Goal: Communication & Community: Answer question/provide support

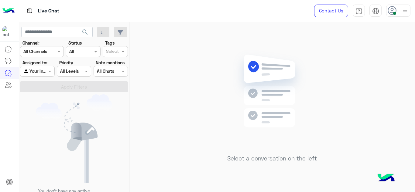
click at [399, 10] on div at bounding box center [398, 11] width 24 height 12
click at [398, 10] on div at bounding box center [398, 11] width 24 height 12
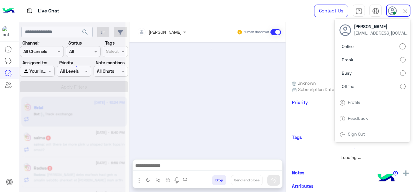
click at [157, 91] on div at bounding box center [207, 97] width 156 height 111
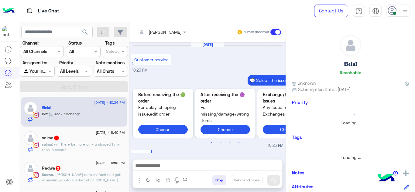
scroll to position [250, 0]
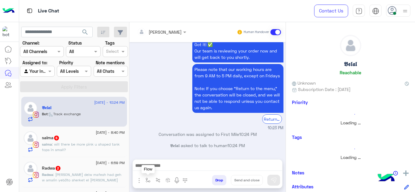
click at [147, 179] on img "button" at bounding box center [147, 180] width 5 height 5
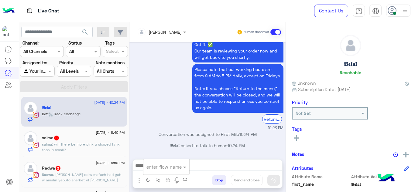
click at [154, 168] on input "text" at bounding box center [158, 167] width 25 height 7
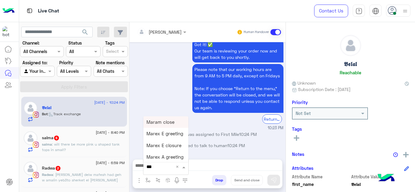
type input "****"
click at [175, 119] on div "Mariam E Greeting" at bounding box center [165, 122] width 45 height 12
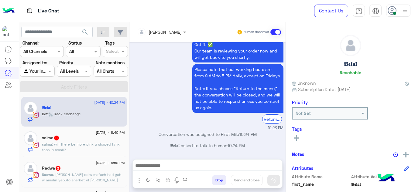
type textarea "**********"
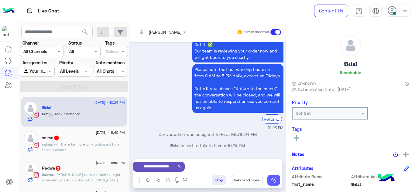
click at [274, 182] on img at bounding box center [274, 180] width 6 height 6
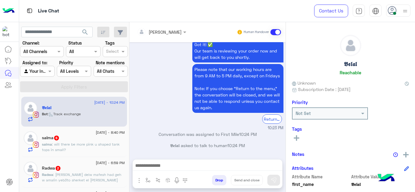
click at [103, 147] on span ": will there be more pink u shaped tank tops in small?" at bounding box center [81, 147] width 78 height 10
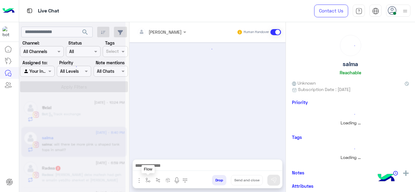
click at [146, 183] on button "button" at bounding box center [148, 180] width 10 height 10
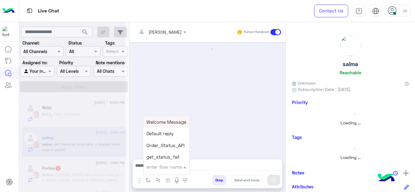
click at [154, 171] on div "enter flow name" at bounding box center [166, 167] width 46 height 11
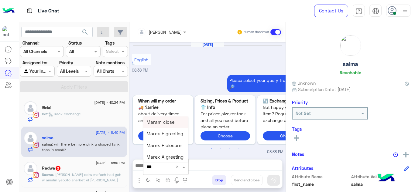
type input "****"
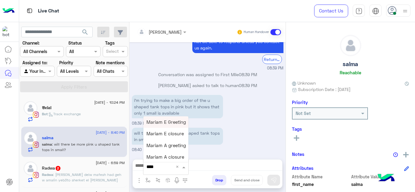
click at [172, 119] on span "Mariam E Greeting" at bounding box center [165, 121] width 39 height 5
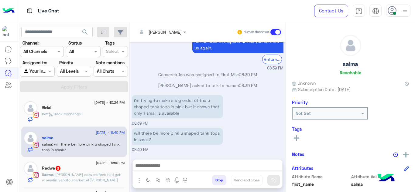
type textarea "**********"
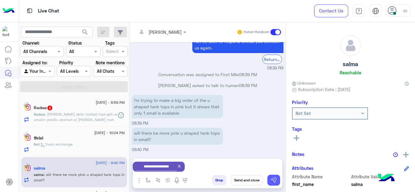
click at [276, 182] on img at bounding box center [274, 180] width 6 height 6
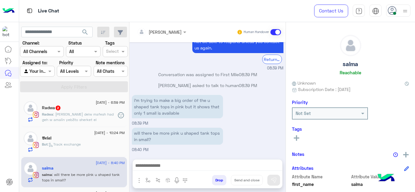
click at [90, 120] on span ": ana lehad delw mafesh had geh w amalin yeb3to sherket el shahn eno msh arfin …" at bounding box center [78, 122] width 72 height 21
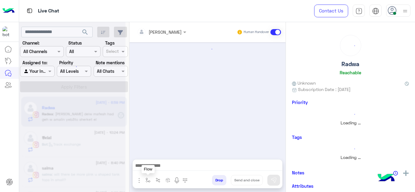
click at [148, 179] on img "button" at bounding box center [147, 180] width 5 height 5
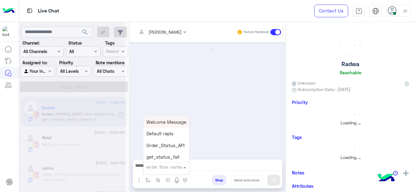
click at [154, 167] on input "text" at bounding box center [158, 167] width 25 height 7
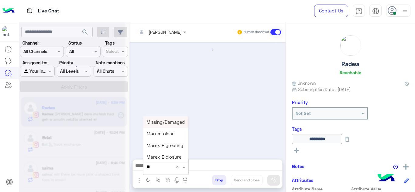
scroll to position [179, 0]
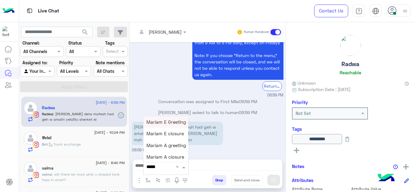
type input "******"
click at [168, 122] on span "Mariam E Greeting" at bounding box center [165, 121] width 39 height 5
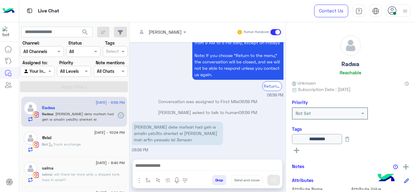
type textarea "**********"
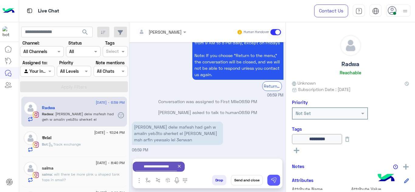
click at [272, 178] on img at bounding box center [274, 180] width 6 height 6
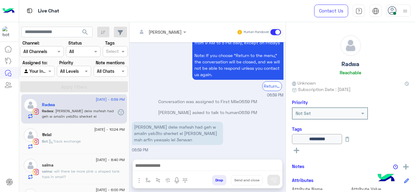
scroll to position [26, 0]
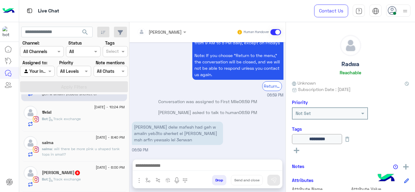
click at [63, 184] on div "Bot : Track exchange" at bounding box center [83, 182] width 83 height 11
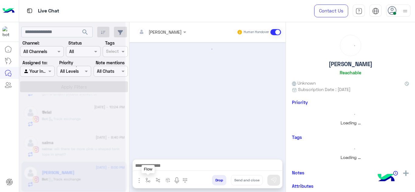
click at [145, 179] on button "button" at bounding box center [148, 180] width 10 height 10
click at [152, 169] on input "text" at bounding box center [158, 167] width 25 height 7
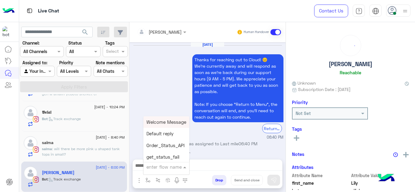
scroll to position [312, 0]
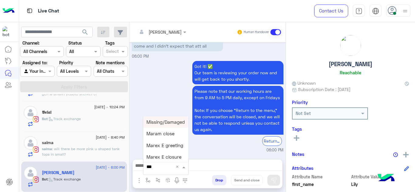
type input "****"
click at [167, 121] on span "Mariam E Greeting" at bounding box center [165, 121] width 39 height 5
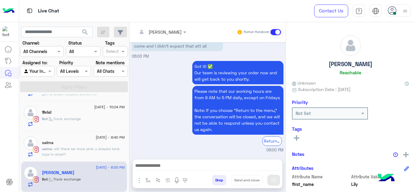
type textarea "**********"
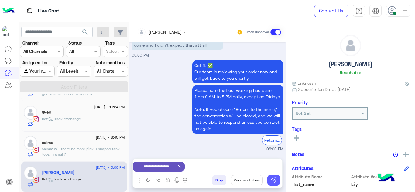
click at [274, 176] on button at bounding box center [273, 180] width 13 height 11
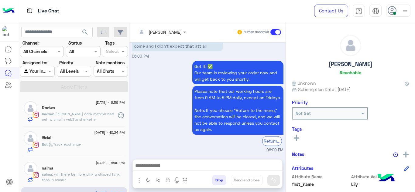
scroll to position [25, 0]
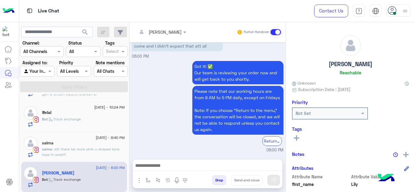
click at [91, 150] on span ": will there be more pink u shaped tank tops in small?" at bounding box center [81, 152] width 78 height 10
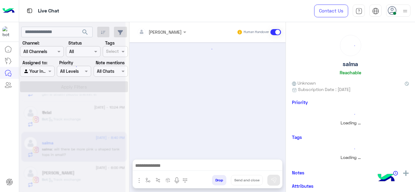
scroll to position [220, 0]
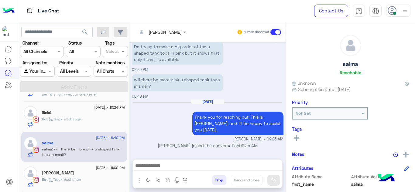
click at [83, 120] on div "Bot : Track exchange" at bounding box center [83, 122] width 83 height 11
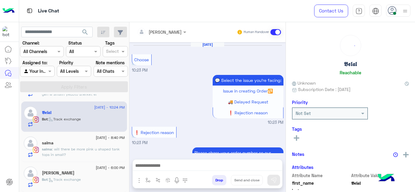
scroll to position [208, 0]
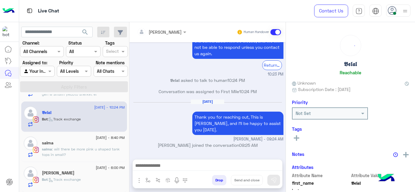
click at [85, 94] on app-inbox-users-filters "search Channel: Channel All Channels Status Channel All Tags Select Assigned to…" at bounding box center [74, 58] width 110 height 73
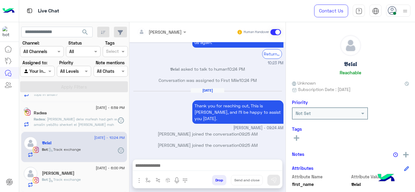
scroll to position [251, 0]
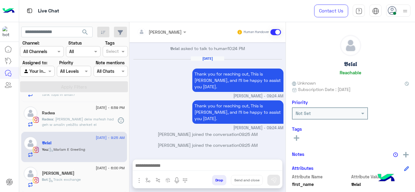
click at [75, 181] on span ": Track exchange" at bounding box center [64, 179] width 33 height 5
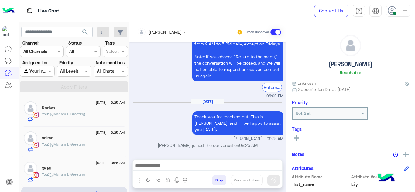
click at [85, 107] on div "Radwa" at bounding box center [83, 108] width 83 height 6
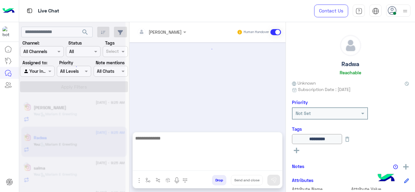
click at [159, 164] on textarea at bounding box center [207, 153] width 149 height 36
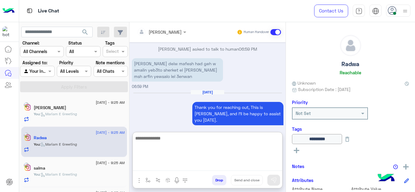
scroll to position [230, 0]
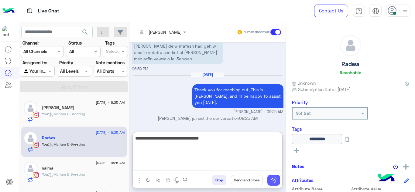
type textarea "**********"
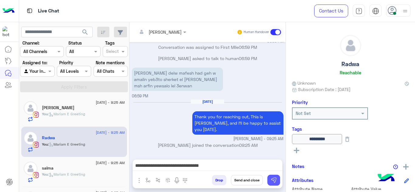
click at [271, 178] on img at bounding box center [274, 180] width 6 height 6
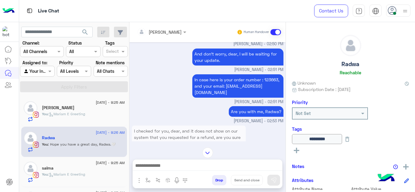
scroll to position [299, 0]
click at [270, 79] on p "In case here is your order number : 123663, and your email: radwa.ashmawy@outlo…" at bounding box center [237, 85] width 91 height 23
copy p "123663"
click at [209, 153] on img at bounding box center [207, 153] width 11 height 11
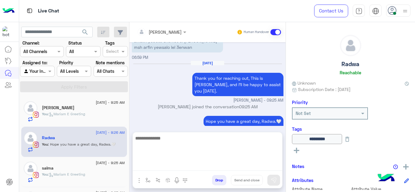
scroll to position [1873, 0]
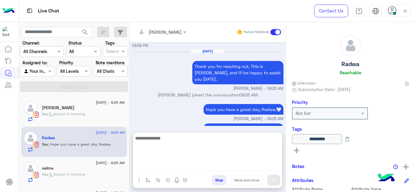
click at [161, 163] on textarea at bounding box center [207, 153] width 149 height 36
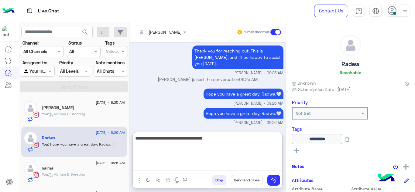
type textarea "**********"
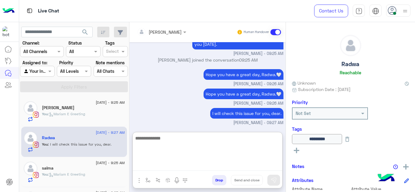
paste textarea "**********"
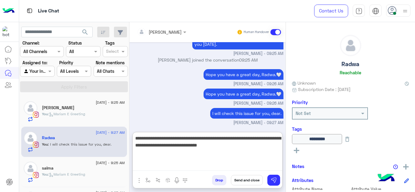
type textarea "**********"
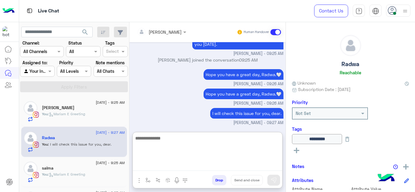
scroll to position [1940, 0]
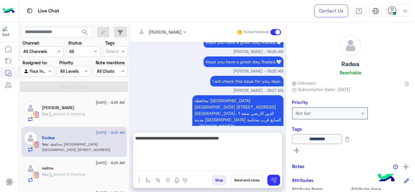
type textarea "**********"
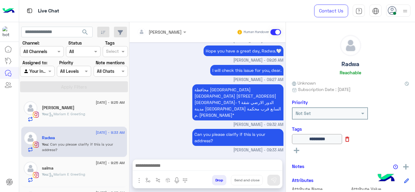
click at [349, 142] on icon at bounding box center [347, 139] width 4 height 5
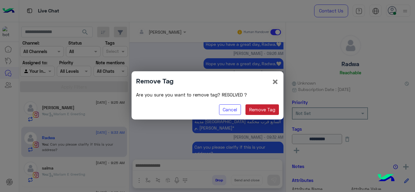
click at [263, 106] on button "Remove Tag" at bounding box center [262, 109] width 34 height 11
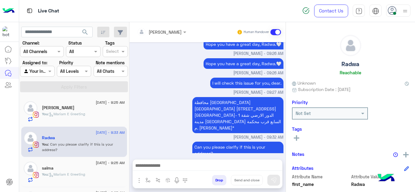
click at [295, 138] on rect at bounding box center [296, 138] width 5 height 1
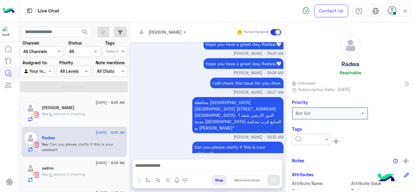
click at [301, 138] on input "text" at bounding box center [304, 140] width 19 height 6
click at [309, 106] on span "M FOLLOW UP" at bounding box center [309, 105] width 28 height 5
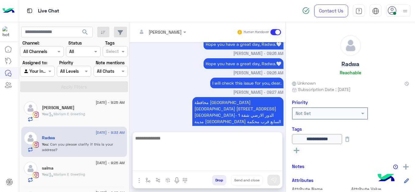
click at [171, 167] on textarea at bounding box center [207, 153] width 149 height 36
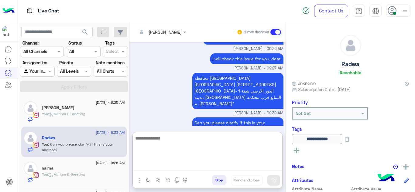
scroll to position [1965, 0]
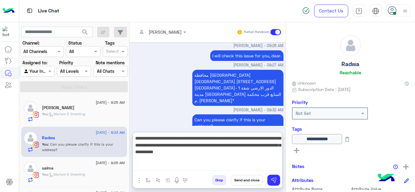
type textarea "**********"
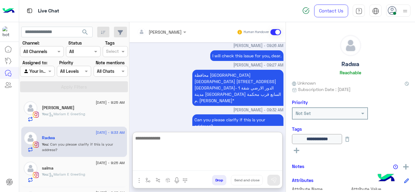
scroll to position [2010, 0]
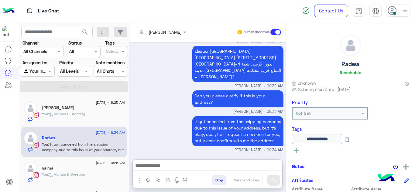
click at [96, 114] on div "You : Mariam E Greeting" at bounding box center [83, 116] width 83 height 11
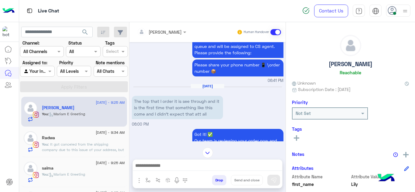
scroll to position [734, 0]
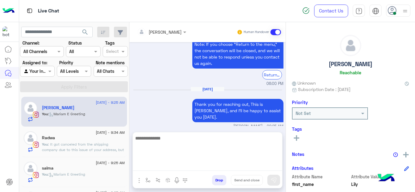
click at [159, 163] on textarea at bounding box center [207, 153] width 149 height 36
type textarea "*"
type textarea "**********"
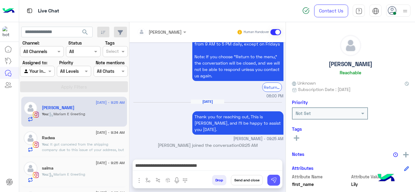
click at [275, 182] on img at bounding box center [274, 180] width 6 height 6
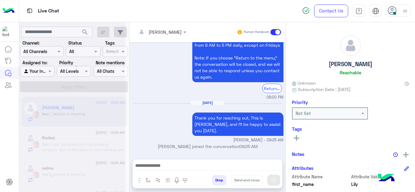
scroll to position [767, 0]
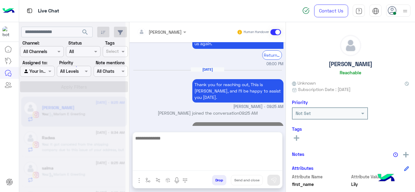
click at [175, 168] on textarea at bounding box center [207, 153] width 149 height 36
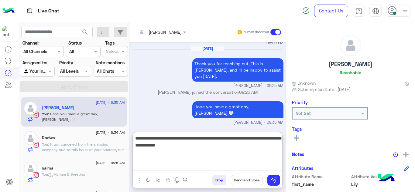
type textarea "**********"
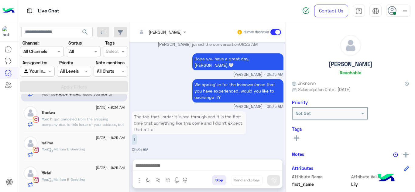
scroll to position [847, 0]
click at [104, 118] on span ": It got canceled from the shipping company due to this issue of your address, …" at bounding box center [83, 127] width 82 height 21
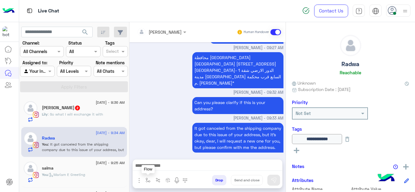
click at [150, 179] on img "button" at bounding box center [147, 180] width 5 height 5
click at [151, 169] on input "text" at bounding box center [158, 167] width 25 height 7
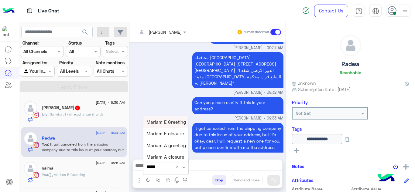
type input "******"
click at [171, 137] on div "Mariam E closure" at bounding box center [165, 134] width 45 height 12
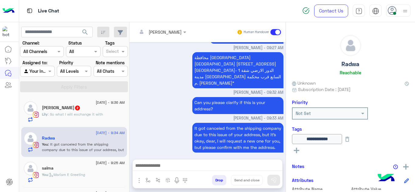
type textarea "**********"
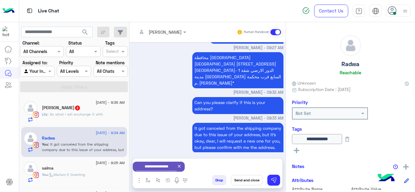
click at [245, 182] on button "Send and close" at bounding box center [247, 180] width 32 height 10
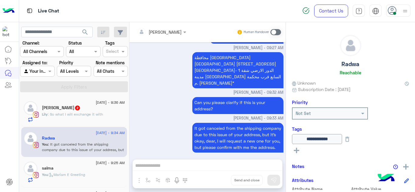
scroll to position [161, 0]
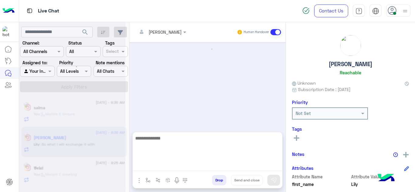
click at [152, 163] on textarea at bounding box center [207, 153] width 149 height 36
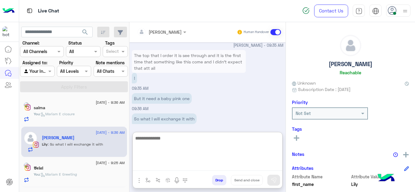
scroll to position [304, 0]
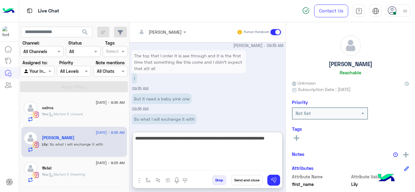
type textarea "**********"
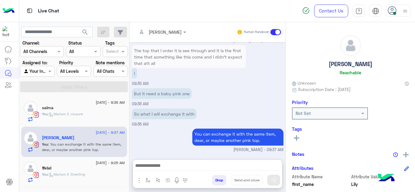
scroll to position [316, 0]
click at [107, 116] on div "You : Mariam E closure" at bounding box center [83, 116] width 83 height 11
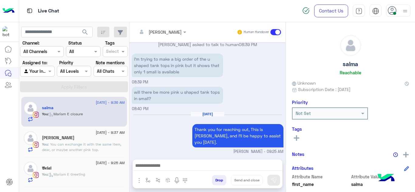
scroll to position [220, 0]
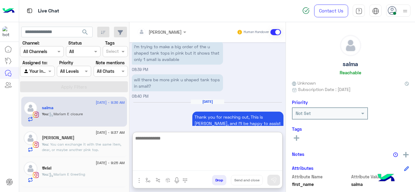
click at [159, 164] on textarea at bounding box center [207, 153] width 149 height 36
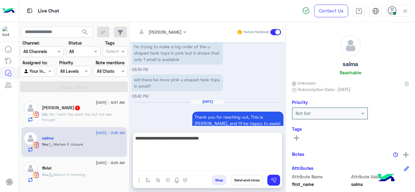
type textarea "**********"
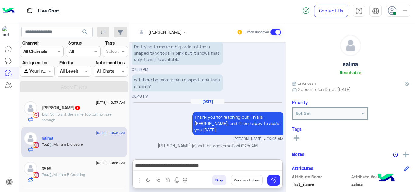
click at [272, 174] on div "**********" at bounding box center [207, 167] width 149 height 15
click at [273, 183] on img at bounding box center [274, 180] width 6 height 6
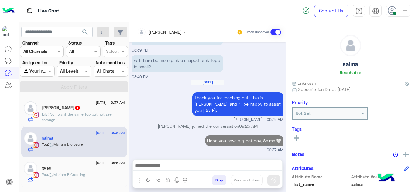
click at [194, 161] on div at bounding box center [207, 167] width 149 height 15
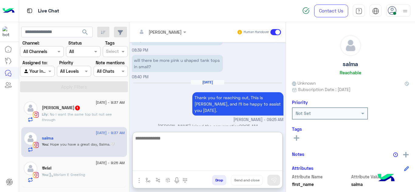
scroll to position [242, 0]
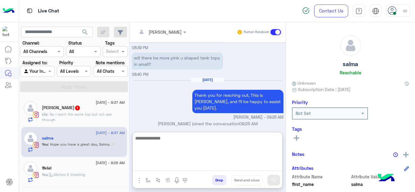
click at [190, 163] on textarea at bounding box center [207, 153] width 149 height 36
click at [224, 140] on textarea "**********" at bounding box center [207, 153] width 149 height 36
type textarea "**********"
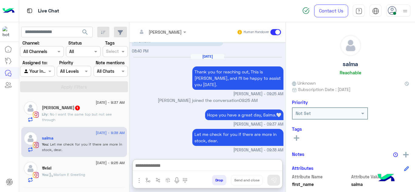
scroll to position [279, 0]
click at [114, 110] on div "Lily elfeky 1" at bounding box center [83, 108] width 83 height 6
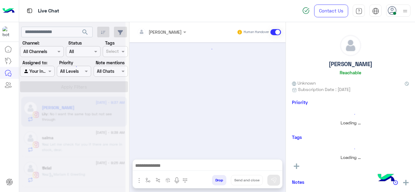
scroll to position [234, 0]
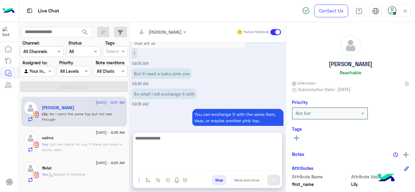
click at [159, 165] on textarea at bounding box center [207, 153] width 149 height 36
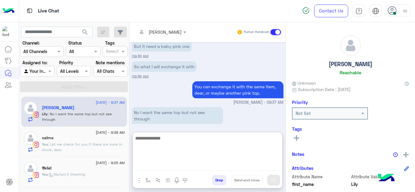
scroll to position [1177, 0]
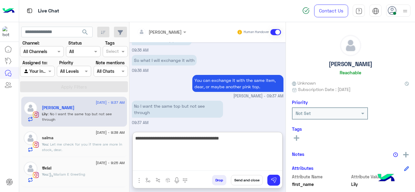
type textarea "**********"
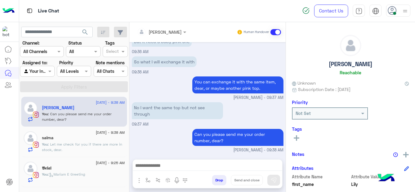
scroll to position [1192, 0]
click at [97, 141] on div "salma" at bounding box center [83, 138] width 83 height 6
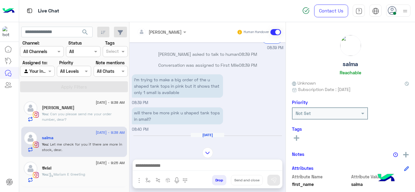
scroll to position [91, 0]
drag, startPoint x: 169, startPoint y: 112, endPoint x: 219, endPoint y: 109, distance: 49.6
click at [219, 109] on p "will there be more pink u shaped tank tops in small?" at bounding box center [177, 115] width 91 height 17
copy p "pink u shaped tank top"
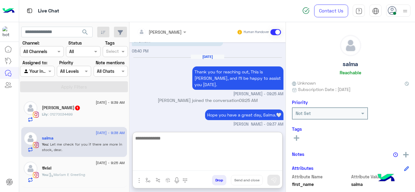
scroll to position [181, 0]
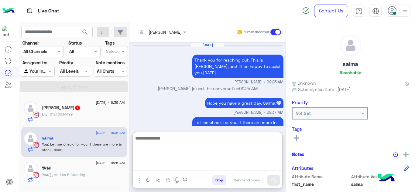
click at [160, 166] on textarea at bounding box center [207, 153] width 149 height 36
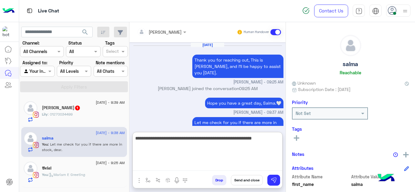
type textarea "**********"
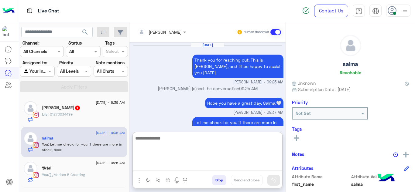
scroll to position [223, 0]
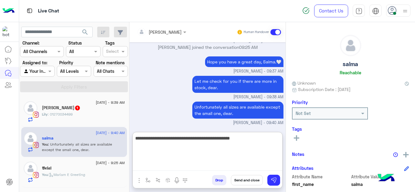
click at [219, 139] on textarea "**********" at bounding box center [207, 153] width 149 height 36
click at [256, 142] on textarea "**********" at bounding box center [207, 153] width 149 height 36
type textarea "**********"
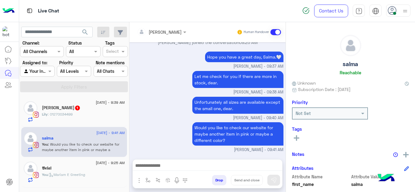
scroll to position [241, 0]
click at [106, 107] on div "Lily elfeky 1" at bounding box center [83, 108] width 83 height 6
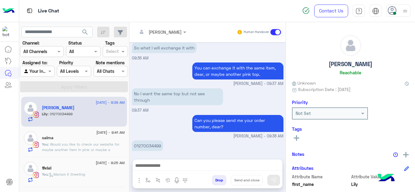
scroll to position [144, 0]
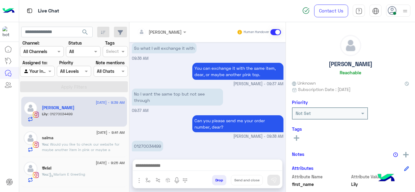
click at [150, 141] on p "01270034499" at bounding box center [147, 146] width 31 height 11
copy p "01270034499"
drag, startPoint x: 164, startPoint y: 125, endPoint x: 97, endPoint y: 137, distance: 68.1
click at [97, 137] on mat-drawer-container "search Channel: Channel All Channels Status Channel All Tags Select Assigned to…" at bounding box center [217, 108] width 396 height 173
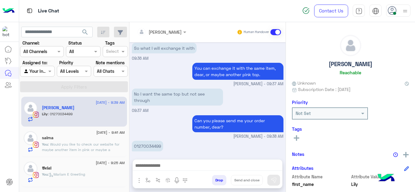
click at [161, 134] on small "Mariam Ahmed - 09:38 AM" at bounding box center [208, 137] width 152 height 6
click at [102, 143] on span ": Would you like to check our website for maybe another item in pink or maybe a…" at bounding box center [80, 149] width 77 height 15
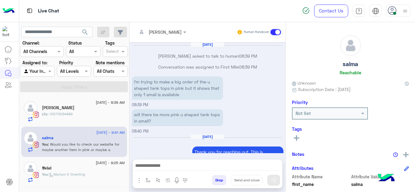
scroll to position [138, 0]
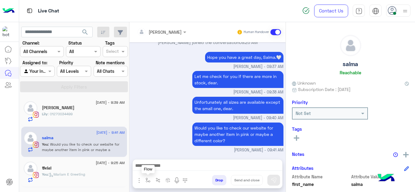
click at [147, 178] on img "button" at bounding box center [147, 180] width 5 height 5
click at [155, 166] on input "text" at bounding box center [158, 167] width 25 height 7
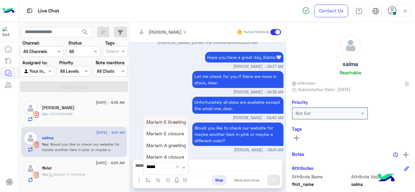
type input "******"
click at [173, 130] on div "Mariam E closure" at bounding box center [165, 134] width 45 height 12
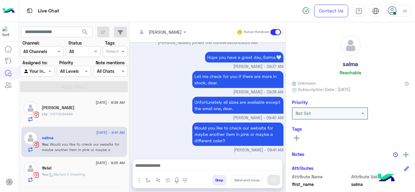
type textarea "**********"
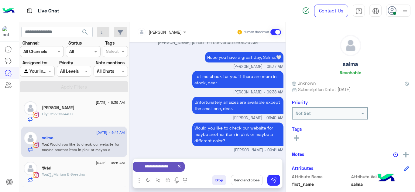
click at [244, 180] on button "Send and close" at bounding box center [247, 180] width 32 height 10
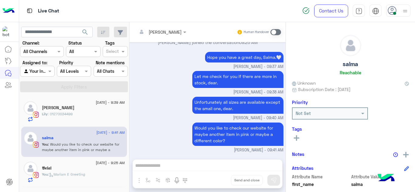
scroll to position [149, 0]
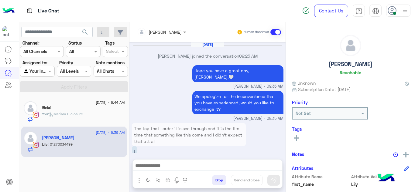
scroll to position [144, 0]
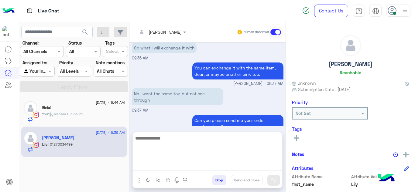
click at [153, 168] on textarea at bounding box center [207, 153] width 149 height 36
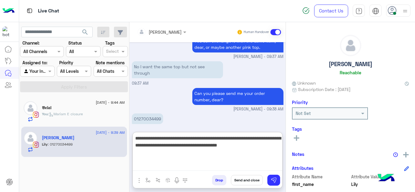
type textarea "**********"
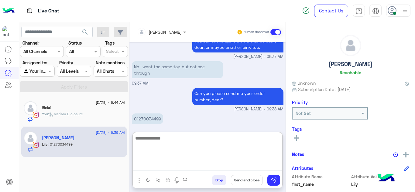
scroll to position [210, 0]
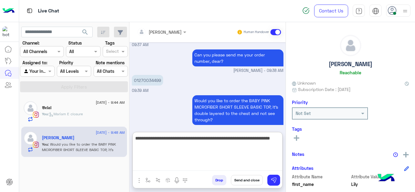
type textarea "**********"
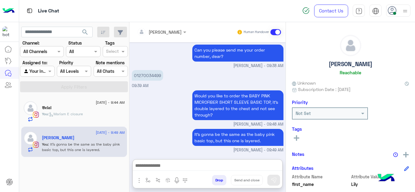
scroll to position [261, 0]
click at [95, 105] on div "𝕭𝖊𝖑𝖆𝖑" at bounding box center [83, 108] width 83 height 6
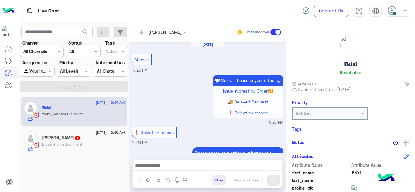
scroll to position [208, 0]
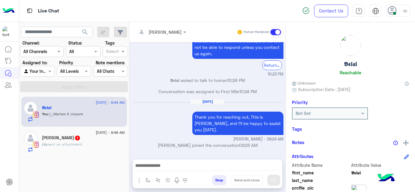
click at [101, 134] on span "14 September - 9:49 AM" at bounding box center [110, 132] width 29 height 5
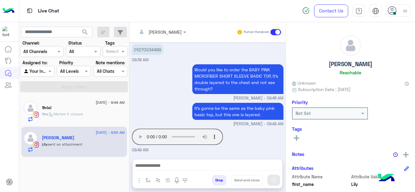
scroll to position [258, 0]
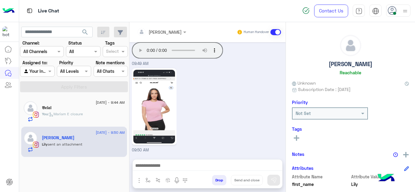
click at [268, 148] on div "09:50 AM" at bounding box center [208, 110] width 152 height 87
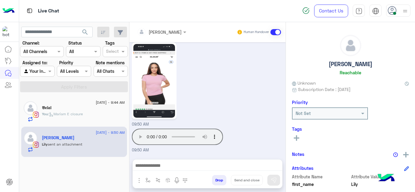
scroll to position [310, 0]
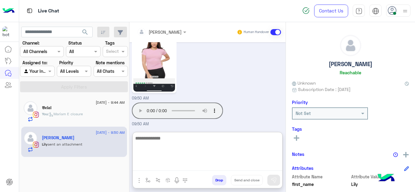
drag, startPoint x: 172, startPoint y: 165, endPoint x: 205, endPoint y: 70, distance: 100.9
click at [205, 70] on div "Mariam Ahmed Human Handover Sep 14, 2025 The top that I order it is see through…" at bounding box center [207, 108] width 156 height 173
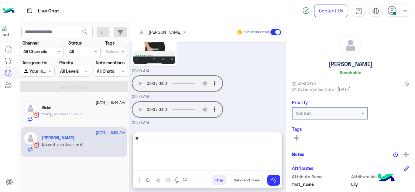
type textarea "*"
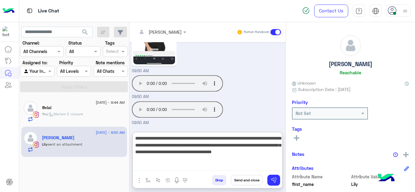
type textarea "**********"
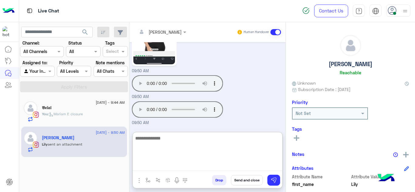
scroll to position [383, 0]
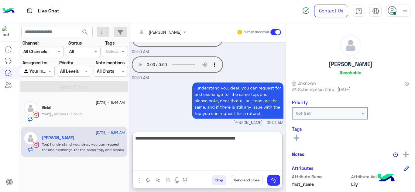
type textarea "**********"
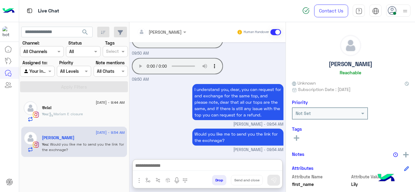
scroll to position [395, 0]
click at [104, 108] on div "𝕭𝖊𝖑𝖆𝖑" at bounding box center [83, 108] width 83 height 6
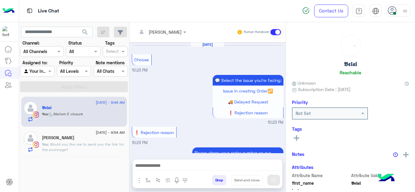
scroll to position [208, 0]
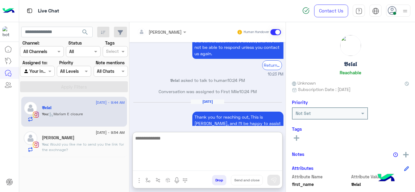
click at [165, 164] on textarea at bounding box center [207, 153] width 149 height 36
click at [205, 138] on textarea "**********" at bounding box center [207, 153] width 149 height 36
type textarea "**********"
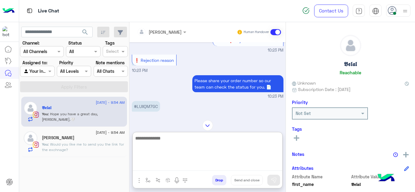
scroll to position [72, 0]
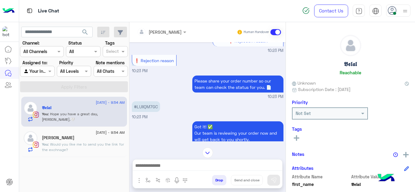
click at [149, 107] on p "#LUIIQM7GC" at bounding box center [146, 106] width 28 height 11
copy p "LUIIQM7GC"
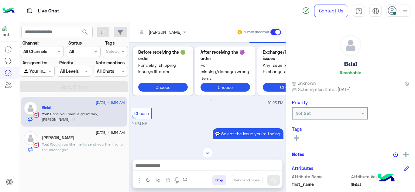
scroll to position [604, 0]
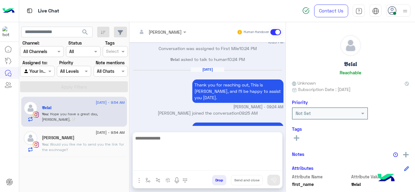
click at [159, 169] on textarea at bounding box center [207, 153] width 149 height 36
paste textarea "*******"
type textarea "**********"
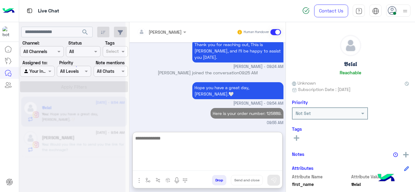
scroll to position [670, 0]
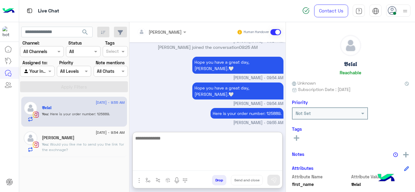
paste textarea "**********"
type textarea "**********"
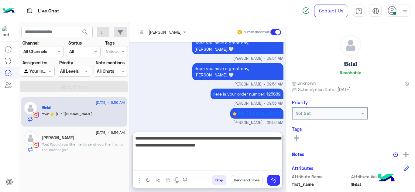
type textarea "**********"
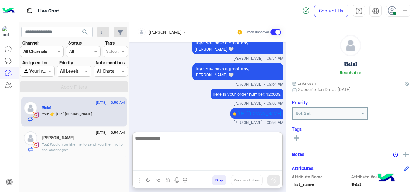
scroll to position [721, 0]
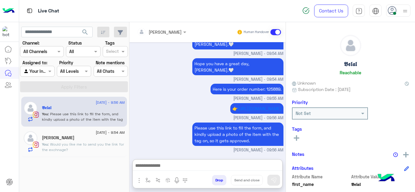
click at [105, 147] on p "You : Would you like me to send you the link for the exchnage?" at bounding box center [83, 147] width 83 height 11
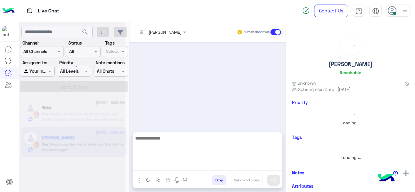
click at [159, 162] on textarea at bounding box center [207, 153] width 149 height 36
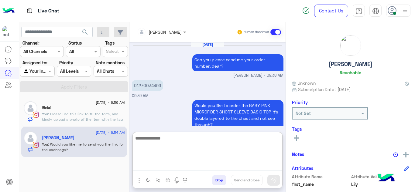
scroll to position [272, 0]
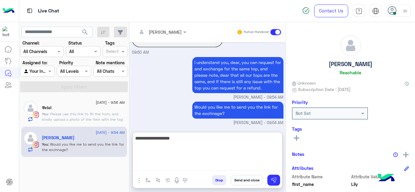
type textarea "**********"
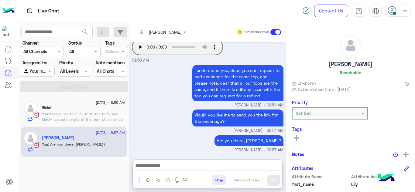
scroll to position [278, 0]
click at [103, 104] on span "14 September - 9:56 AM" at bounding box center [110, 102] width 29 height 5
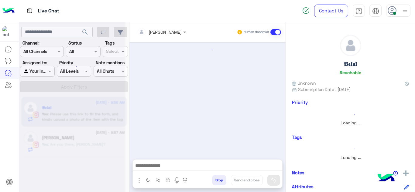
scroll to position [179, 0]
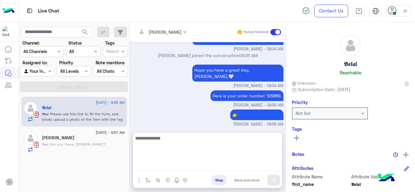
drag, startPoint x: 160, startPoint y: 165, endPoint x: 177, endPoint y: 83, distance: 84.1
click at [177, 83] on div "Mariam Ahmed Human Handover Sep 13, 2025 #LUIIQM7GC 10:23 PM Got it! ✅ Our team…" at bounding box center [207, 108] width 156 height 173
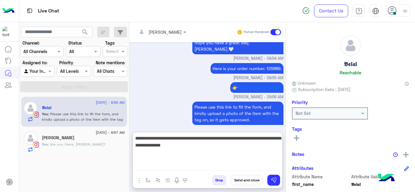
type textarea "**********"
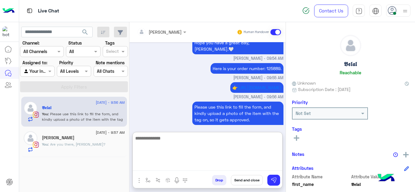
scroll to position [239, 0]
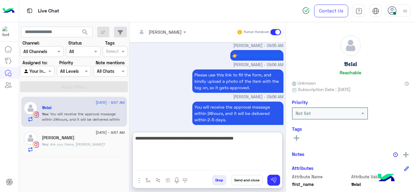
type textarea "**********"
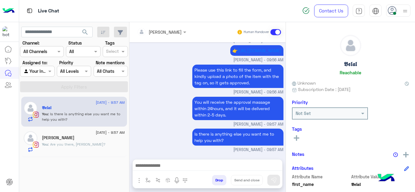
scroll to position [251, 0]
click at [92, 137] on div "Lily elfeky" at bounding box center [83, 138] width 83 height 6
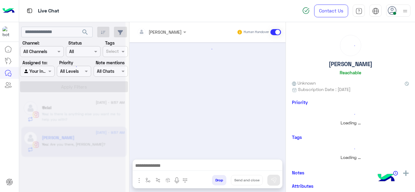
scroll to position [238, 0]
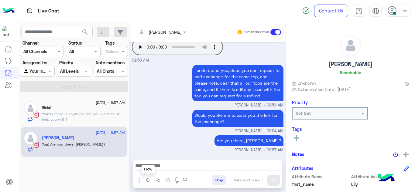
click at [149, 177] on button "button" at bounding box center [148, 180] width 10 height 10
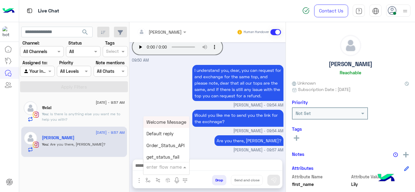
click at [157, 170] on div "enter flow name" at bounding box center [163, 167] width 35 height 7
type input "******"
click at [175, 134] on span "Mariam E closure" at bounding box center [164, 133] width 37 height 5
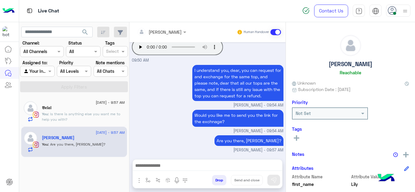
scroll to position [265, 0]
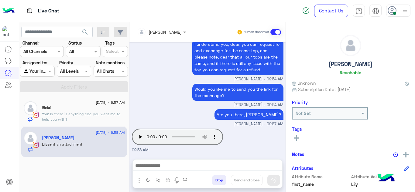
type textarea "**********"
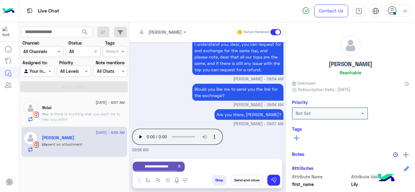
click at [181, 167] on icon at bounding box center [179, 166] width 3 height 3
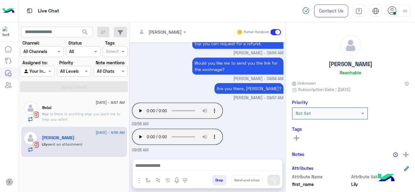
scroll to position [317, 0]
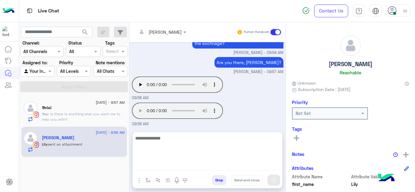
click at [183, 166] on textarea at bounding box center [207, 153] width 149 height 36
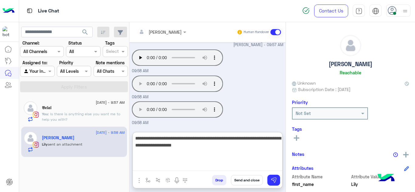
type textarea "**********"
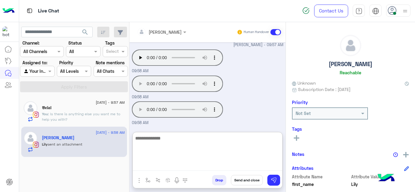
scroll to position [376, 0]
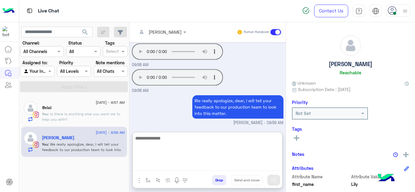
paste textarea "**********"
type textarea "**********"
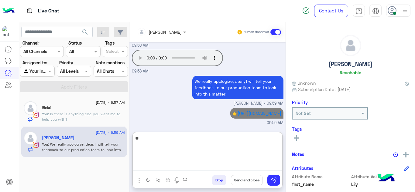
type textarea "*"
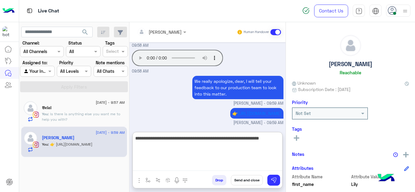
type textarea "**********"
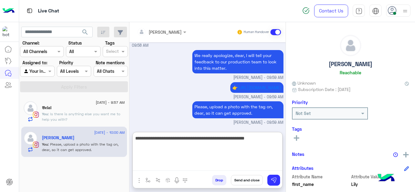
scroll to position [441, 0]
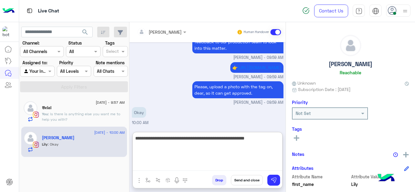
type textarea "**********"
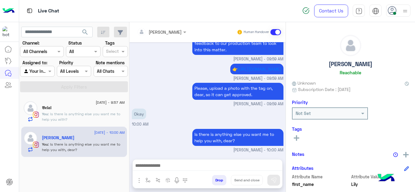
scroll to position [453, 0]
click at [110, 112] on span ": Is there is anything else you want me to help you with?" at bounding box center [81, 117] width 78 height 10
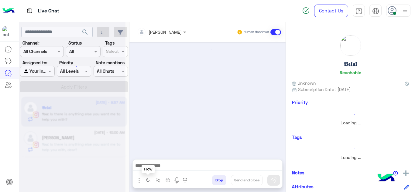
click at [147, 176] on button "button" at bounding box center [148, 180] width 10 height 10
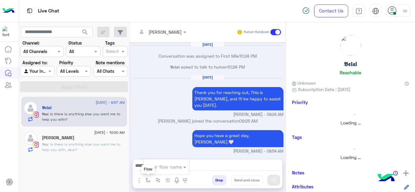
scroll to position [124, 0]
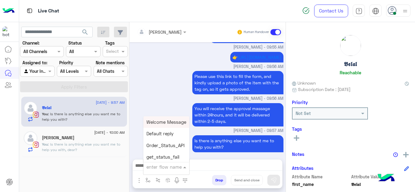
click at [156, 168] on input "text" at bounding box center [158, 167] width 25 height 7
type input "******"
click at [167, 134] on span "Mariam E closure" at bounding box center [164, 133] width 37 height 5
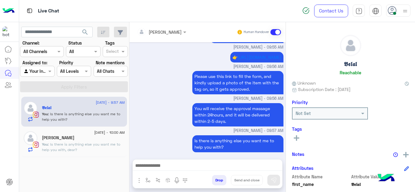
type textarea "**********"
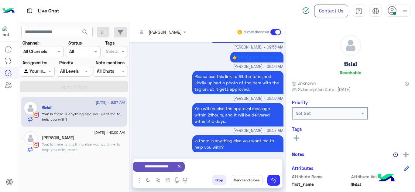
click at [250, 179] on button "Send and close" at bounding box center [247, 180] width 32 height 10
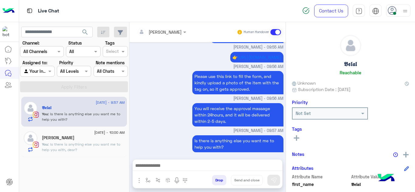
scroll to position [135, 0]
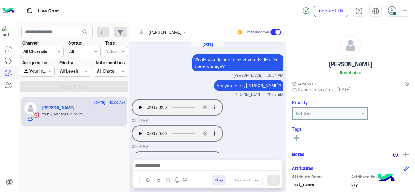
scroll to position [146, 0]
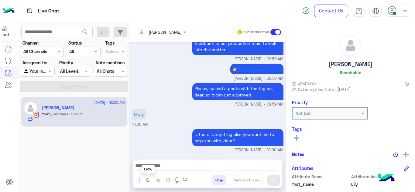
click at [144, 178] on button "button" at bounding box center [148, 180] width 10 height 10
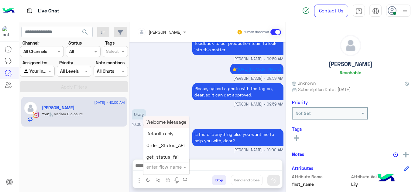
click at [154, 168] on input "text" at bounding box center [158, 167] width 25 height 7
type input "******"
click at [171, 131] on span "Mariam E closure" at bounding box center [164, 133] width 37 height 5
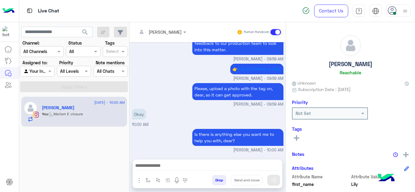
type textarea "**********"
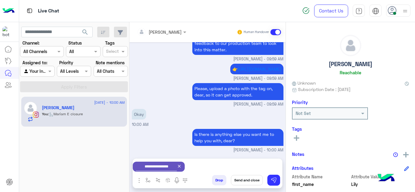
click at [250, 180] on button "Send and close" at bounding box center [247, 180] width 32 height 10
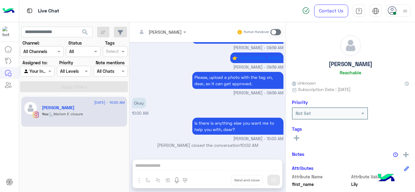
scroll to position [232, 0]
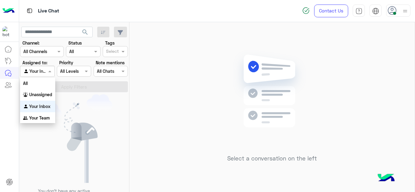
click at [51, 72] on span at bounding box center [51, 71] width 8 height 6
click at [44, 94] on b "Unassigned" at bounding box center [40, 94] width 23 height 5
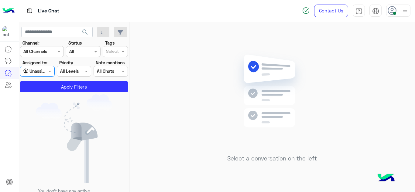
click at [110, 58] on section "Channel: Channel All Channels Status Channel All Tags Select Assigned to: Agent…" at bounding box center [74, 66] width 101 height 53
click at [120, 51] on div at bounding box center [112, 52] width 15 height 8
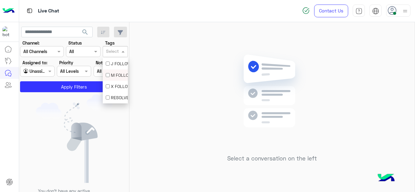
click at [114, 72] on div "M FOLLOW UP" at bounding box center [115, 75] width 19 height 6
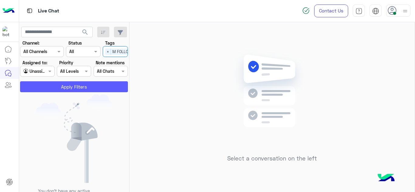
click at [103, 84] on button "Apply Filters" at bounding box center [74, 86] width 108 height 11
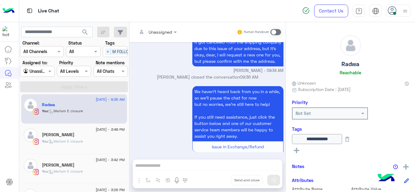
scroll to position [25, 0]
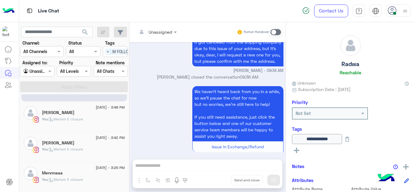
click at [75, 176] on div "Mennnaaa" at bounding box center [83, 174] width 83 height 6
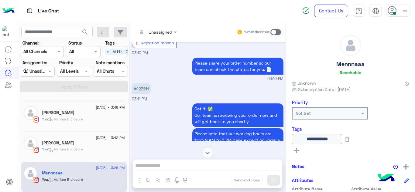
scroll to position [343, 0]
click at [144, 89] on p "#123111" at bounding box center [141, 89] width 19 height 11
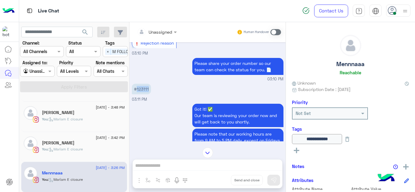
click at [144, 89] on p "#123111" at bounding box center [141, 89] width 19 height 11
copy p "123111"
click at [82, 143] on div "Hana Aly" at bounding box center [83, 144] width 83 height 6
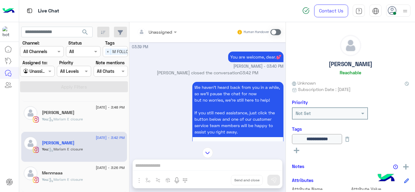
scroll to position [170, 0]
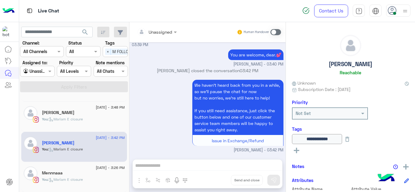
click at [74, 179] on span ": Mariam E closure" at bounding box center [65, 179] width 35 height 5
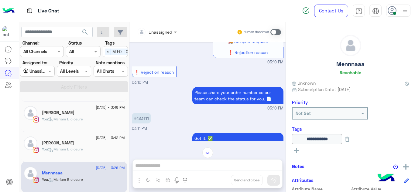
scroll to position [313, 0]
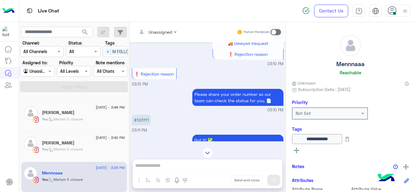
click at [100, 140] on span "13 September - 3:42 PM" at bounding box center [110, 137] width 29 height 5
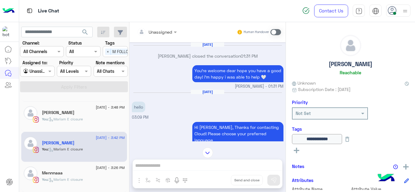
scroll to position [385, 0]
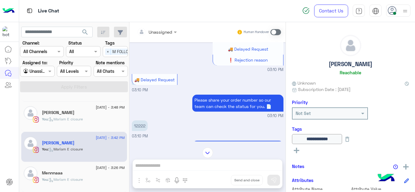
click at [142, 121] on p "12222" at bounding box center [140, 126] width 16 height 11
copy app-message "12222"
drag, startPoint x: 48, startPoint y: 74, endPoint x: 186, endPoint y: 83, distance: 138.2
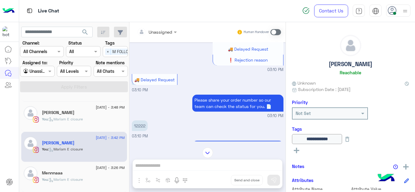
click at [186, 83] on div "🚚 Delayed Request 03:10 PM" at bounding box center [208, 83] width 152 height 21
click at [47, 71] on span at bounding box center [51, 71] width 8 height 6
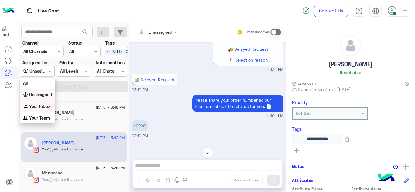
click at [46, 105] on b "Your Inbox" at bounding box center [39, 106] width 21 height 5
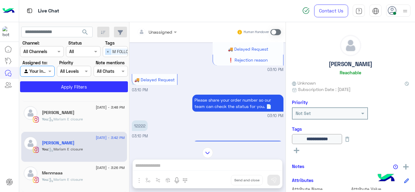
click at [108, 51] on span "×" at bounding box center [108, 52] width 6 height 6
click at [100, 80] on section "Channel: Channel All Channels Status Channel All Tags Select Assigned to: Agent…" at bounding box center [74, 66] width 101 height 53
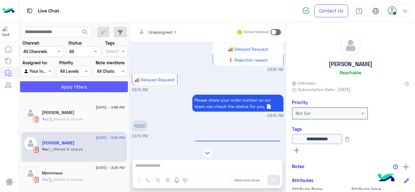
click at [99, 83] on button "Apply Filters" at bounding box center [74, 86] width 108 height 11
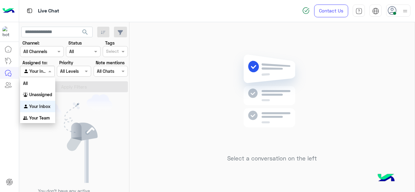
click at [48, 70] on span at bounding box center [51, 71] width 8 height 6
click at [49, 95] on b "Unassigned" at bounding box center [40, 94] width 23 height 5
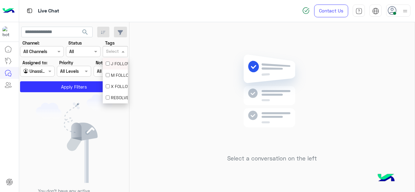
drag, startPoint x: 116, startPoint y: 51, endPoint x: 116, endPoint y: 75, distance: 23.7
click at [116, 75] on body "Live Chat Contact Us Help Center عربي English search Channel: Channel All Chann…" at bounding box center [207, 96] width 415 height 192
click at [116, 75] on div "M FOLLOW UP" at bounding box center [115, 75] width 19 height 6
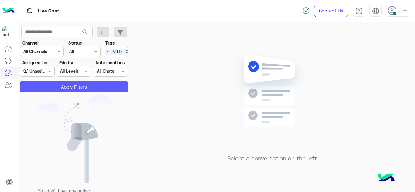
click at [91, 87] on button "Apply Filters" at bounding box center [74, 86] width 108 height 11
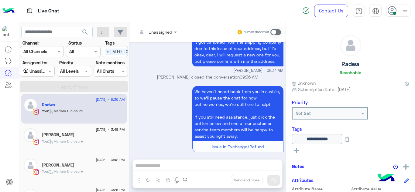
scroll to position [25, 0]
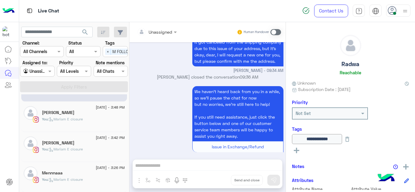
click at [70, 171] on div "Mennnaaa" at bounding box center [83, 174] width 83 height 6
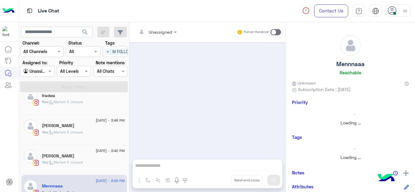
scroll to position [12, 0]
click at [75, 132] on span ": Mariam E closure" at bounding box center [65, 132] width 35 height 5
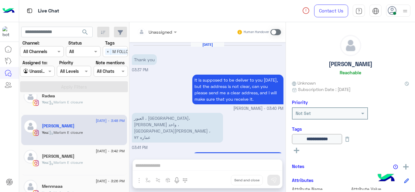
scroll to position [174, 0]
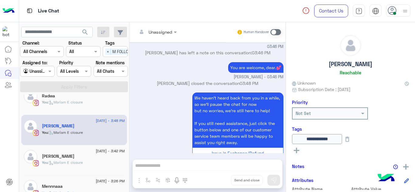
click at [76, 162] on span ": Mariam E closure" at bounding box center [65, 162] width 35 height 5
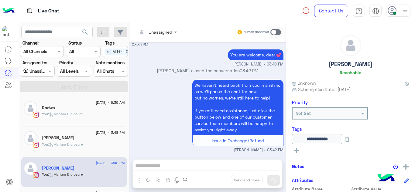
click at [76, 106] on div "Radwa" at bounding box center [83, 108] width 83 height 6
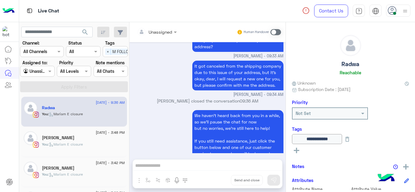
scroll to position [190, 0]
click at [97, 129] on div "13 September - 3:48 PM Sarah Ahmed You : Mariam E closure" at bounding box center [74, 142] width 106 height 30
click at [97, 137] on div "Sarah Ahmed" at bounding box center [83, 138] width 83 height 6
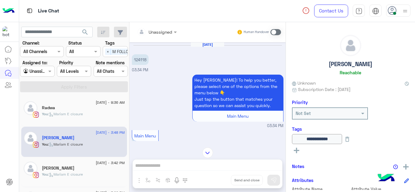
scroll to position [463, 0]
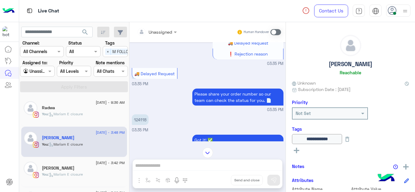
click at [141, 118] on div "Sep 13, 2025 124118 03:34 PM Hey Sarah! To help you better, please select one o…" at bounding box center [207, 91] width 156 height 99
click at [141, 118] on p "124118" at bounding box center [140, 119] width 17 height 11
copy p "124118"
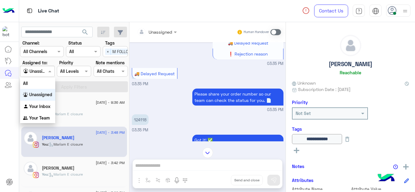
click at [47, 75] on div "Agent Filter Unassigned" at bounding box center [37, 71] width 34 height 11
click at [41, 109] on div "Your Inbox" at bounding box center [37, 107] width 35 height 12
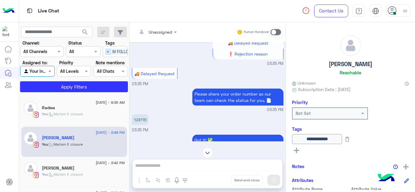
click at [108, 51] on span "×" at bounding box center [108, 52] width 6 height 6
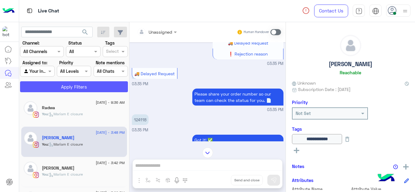
click at [101, 89] on button "Apply Filters" at bounding box center [74, 86] width 108 height 11
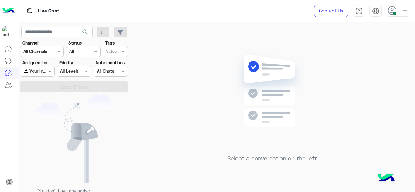
click at [53, 69] on span at bounding box center [51, 71] width 8 height 6
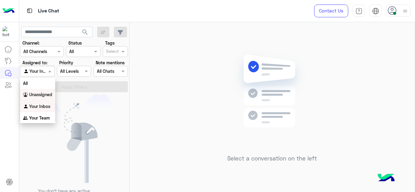
click at [44, 93] on b "Unassigned" at bounding box center [40, 94] width 23 height 5
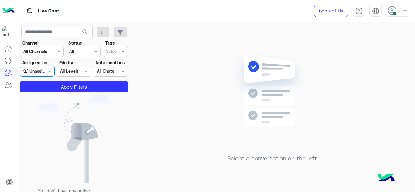
click at [114, 53] on input "text" at bounding box center [112, 52] width 13 height 6
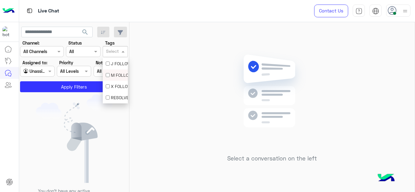
click at [112, 73] on div "M FOLLOW UP" at bounding box center [115, 75] width 19 height 6
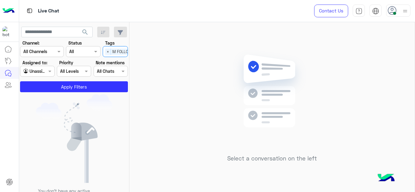
click at [99, 81] on section "Channel: Channel All Channels Status Channel All Tags Select × M FOLLOW UP Assi…" at bounding box center [74, 66] width 101 height 53
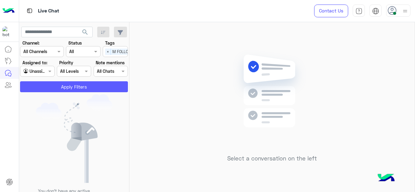
click at [97, 84] on button "Apply Filters" at bounding box center [74, 86] width 108 height 11
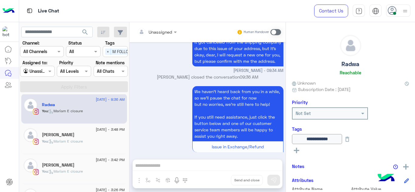
scroll to position [25, 0]
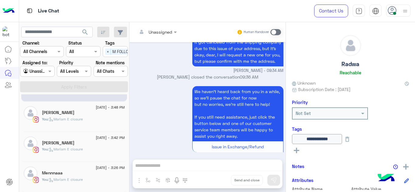
click at [90, 117] on div "You : Mariam E closure" at bounding box center [83, 122] width 83 height 11
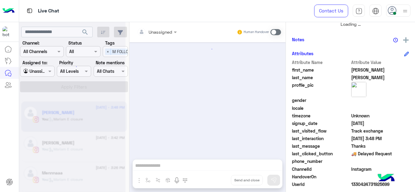
scroll to position [161, 0]
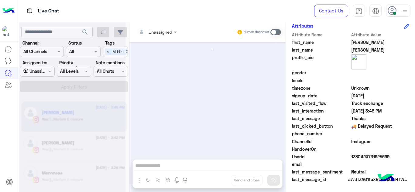
click at [348, 159] on span "UserId" at bounding box center [321, 157] width 58 height 6
click at [349, 157] on div "UserId 1330424731925699" at bounding box center [350, 158] width 117 height 8
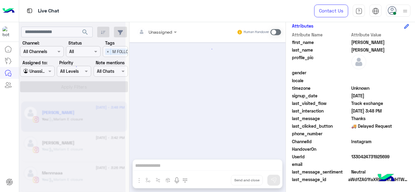
click at [351, 157] on span "1330424731925699" at bounding box center [380, 157] width 58 height 6
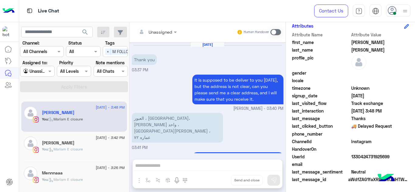
scroll to position [174, 0]
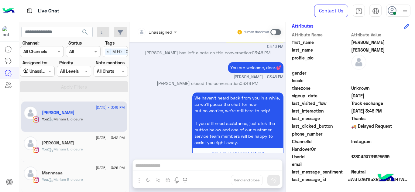
copy span "1330424731925699"
click at [165, 97] on div "We haven’t heard back from you in a while, so we’ll pause the chat for now but …" at bounding box center [208, 128] width 152 height 75
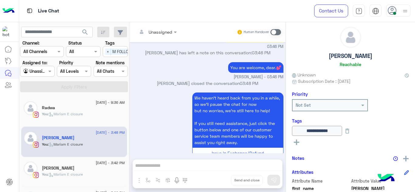
scroll to position [0, 0]
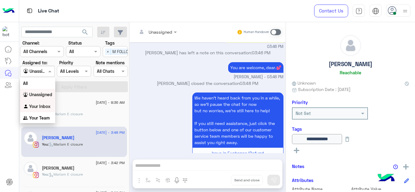
drag, startPoint x: 50, startPoint y: 70, endPoint x: 38, endPoint y: 108, distance: 40.4
click at [38, 108] on body "Live Chat Contact Us Help Center عربي English search Channel: Channel All Chann…" at bounding box center [207, 96] width 415 height 192
click at [38, 108] on b "Your Inbox" at bounding box center [39, 106] width 21 height 5
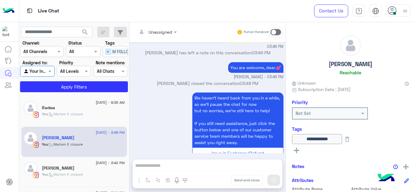
click at [106, 50] on span "×" at bounding box center [108, 52] width 6 height 6
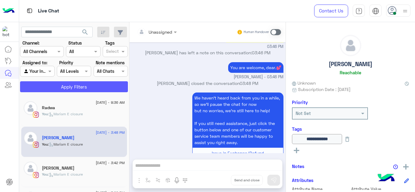
click at [76, 88] on button "Apply Filters" at bounding box center [74, 86] width 108 height 11
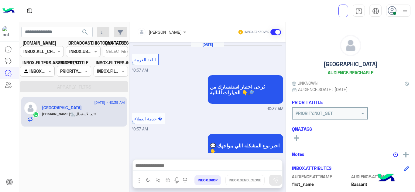
scroll to position [187, 0]
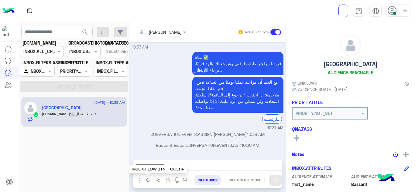
click at [146, 182] on img "button" at bounding box center [147, 180] width 5 height 5
click at [157, 166] on input "text" at bounding box center [158, 167] width 24 height 7
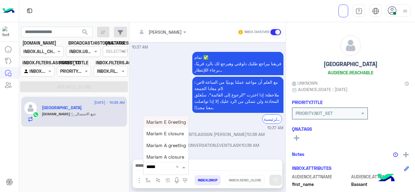
type input "******"
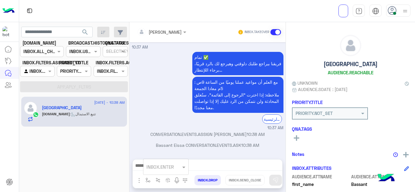
click at [259, 151] on div "Bassant Eissa CONVERSATION.EVENTS.ASK 10:38 AM" at bounding box center [208, 147] width 152 height 11
drag, startPoint x: 146, startPoint y: 186, endPoint x: 149, endPoint y: 175, distance: 11.3
click at [149, 175] on div "INBOX.ENTER INBOX.DROP INBOX.SEND_CLOSE" at bounding box center [207, 181] width 149 height 13
drag, startPoint x: 149, startPoint y: 175, endPoint x: 147, endPoint y: 182, distance: 7.3
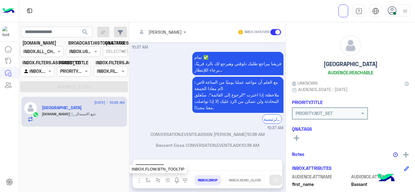
click at [147, 182] on div "INBOX.ENTER INBOX.FLOW.BTN_TOOLTIP INBOX.DROP INBOX.SEND_CLOSE" at bounding box center [207, 181] width 149 height 13
click at [147, 182] on img "button" at bounding box center [147, 180] width 5 height 5
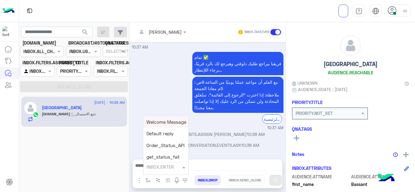
click at [161, 165] on input "text" at bounding box center [158, 167] width 24 height 7
type input "******"
click at [177, 144] on span "Mariam A greeting" at bounding box center [165, 145] width 39 height 5
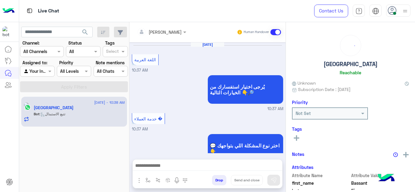
scroll to position [187, 0]
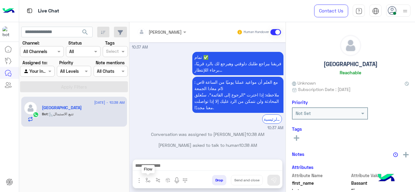
click at [149, 179] on img "button" at bounding box center [147, 180] width 5 height 5
click at [154, 170] on div "enter flow name" at bounding box center [163, 167] width 35 height 7
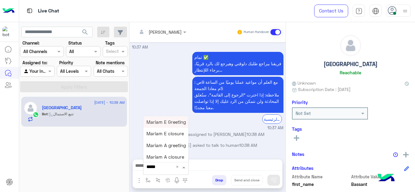
type input "******"
click at [173, 145] on span "Mariam A greeting" at bounding box center [165, 145] width 39 height 5
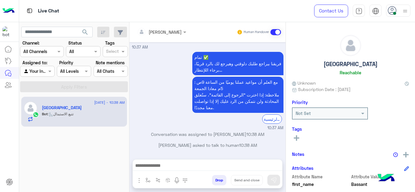
type textarea "**********"
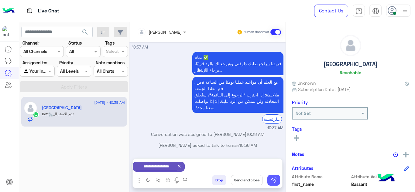
click at [274, 181] on img at bounding box center [274, 180] width 6 height 6
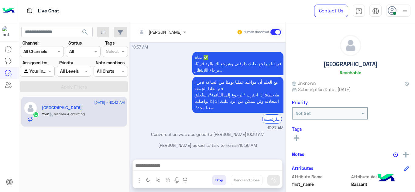
scroll to position [217, 0]
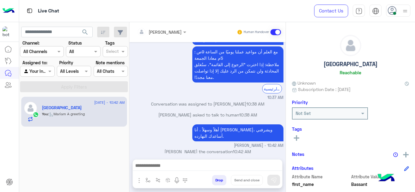
click at [169, 113] on p "Bassant Eissa asked to talk to human 10:38 AM" at bounding box center [208, 115] width 152 height 6
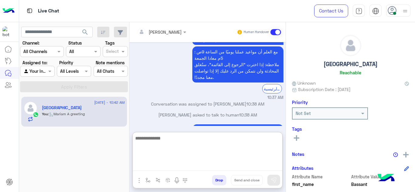
click at [159, 167] on textarea at bounding box center [207, 153] width 149 height 36
paste textarea "**********"
type textarea "**********"
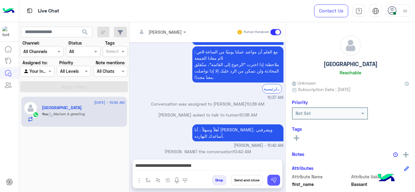
click at [276, 181] on img at bounding box center [274, 180] width 6 height 6
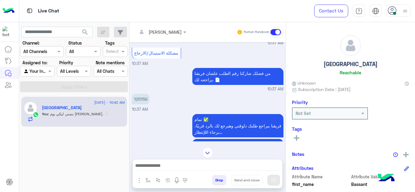
scroll to position [559, 0]
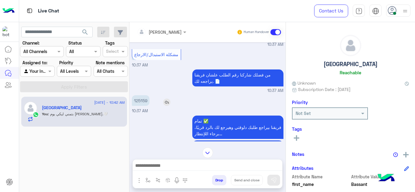
click at [143, 101] on p "125159" at bounding box center [141, 100] width 18 height 11
copy app-msgs-text
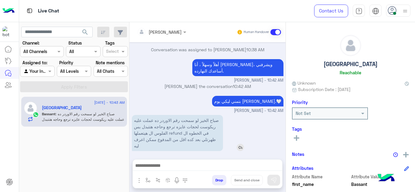
scroll to position [719, 0]
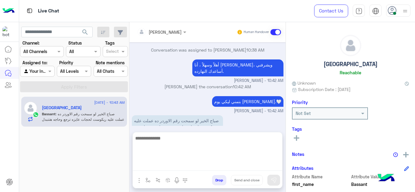
click at [152, 166] on textarea at bounding box center [207, 153] width 149 height 36
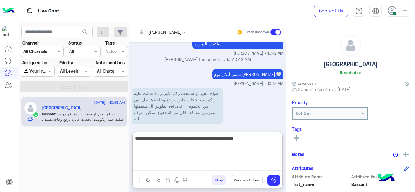
type textarea "**********"
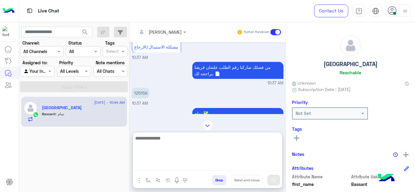
scroll to position [567, 0]
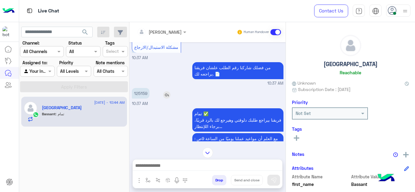
click at [142, 91] on p "125159" at bounding box center [141, 93] width 18 height 11
copy p "125159"
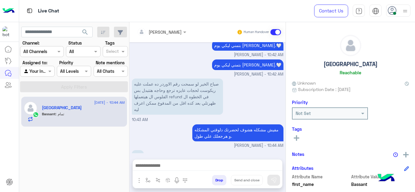
scroll to position [814, 0]
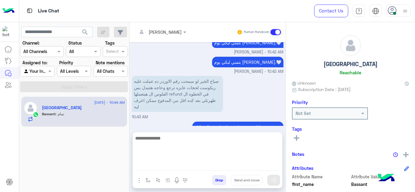
click at [165, 167] on textarea at bounding box center [207, 153] width 149 height 36
type textarea "*"
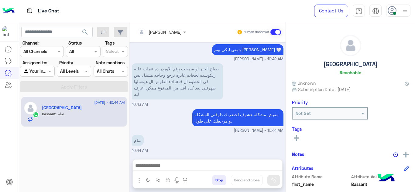
scroll to position [815, 0]
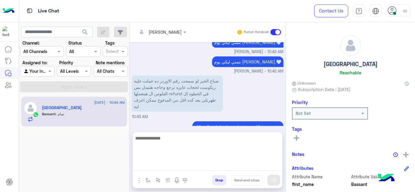
click at [172, 167] on textarea at bounding box center [207, 153] width 149 height 36
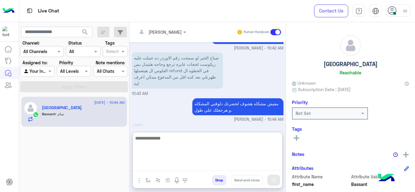
scroll to position [842, 0]
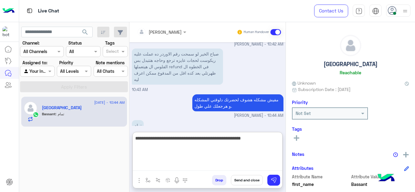
type textarea "**********"
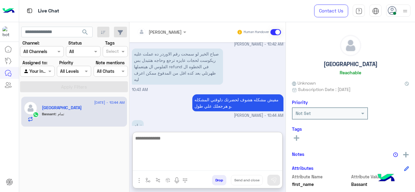
scroll to position [868, 0]
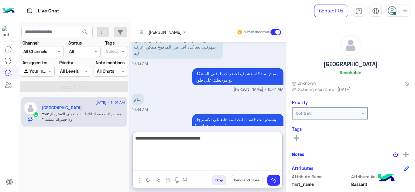
type textarea "**********"
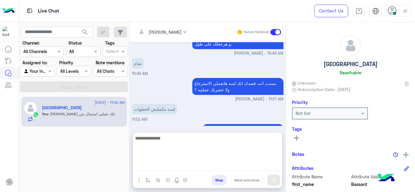
scroll to position [907, 0]
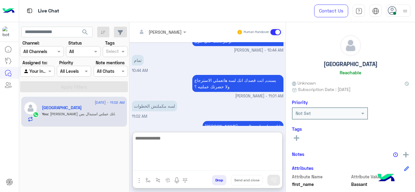
click at [179, 142] on textarea at bounding box center [207, 153] width 149 height 36
click at [148, 141] on textarea at bounding box center [207, 153] width 149 height 36
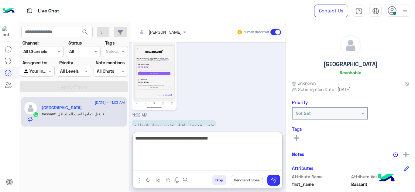
scroll to position [1136, 0]
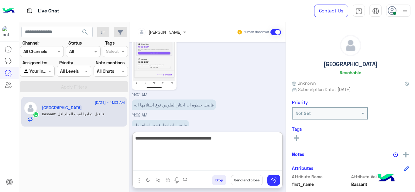
type textarea "**********"
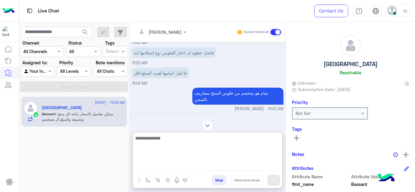
scroll to position [1088, 0]
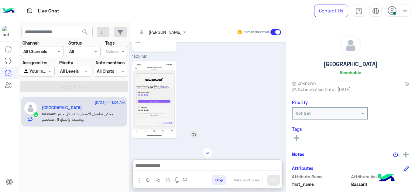
click at [163, 79] on img at bounding box center [154, 100] width 42 height 74
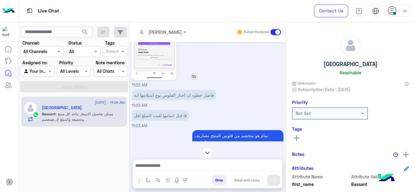
scroll to position [1161, 0]
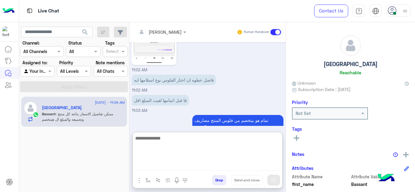
drag, startPoint x: 170, startPoint y: 165, endPoint x: 168, endPoint y: 94, distance: 71.1
click at [168, 94] on div "Mariam Ahmed Human Handover Sep 7, 2025 للاسف لا مش مش بينفع نعمل كده. الديسكون…" at bounding box center [207, 108] width 156 height 173
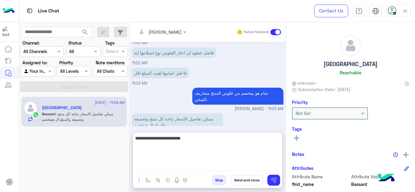
type textarea "**********"
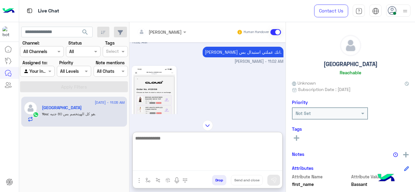
scroll to position [981, 0]
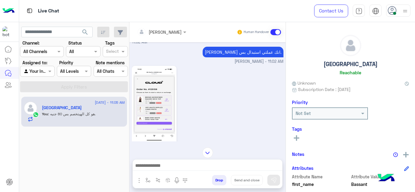
click at [158, 93] on img at bounding box center [154, 104] width 42 height 74
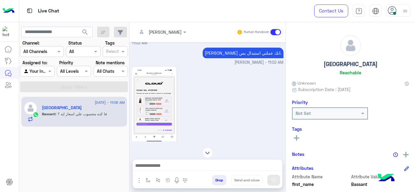
click at [163, 103] on img at bounding box center [154, 105] width 42 height 74
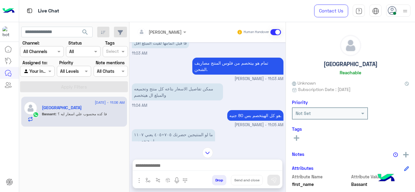
scroll to position [1246, 0]
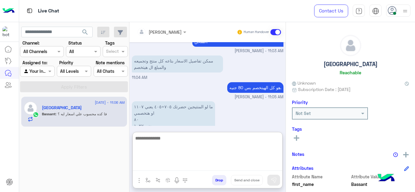
click at [161, 166] on textarea at bounding box center [207, 153] width 149 height 36
type textarea "**********"
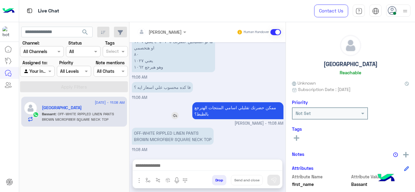
scroll to position [1299, 0]
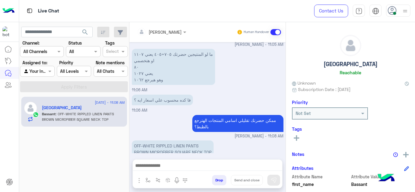
drag, startPoint x: 202, startPoint y: 103, endPoint x: 179, endPoint y: 98, distance: 23.1
click at [179, 98] on div "Sep 7, 2025 للاسف لا مش مش بينفع نعمل كده. الديسكونت مش هيتحط لازم الاوردر يتعم…" at bounding box center [207, 97] width 156 height 111
drag, startPoint x: 200, startPoint y: 134, endPoint x: 135, endPoint y: 131, distance: 65.1
click at [135, 141] on p "OFF-WHITE RIPPLED LINEN PANTS BROWN MICROFIBER SQUARE NECK TOP" at bounding box center [173, 149] width 82 height 17
copy p "OFF-WHITE RIPPLED LINEN PANTS"
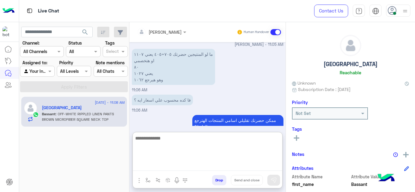
click at [168, 164] on textarea at bounding box center [207, 153] width 149 height 36
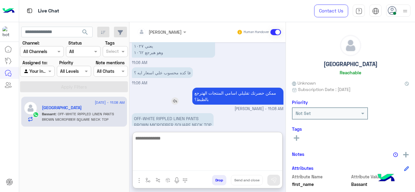
scroll to position [1326, 0]
paste textarea "**********"
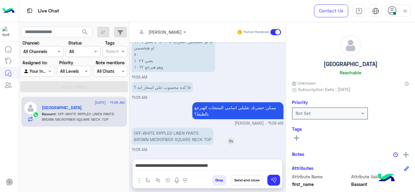
scroll to position [1299, 0]
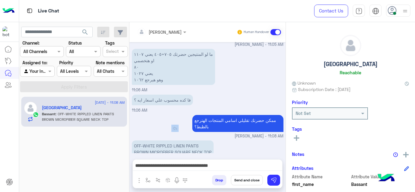
drag, startPoint x: 211, startPoint y: 111, endPoint x: 175, endPoint y: 114, distance: 36.6
click at [175, 114] on div "Sep 7, 2025 للاسف لا مش مش بينفع نعمل كده. الديسكونت مش هيتحط لازم الاوردر يتعم…" at bounding box center [207, 97] width 156 height 111
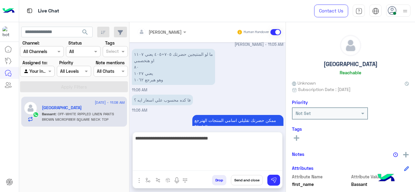
click at [231, 166] on textarea "**********" at bounding box center [207, 153] width 149 height 36
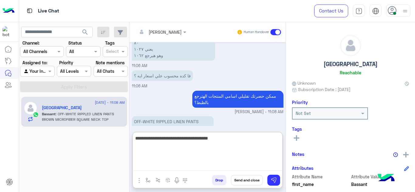
scroll to position [1326, 0]
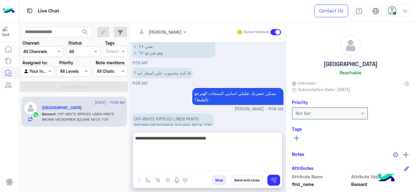
type textarea "**********"
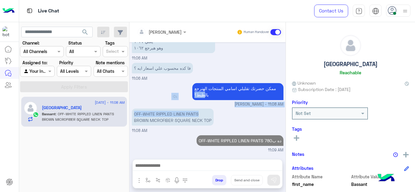
scroll to position [1318, 0]
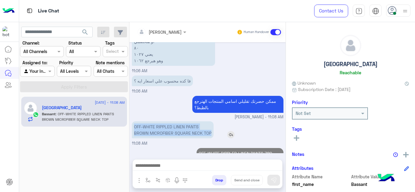
drag, startPoint x: 212, startPoint y: 91, endPoint x: 212, endPoint y: 123, distance: 31.9
click at [212, 123] on p "OFF-WHITE RIPPLED LINEN PANTS BROWN MICROFIBER SQUARE NECK TOP" at bounding box center [173, 129] width 82 height 17
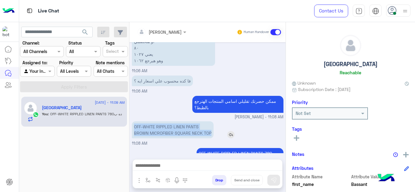
copy p "OFF-WHITE RIPPLED LINEN PANTS BROWN MICROFIBER SQUARE NECK TOP"
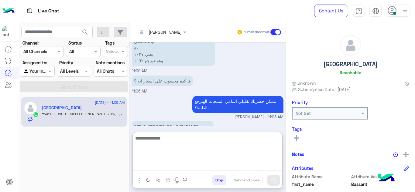
click at [167, 166] on textarea at bounding box center [207, 153] width 149 height 36
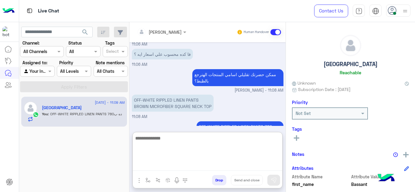
scroll to position [1345, 0]
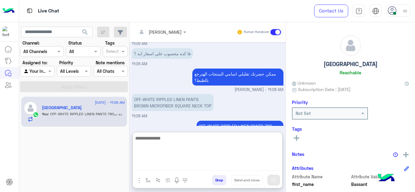
paste textarea "**********"
type textarea "**********"
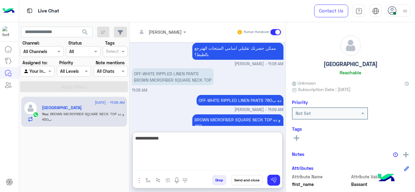
type textarea "**********"
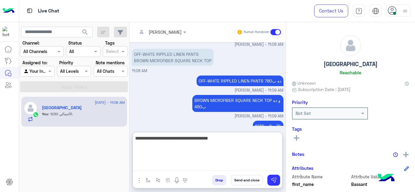
type textarea "**********"
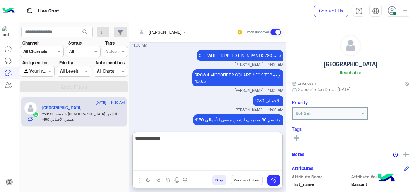
type textarea "**********"
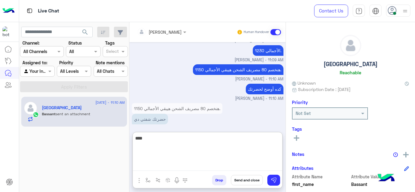
scroll to position [1553, 0]
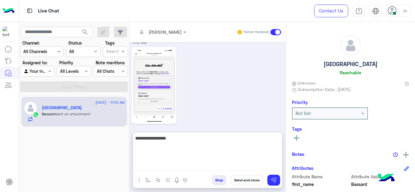
type textarea "**********"
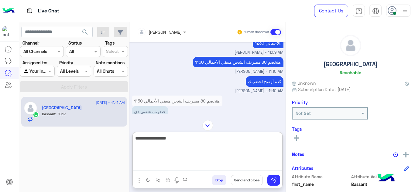
scroll to position [1594, 0]
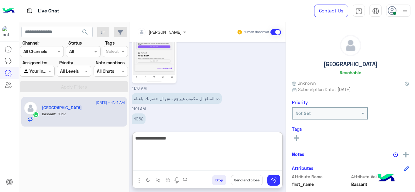
drag, startPoint x: 236, startPoint y: 138, endPoint x: 291, endPoint y: 147, distance: 56.3
click at [291, 147] on mat-drawer-container "Mariam Ahmed Human Handover Sep 7, 2025 للاسف لا مش مش بينفع نعمل كده. الديسكون…" at bounding box center [271, 108] width 285 height 173
type textarea "**********"
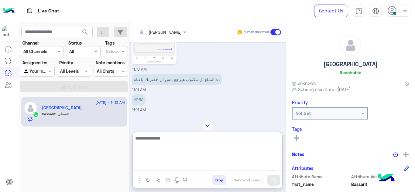
scroll to position [1573, 0]
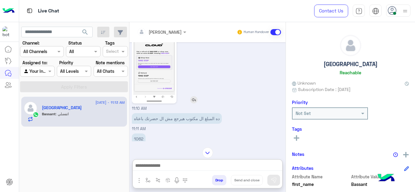
click at [157, 65] on img at bounding box center [154, 65] width 42 height 74
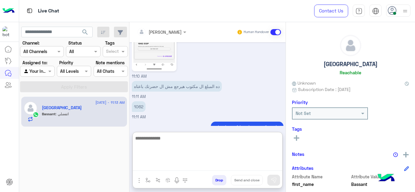
click at [166, 168] on textarea at bounding box center [207, 153] width 149 height 36
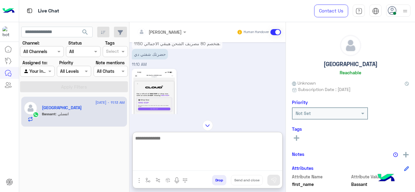
scroll to position [1633, 0]
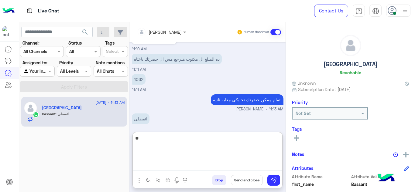
type textarea "*"
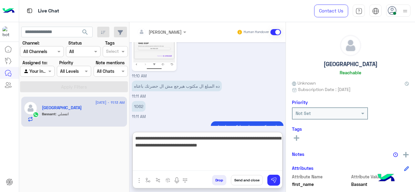
scroll to position [1600, 0]
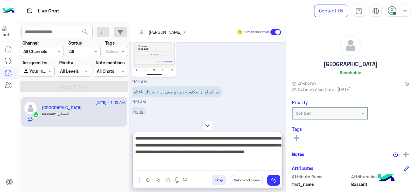
type textarea "**********"
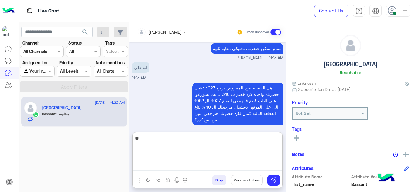
scroll to position [1727, 0]
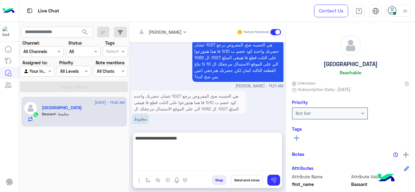
type textarea "**********"
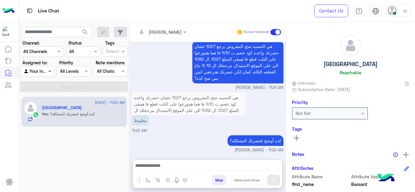
click at [49, 70] on span at bounding box center [51, 71] width 8 height 6
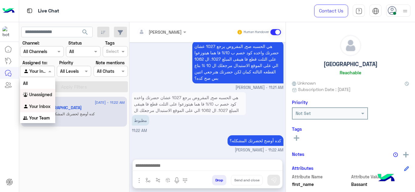
scroll to position [1720, 0]
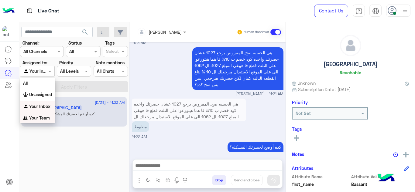
click at [47, 117] on b "Your Team" at bounding box center [39, 117] width 21 height 5
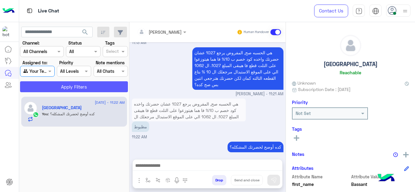
click at [72, 87] on button "Apply Filters" at bounding box center [74, 86] width 108 height 11
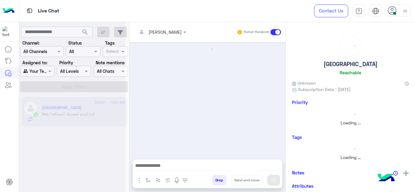
scroll to position [230, 0]
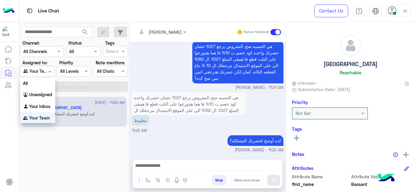
click at [46, 73] on div at bounding box center [37, 71] width 34 height 7
click at [47, 104] on b "Your Inbox" at bounding box center [39, 106] width 21 height 5
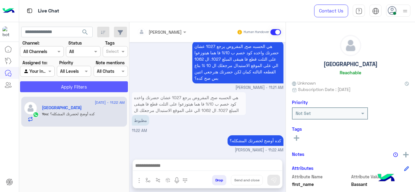
click at [77, 90] on button "Apply Filters" at bounding box center [74, 86] width 108 height 11
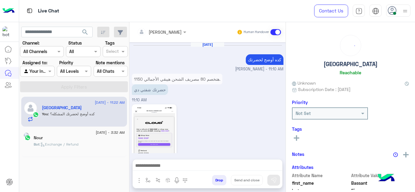
scroll to position [230, 0]
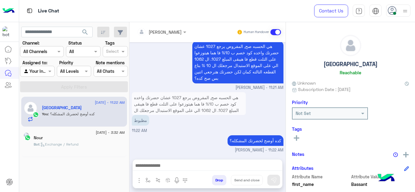
click at [101, 146] on div "Bot : Exchange / Refund" at bounding box center [79, 147] width 91 height 11
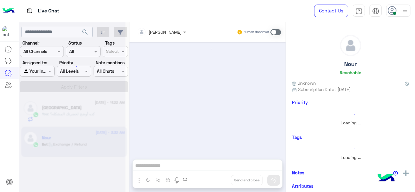
click at [171, 109] on div at bounding box center [207, 97] width 156 height 111
click at [184, 147] on div at bounding box center [207, 97] width 156 height 111
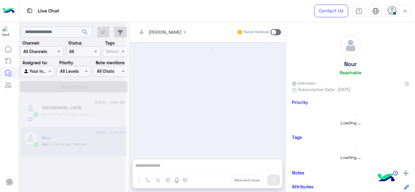
click at [159, 106] on div at bounding box center [207, 97] width 156 height 111
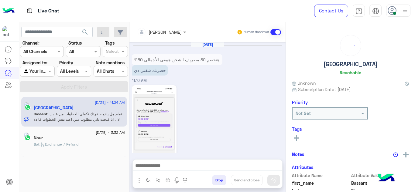
scroll to position [257, 0]
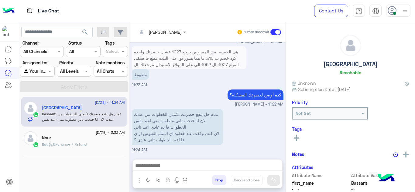
click at [100, 145] on div "Bot : Exchange / Refund" at bounding box center [83, 147] width 83 height 11
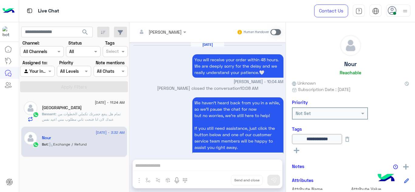
scroll to position [317, 0]
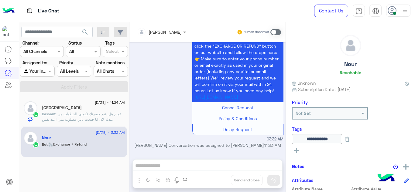
click at [272, 32] on span at bounding box center [275, 32] width 11 height 6
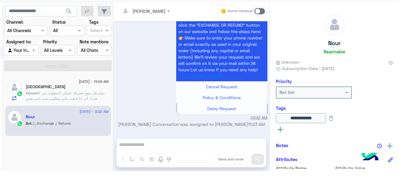
scroll to position [329, 0]
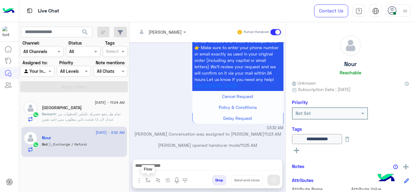
click at [147, 180] on img "button" at bounding box center [147, 180] width 5 height 5
click at [156, 167] on input "text" at bounding box center [158, 167] width 25 height 7
type input "*"
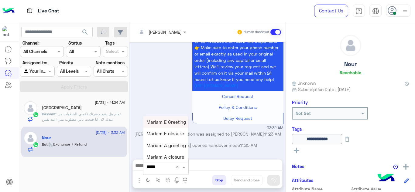
type input "******"
click at [169, 119] on span "Mariam E Greeting" at bounding box center [165, 121] width 39 height 5
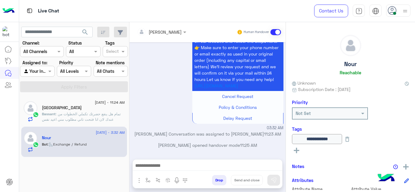
type textarea "**********"
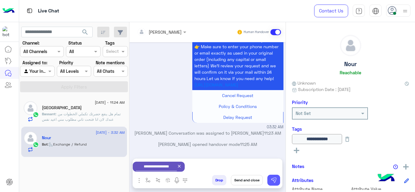
click at [271, 180] on img at bounding box center [274, 180] width 6 height 6
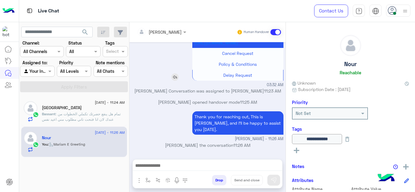
scroll to position [372, 0]
click at [117, 115] on span ": تمام هل ينفع حضرتك تكملي الخطوات من عندك لان انا فتحت تاني مطلوب مني اعيد نفس…" at bounding box center [81, 125] width 79 height 26
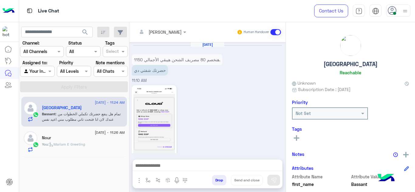
scroll to position [257, 0]
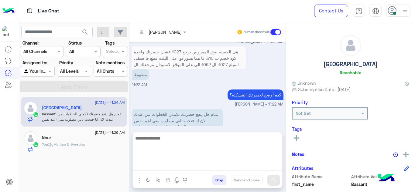
click at [162, 164] on textarea at bounding box center [207, 153] width 149 height 36
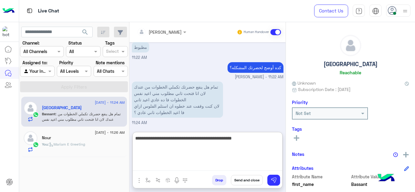
type textarea "**********"
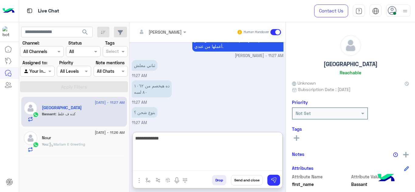
scroll to position [397, 0]
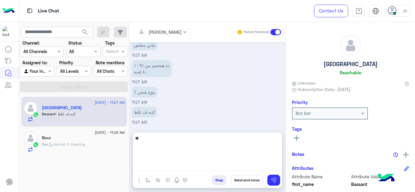
type textarea "*"
type textarea "**********"
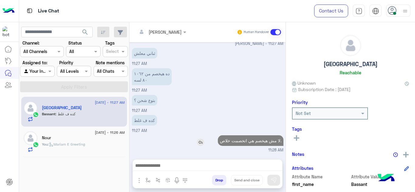
click at [237, 135] on p "لا مش هيخصم هي اتخصمت خلاص." at bounding box center [251, 140] width 66 height 11
click at [237, 114] on div "كده ف غلط 11:27 AM" at bounding box center [208, 124] width 152 height 20
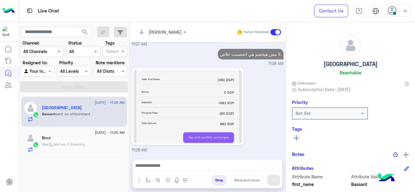
click at [242, 141] on div "11:28 AM" at bounding box center [208, 110] width 152 height 87
click at [239, 54] on p "لا مش هيخصم هي اتخصمت خلاص." at bounding box center [251, 54] width 66 height 11
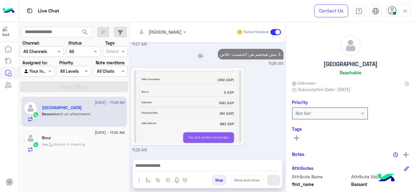
click at [239, 54] on p "لا مش هيخصم هي اتخصمت خلاص." at bounding box center [251, 54] width 66 height 11
click at [270, 99] on div at bounding box center [205, 106] width 146 height 77
click at [254, 56] on p "لا مش هيخصم هي اتخصمت خلاص." at bounding box center [251, 54] width 66 height 11
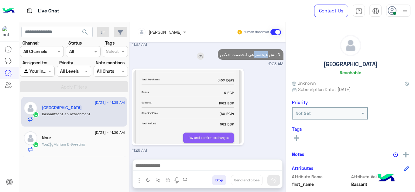
click at [254, 56] on p "لا مش هيخصم هي اتخصمت خلاص." at bounding box center [251, 54] width 66 height 11
copy app-msgs-text
click at [247, 102] on div at bounding box center [205, 107] width 146 height 77
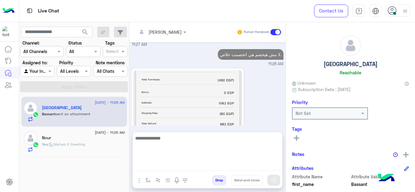
click at [191, 167] on textarea at bounding box center [207, 153] width 149 height 36
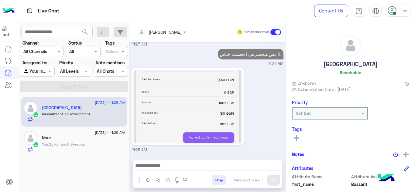
click at [89, 139] on div "Nour" at bounding box center [83, 138] width 83 height 6
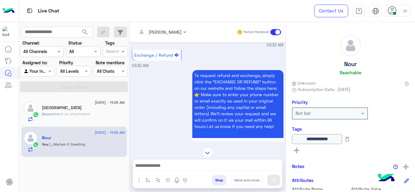
scroll to position [587, 0]
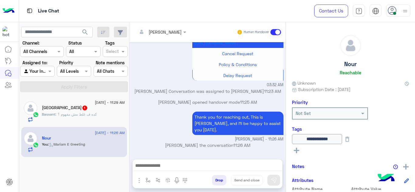
click at [97, 109] on div "Bassant Eissa 1" at bounding box center [83, 108] width 83 height 6
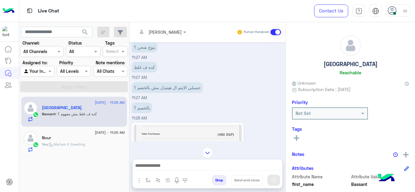
scroll to position [206, 0]
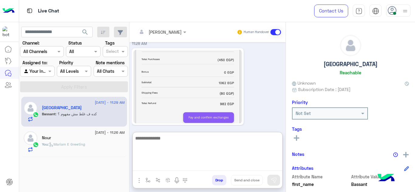
click at [174, 163] on textarea at bounding box center [207, 153] width 149 height 36
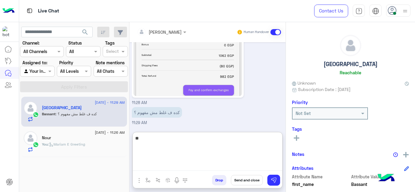
type textarea "*"
click at [198, 141] on textarea "**********" at bounding box center [207, 153] width 149 height 36
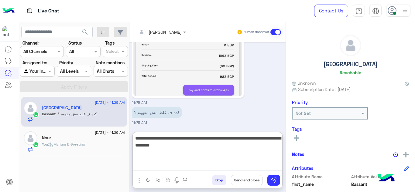
type textarea "**********"
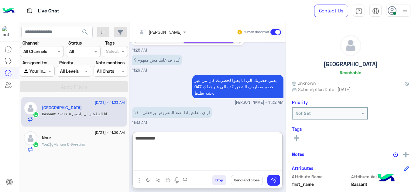
scroll to position [306, 0]
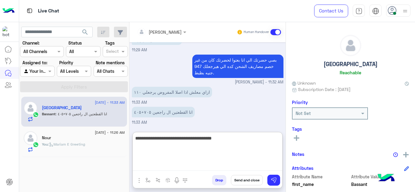
type textarea "**********"
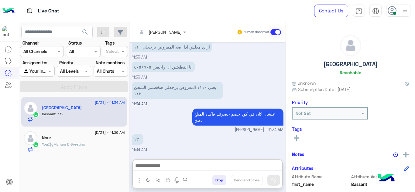
scroll to position [355, 0]
click at [106, 137] on div "Nour" at bounding box center [83, 138] width 83 height 6
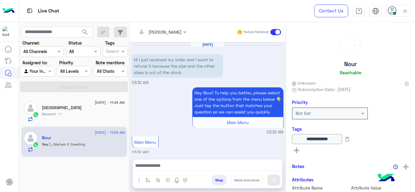
scroll to position [243, 0]
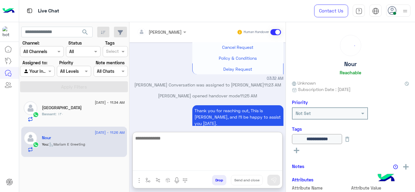
click at [166, 162] on textarea at bounding box center [207, 153] width 149 height 36
type textarea "*"
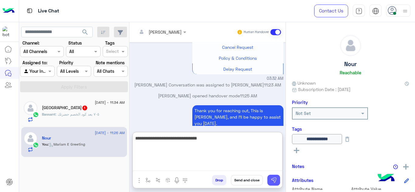
type textarea "**********"
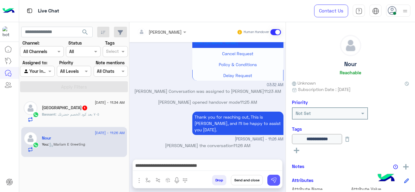
click at [276, 178] on img at bounding box center [274, 180] width 6 height 6
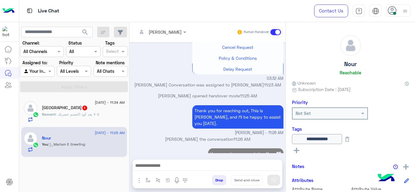
scroll to position [262, 0]
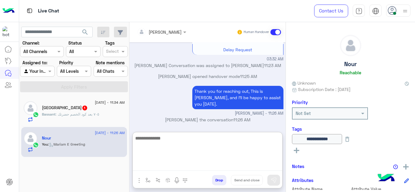
click at [189, 164] on textarea at bounding box center [207, 153] width 149 height 36
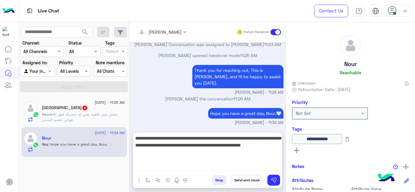
type textarea "**********"
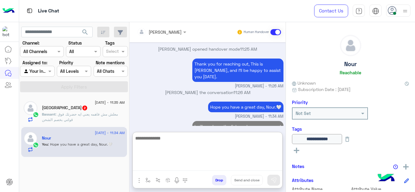
scroll to position [328, 0]
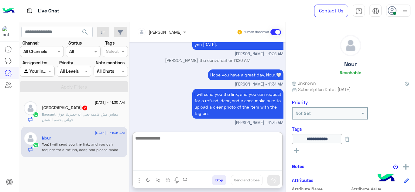
paste textarea "**********"
type textarea "**********"
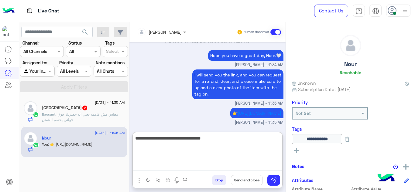
type textarea "**********"
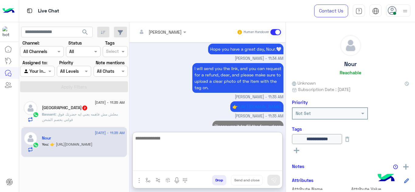
scroll to position [367, 0]
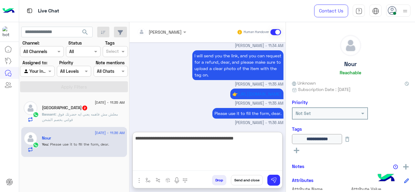
type textarea "**********"
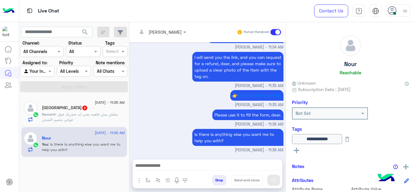
scroll to position [378, 0]
click at [117, 107] on div "Bassant Eissa 2" at bounding box center [83, 108] width 83 height 6
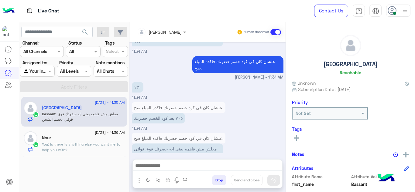
scroll to position [213, 0]
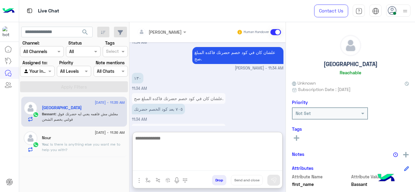
drag, startPoint x: 176, startPoint y: 162, endPoint x: 176, endPoint y: 87, distance: 75.0
click at [176, 87] on div "Mariam Ahmed Human Handover Sep 14, 2025 11:28 AM كده ف غلط مش مفهوم ؟ 11:29 AM…" at bounding box center [207, 108] width 156 height 173
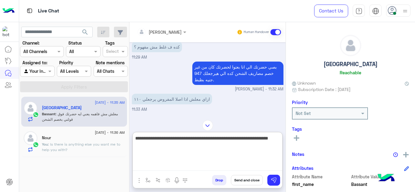
scroll to position [241, 0]
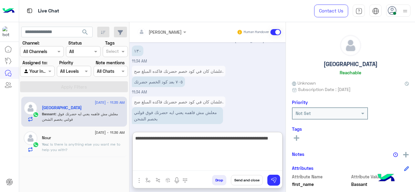
type textarea "**********"
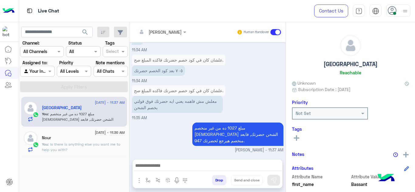
scroll to position [249, 0]
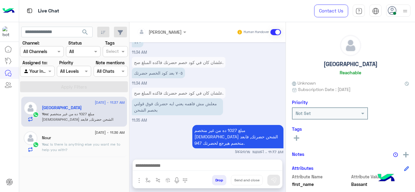
click at [96, 144] on span ": Is there is anything else you want me to help you with?" at bounding box center [81, 147] width 78 height 10
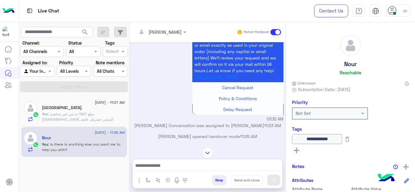
scroll to position [196, 0]
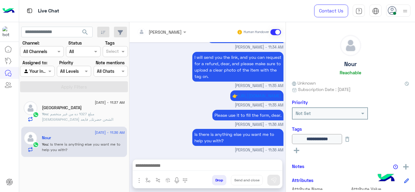
click at [352, 138] on button at bounding box center [347, 139] width 10 height 10
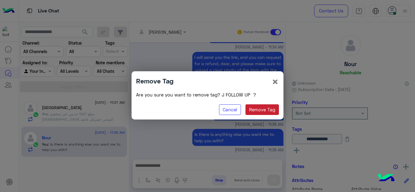
click at [251, 111] on button "Remove Tag" at bounding box center [262, 109] width 34 height 11
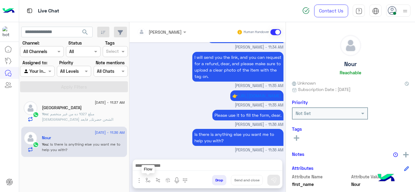
click at [147, 180] on img "button" at bounding box center [147, 180] width 5 height 5
click at [158, 170] on div "enter flow name" at bounding box center [163, 167] width 35 height 7
type input "*"
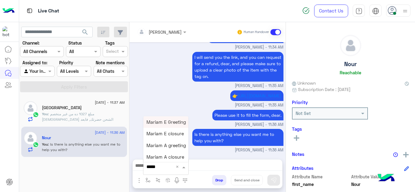
type input "******"
click at [172, 139] on div "Mariam E closure" at bounding box center [165, 134] width 45 height 12
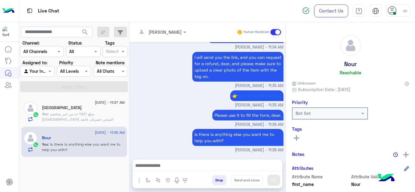
type textarea "**********"
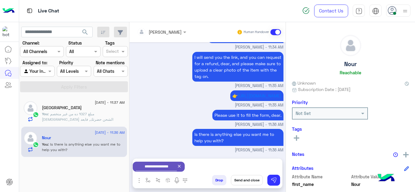
click at [245, 180] on button "Send and close" at bounding box center [247, 180] width 32 height 10
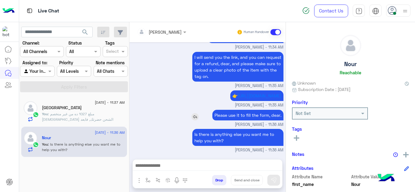
scroll to position [208, 0]
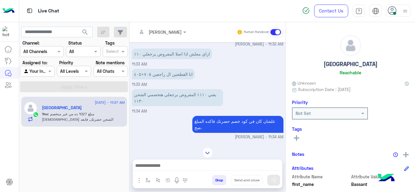
scroll to position [1693, 0]
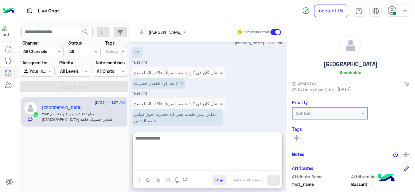
click at [189, 165] on textarea at bounding box center [207, 153] width 149 height 36
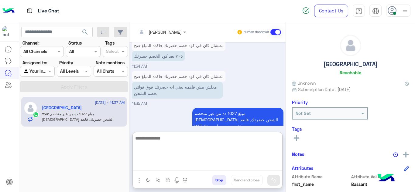
type textarea "*"
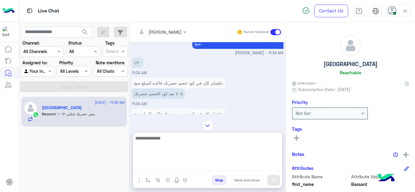
scroll to position [1763, 0]
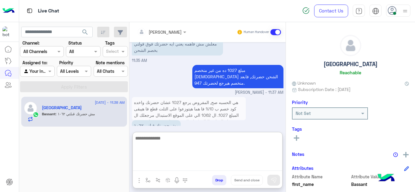
click at [147, 142] on textarea at bounding box center [207, 153] width 149 height 36
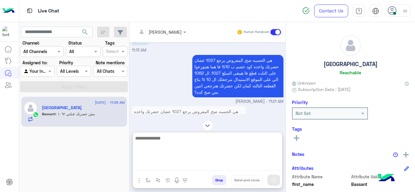
scroll to position [1120, 0]
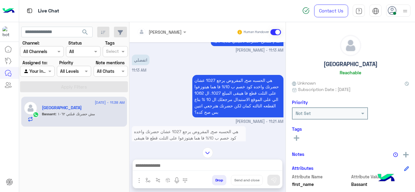
click at [203, 123] on div "Mariam Ahmed Human Handover Sep 14, 2025 💬 اختر نوع المشكلة اللي بتواجهك 👇 10:3…" at bounding box center [207, 108] width 156 height 173
click at [210, 152] on img at bounding box center [207, 153] width 11 height 11
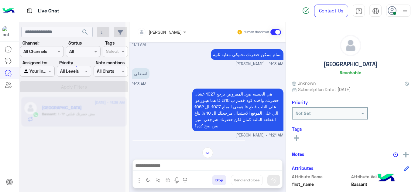
scroll to position [1134, 0]
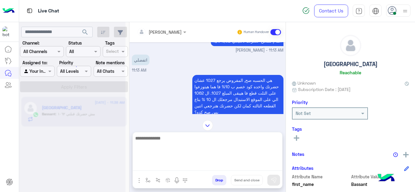
click at [190, 162] on textarea at bounding box center [207, 153] width 149 height 36
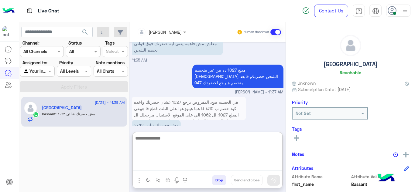
scroll to position [1763, 0]
type textarea "*"
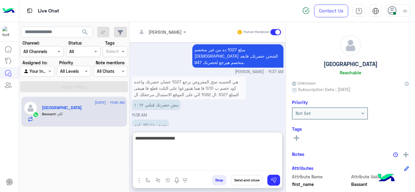
scroll to position [1804, 0]
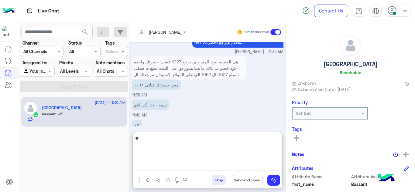
type textarea "*"
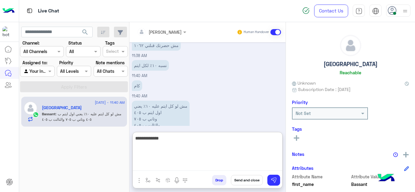
type textarea "**********"
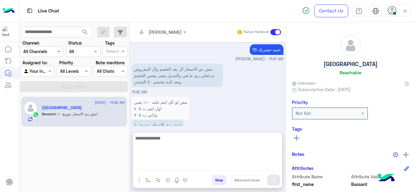
scroll to position [1939, 0]
type textarea "**********"
click at [224, 138] on textarea "**********" at bounding box center [207, 153] width 149 height 36
click at [228, 151] on textarea "**********" at bounding box center [207, 153] width 149 height 36
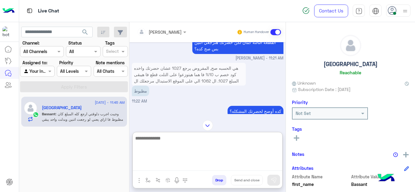
scroll to position [1172, 0]
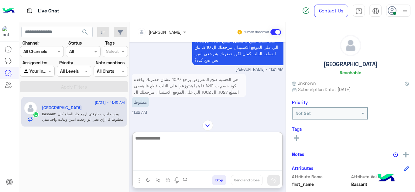
click at [166, 141] on textarea at bounding box center [207, 153] width 149 height 36
type textarea "*"
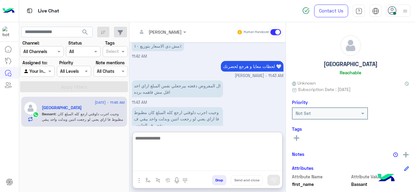
scroll to position [2018, 0]
click at [154, 140] on textarea at bounding box center [207, 153] width 149 height 36
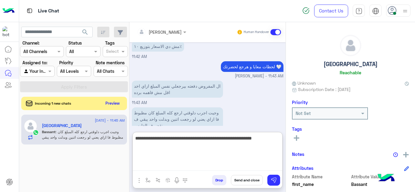
type textarea "**********"
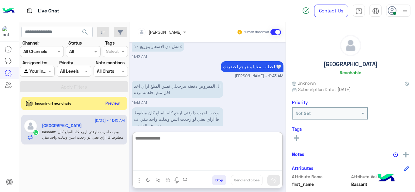
scroll to position [2044, 0]
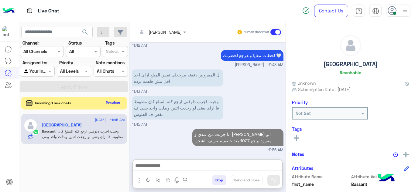
click at [114, 102] on button "Preview" at bounding box center [113, 103] width 19 height 8
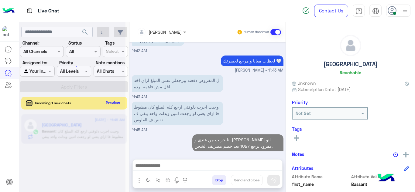
scroll to position [2016, 0]
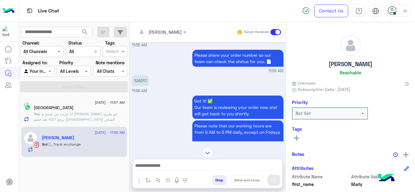
scroll to position [314, 0]
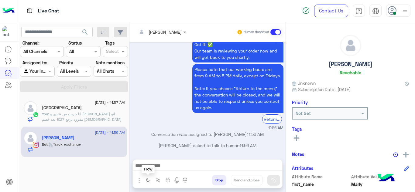
click at [146, 181] on img "button" at bounding box center [147, 180] width 5 height 5
click at [153, 168] on input "text" at bounding box center [158, 167] width 25 height 7
type input "*"
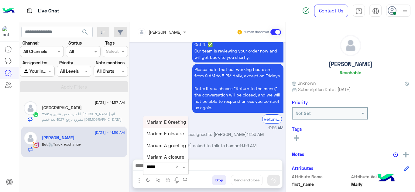
type input "******"
click at [170, 120] on span "Mariam E Greeting" at bounding box center [165, 121] width 39 height 5
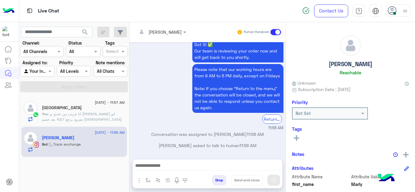
type textarea "**********"
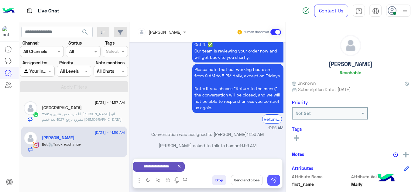
click at [275, 181] on img at bounding box center [274, 180] width 6 height 6
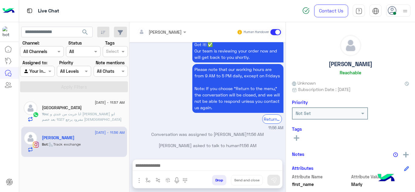
click at [91, 108] on div "[PERSON_NAME]" at bounding box center [83, 108] width 83 height 6
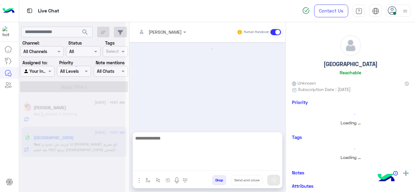
click at [159, 167] on textarea at bounding box center [207, 153] width 149 height 36
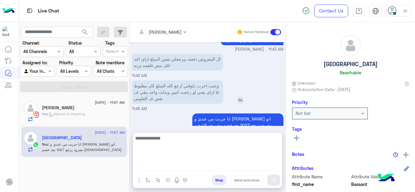
scroll to position [207, 0]
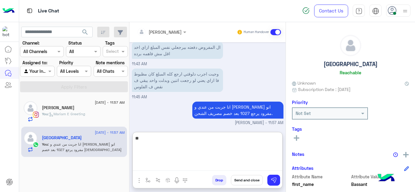
type textarea "*"
type textarea "**********"
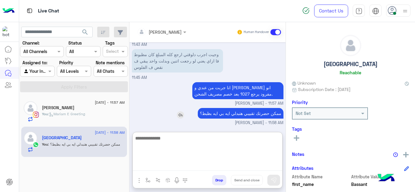
scroll to position [226, 0]
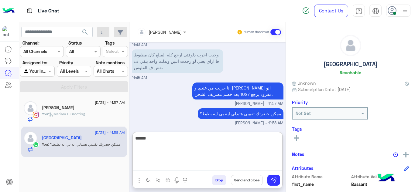
type textarea "*******"
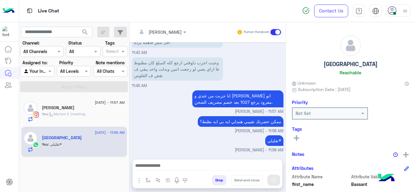
scroll to position [232, 0]
click at [108, 112] on div "You : Mariam E Greeting" at bounding box center [83, 116] width 83 height 11
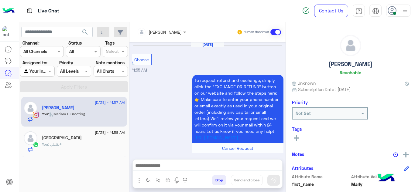
scroll to position [255, 0]
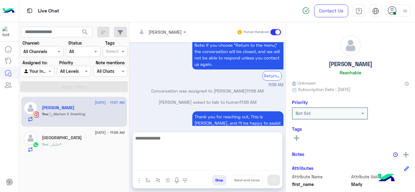
click at [156, 164] on textarea at bounding box center [207, 153] width 149 height 36
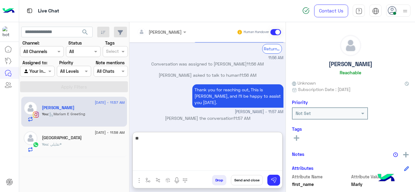
type textarea "*"
type textarea "**********"
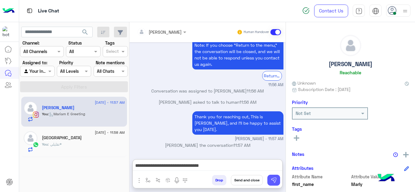
click at [278, 180] on button at bounding box center [273, 180] width 13 height 11
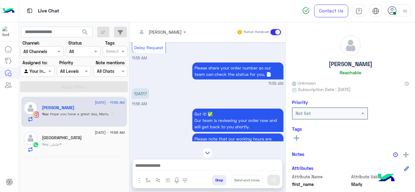
scroll to position [511, 0]
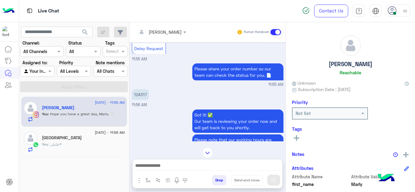
click at [138, 93] on p "124317" at bounding box center [140, 94] width 17 height 11
copy p "124317"
click at [146, 117] on div "Got it! ✅ Our team is reviewing your order now and will get back to you shortly…" at bounding box center [208, 155] width 152 height 94
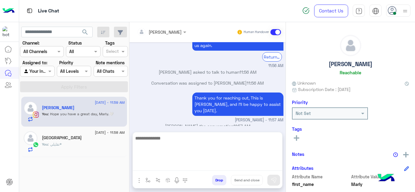
click at [167, 164] on textarea at bounding box center [207, 153] width 149 height 36
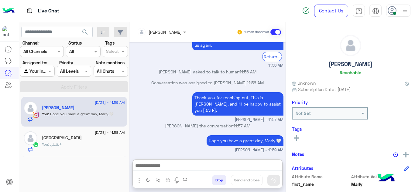
click at [107, 133] on span "14 September - 11:58 AM" at bounding box center [110, 132] width 30 height 5
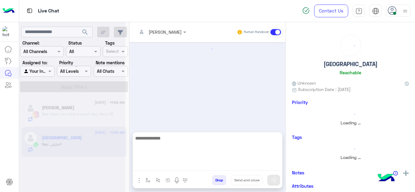
click at [160, 166] on textarea at bounding box center [207, 153] width 149 height 36
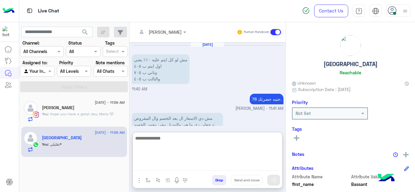
scroll to position [205, 0]
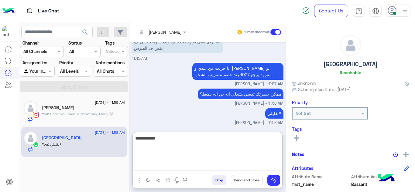
type textarea "**********"
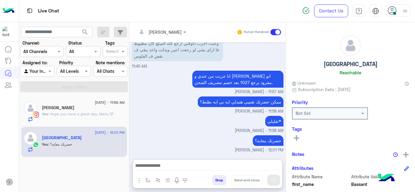
click at [115, 112] on div "You : Hope you have a great day, Marly.🤍" at bounding box center [83, 116] width 83 height 11
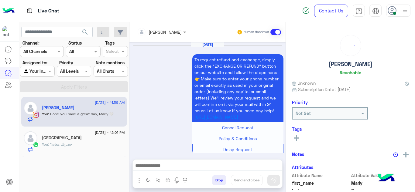
scroll to position [254, 0]
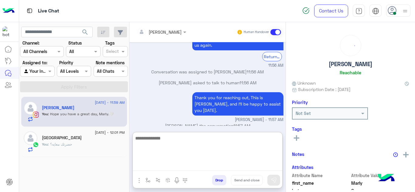
click at [156, 163] on textarea at bounding box center [207, 153] width 149 height 36
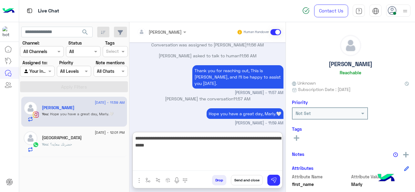
click at [141, 146] on textarea "**********" at bounding box center [207, 153] width 149 height 36
click at [152, 145] on textarea "**********" at bounding box center [207, 153] width 149 height 36
click at [150, 145] on textarea "**********" at bounding box center [207, 153] width 149 height 36
click at [162, 147] on textarea "**********" at bounding box center [207, 153] width 149 height 36
click at [187, 146] on textarea "**********" at bounding box center [207, 153] width 149 height 36
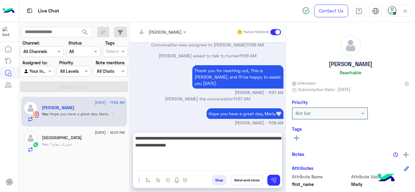
click at [214, 148] on textarea "**********" at bounding box center [207, 153] width 149 height 36
type textarea "**********"
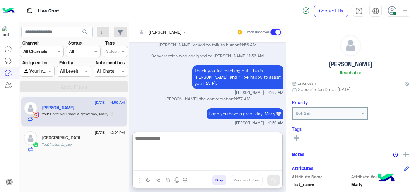
scroll to position [313, 0]
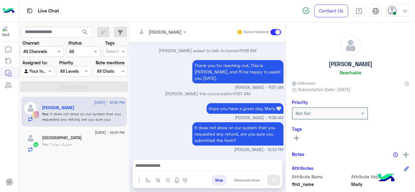
click at [99, 147] on div "You : حضرتك معايه؟" at bounding box center [83, 147] width 83 height 11
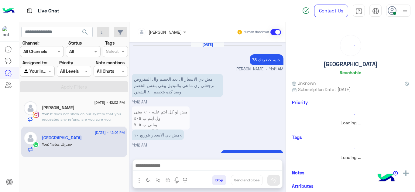
scroll to position [158, 0]
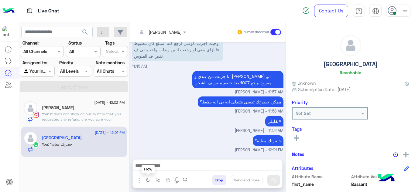
click at [148, 179] on img "button" at bounding box center [147, 180] width 5 height 5
click at [168, 165] on input "text" at bounding box center [158, 167] width 25 height 7
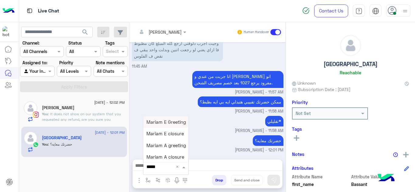
type input "******"
click at [176, 153] on div "Mariam A closure" at bounding box center [165, 158] width 45 height 12
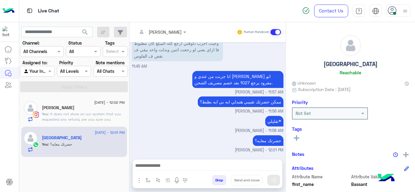
type textarea "**********"
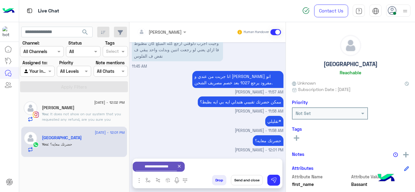
click at [243, 178] on button "Send and close" at bounding box center [247, 180] width 32 height 10
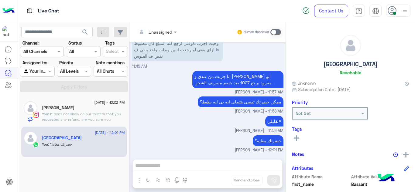
scroll to position [169, 0]
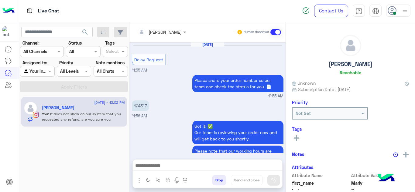
scroll to position [176, 0]
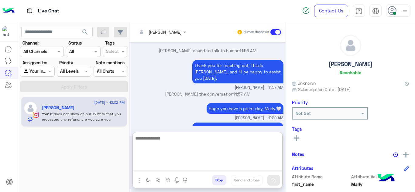
click at [169, 163] on textarea at bounding box center [207, 153] width 149 height 36
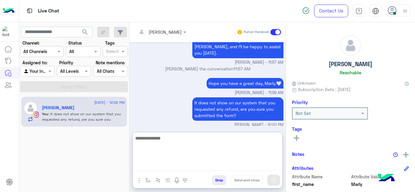
scroll to position [203, 0]
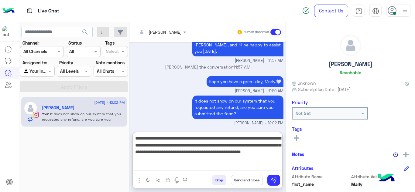
type textarea "**********"
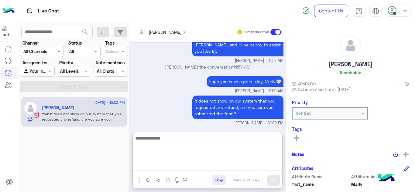
scroll to position [255, 0]
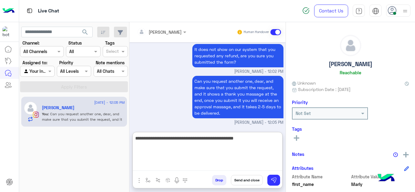
type textarea "**********"
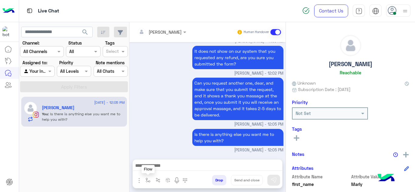
scroll to position [253, 0]
click at [149, 178] on img "button" at bounding box center [147, 180] width 5 height 5
click at [158, 169] on input "text" at bounding box center [158, 167] width 25 height 7
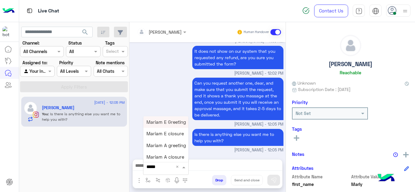
type input "******"
click at [176, 131] on span "Mariam E closure" at bounding box center [164, 133] width 37 height 5
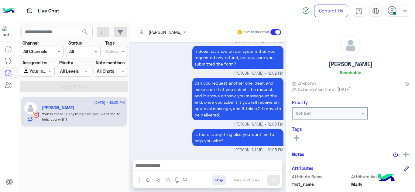
type textarea "**********"
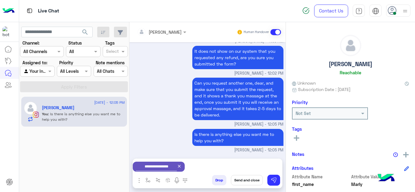
scroll to position [254, 0]
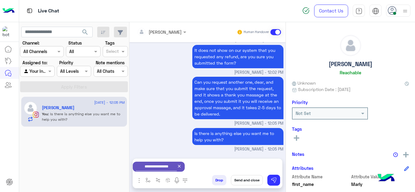
click at [245, 179] on button "Send and close" at bounding box center [247, 180] width 32 height 10
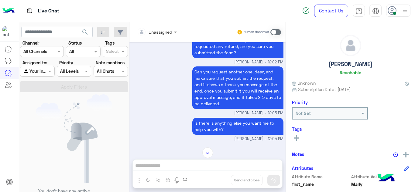
scroll to position [339, 0]
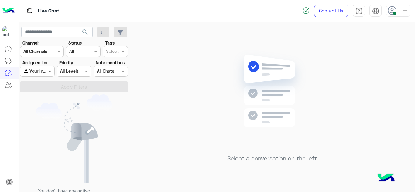
click at [50, 72] on span at bounding box center [51, 71] width 8 height 6
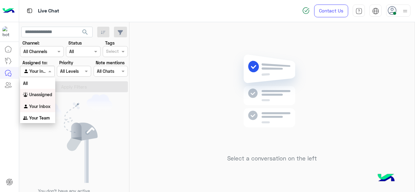
click at [47, 94] on b "Unassigned" at bounding box center [40, 94] width 23 height 5
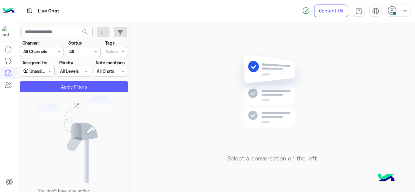
click at [69, 85] on button "Apply Filters" at bounding box center [74, 86] width 108 height 11
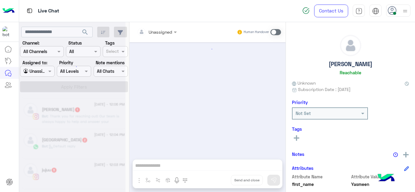
scroll to position [322, 0]
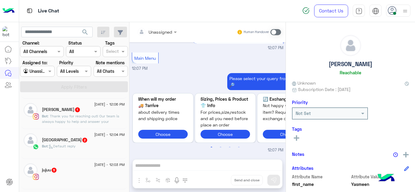
click at [89, 121] on span ": Thank you for reaching out! Our team is always happy to help and answer your …" at bounding box center [80, 121] width 77 height 15
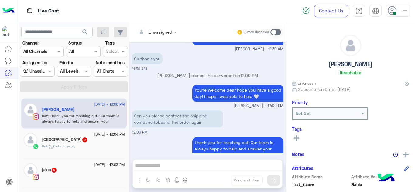
scroll to position [175, 0]
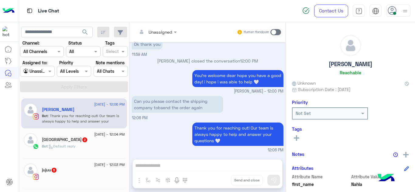
click at [98, 146] on div "Bot : Default reply" at bounding box center [83, 149] width 83 height 11
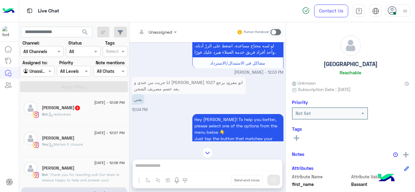
scroll to position [232, 0]
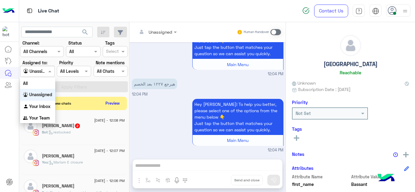
click at [46, 68] on div at bounding box center [37, 71] width 34 height 7
click at [45, 109] on div "Your Inbox" at bounding box center [37, 107] width 35 height 12
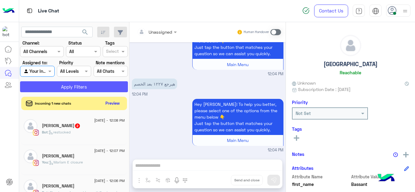
click at [72, 85] on button "Apply Filters" at bounding box center [74, 86] width 108 height 11
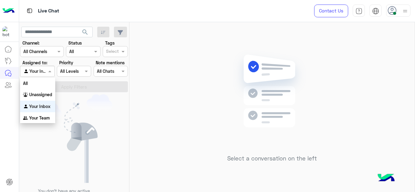
click at [44, 72] on div at bounding box center [37, 71] width 34 height 7
click at [46, 93] on b "Unassigned" at bounding box center [40, 94] width 23 height 5
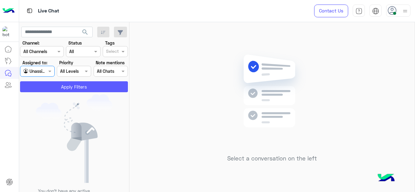
click at [63, 87] on button "Apply Filters" at bounding box center [74, 86] width 108 height 11
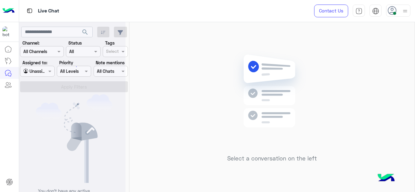
click at [69, 134] on div at bounding box center [72, 98] width 106 height 192
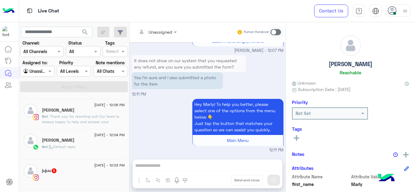
scroll to position [88, 0]
click at [86, 149] on div "Bot : Default reply" at bounding box center [83, 150] width 83 height 11
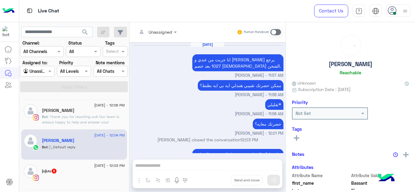
scroll to position [232, 0]
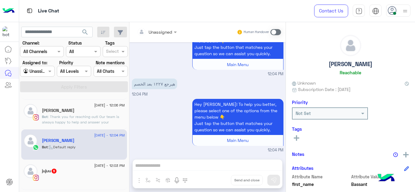
click at [46, 74] on div at bounding box center [37, 71] width 34 height 7
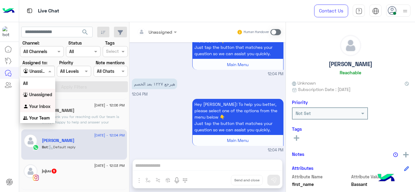
click at [44, 105] on b "Your Inbox" at bounding box center [39, 106] width 21 height 5
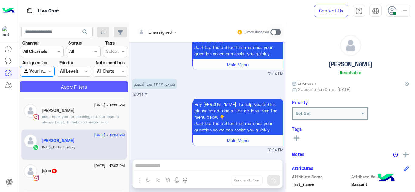
click at [75, 85] on button "Apply Filters" at bounding box center [74, 86] width 108 height 11
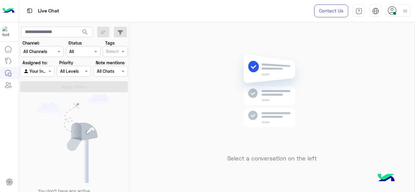
click at [403, 11] on img at bounding box center [405, 11] width 8 height 8
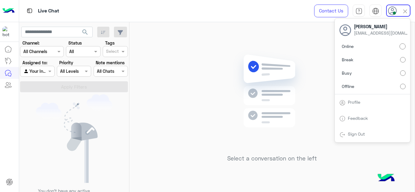
click at [251, 91] on img at bounding box center [272, 100] width 88 height 101
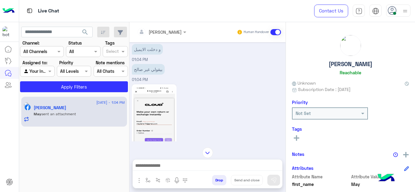
scroll to position [216, 0]
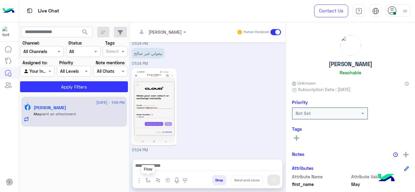
click at [146, 183] on button "button" at bounding box center [148, 180] width 10 height 10
click at [155, 170] on div "enter flow name" at bounding box center [163, 167] width 35 height 7
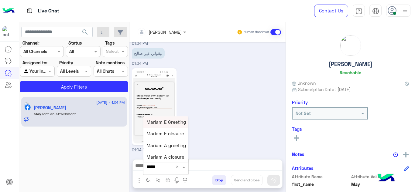
type input "******"
click at [174, 147] on span "Mariam A greeting" at bounding box center [165, 145] width 39 height 5
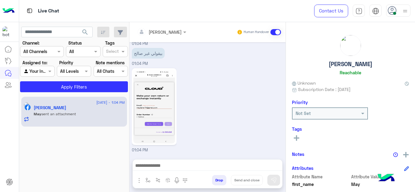
type textarea "**********"
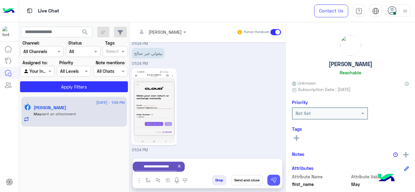
click at [272, 180] on img at bounding box center [274, 180] width 6 height 6
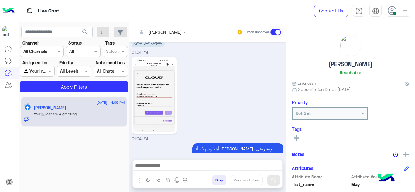
scroll to position [247, 0]
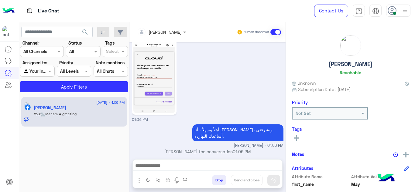
click at [164, 89] on img at bounding box center [154, 76] width 42 height 74
click at [167, 88] on img at bounding box center [154, 76] width 42 height 74
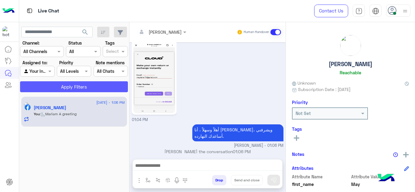
click at [99, 88] on button "Apply Filters" at bounding box center [74, 86] width 108 height 11
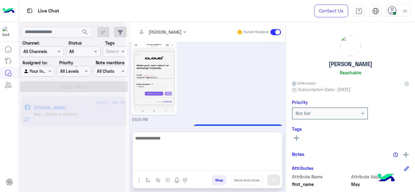
click at [165, 165] on textarea at bounding box center [207, 153] width 149 height 36
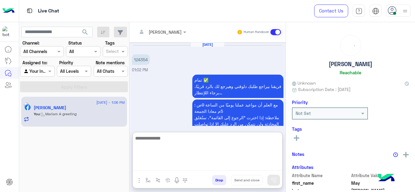
scroll to position [228, 0]
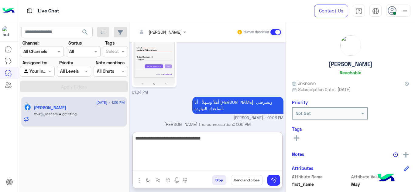
type textarea "**********"
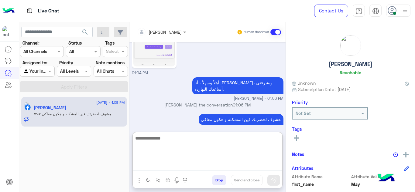
paste textarea "**********"
paste textarea "******"
click at [134, 139] on textarea "**********" at bounding box center [207, 153] width 149 height 36
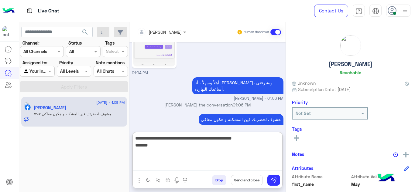
drag, startPoint x: 152, startPoint y: 145, endPoint x: 125, endPoint y: 143, distance: 27.4
click at [125, 143] on mat-drawer-container "search Channel: Channel All Channels Status Channel All Tags Select Assigned to…" at bounding box center [217, 108] width 396 height 173
type textarea "**********"
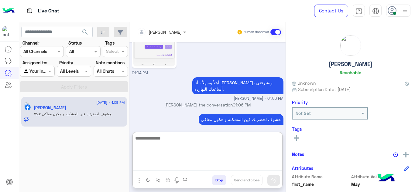
scroll to position [273, 0]
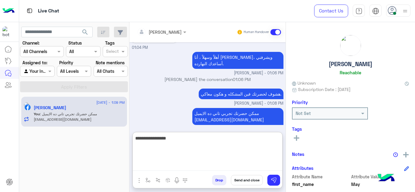
paste textarea "*******"
type textarea "**********"
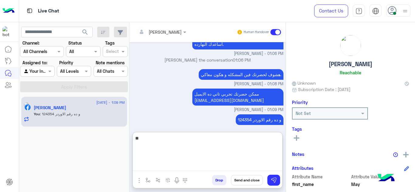
type textarea "*"
type textarea "**********"
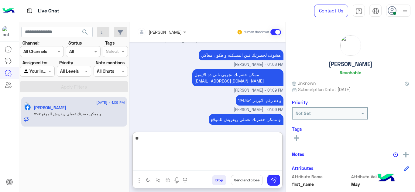
type textarea "*"
type textarea "**********"
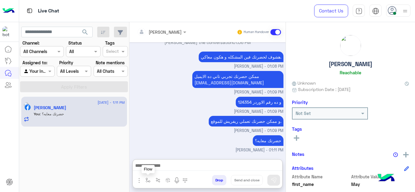
click at [149, 177] on button "button" at bounding box center [148, 180] width 10 height 10
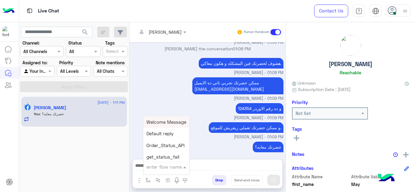
click at [155, 166] on input "text" at bounding box center [158, 167] width 25 height 7
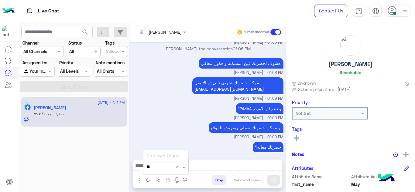
type input "*"
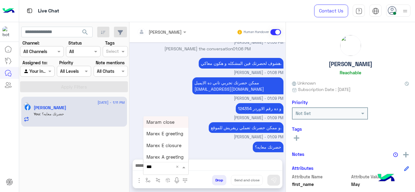
type input "****"
click at [171, 152] on div "Mariam A closure" at bounding box center [165, 158] width 45 height 12
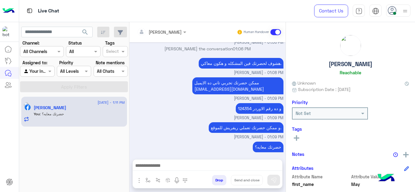
type textarea "**********"
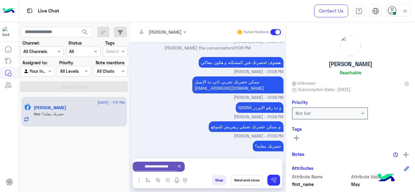
click at [248, 182] on button "Send and close" at bounding box center [247, 180] width 32 height 10
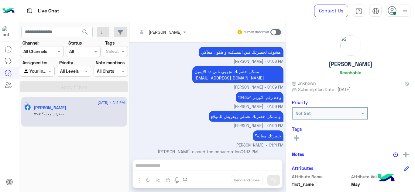
scroll to position [383, 0]
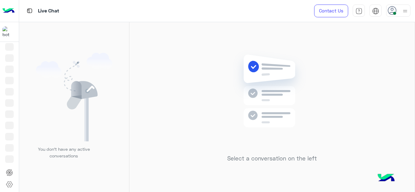
click at [97, 94] on img at bounding box center [74, 97] width 77 height 89
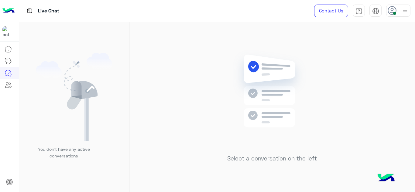
click at [78, 82] on img at bounding box center [74, 97] width 77 height 89
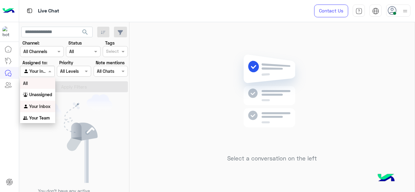
drag, startPoint x: 52, startPoint y: 70, endPoint x: 78, endPoint y: 103, distance: 41.6
click at [78, 103] on div "search Channel: Channel All Channels Status Channel All Tags Select Assigned to…" at bounding box center [74, 108] width 110 height 173
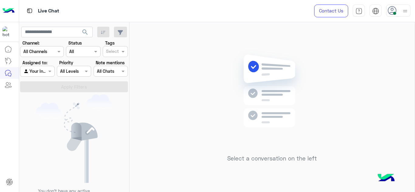
click at [78, 103] on img at bounding box center [74, 138] width 77 height 89
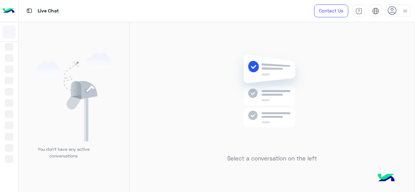
click at [157, 60] on div "Select a conversation on the left" at bounding box center [271, 108] width 285 height 173
click at [123, 86] on div "You don’t have any active conversations" at bounding box center [74, 108] width 110 height 173
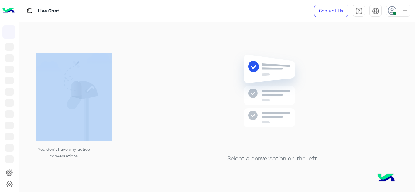
click at [123, 86] on div "You don’t have any active conversations" at bounding box center [74, 108] width 110 height 173
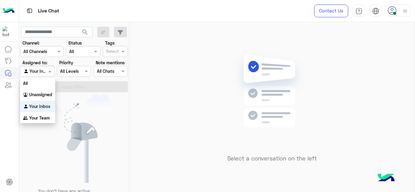
click at [48, 74] on span at bounding box center [51, 71] width 8 height 6
click at [46, 117] on b "Your Team" at bounding box center [39, 117] width 21 height 5
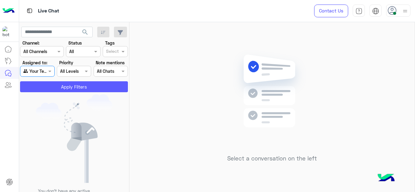
click at [72, 83] on button "Apply Filters" at bounding box center [74, 86] width 108 height 11
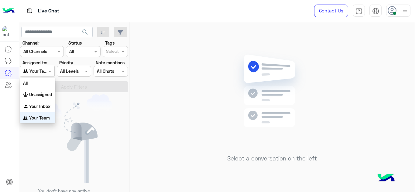
click at [44, 68] on div at bounding box center [37, 71] width 34 height 7
click at [47, 93] on b "Unassigned" at bounding box center [40, 94] width 23 height 5
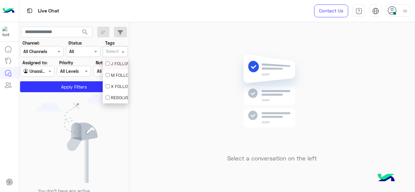
click at [114, 55] on input "text" at bounding box center [112, 52] width 13 height 6
click at [112, 77] on div "M FOLLOW UP" at bounding box center [115, 75] width 19 height 6
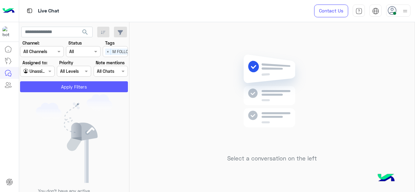
click at [98, 84] on button "Apply Filters" at bounding box center [74, 86] width 108 height 11
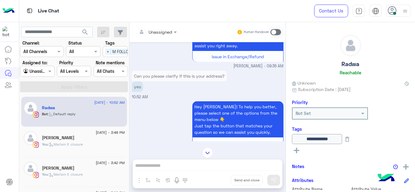
scroll to position [270, 0]
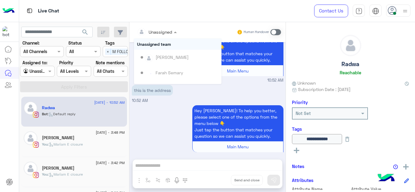
click at [175, 32] on span at bounding box center [176, 32] width 8 height 6
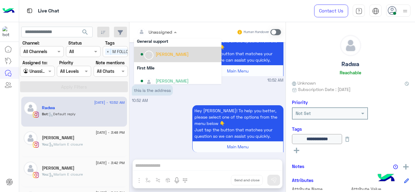
scroll to position [123, 0]
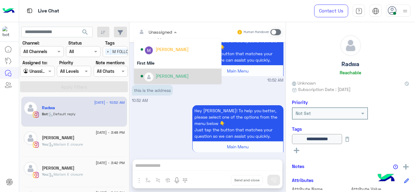
click at [166, 78] on div "[PERSON_NAME]" at bounding box center [171, 76] width 33 height 6
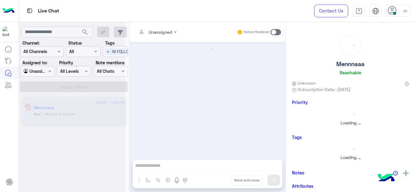
click at [51, 69] on div at bounding box center [72, 98] width 106 height 192
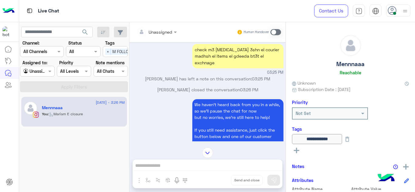
scroll to position [461, 0]
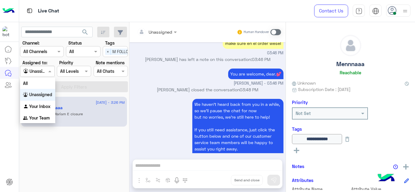
click at [50, 70] on span at bounding box center [51, 71] width 8 height 6
click at [49, 109] on b "Your Inbox" at bounding box center [39, 106] width 21 height 5
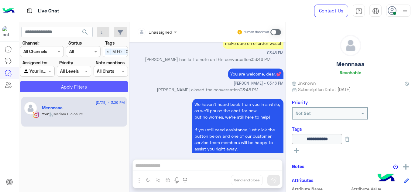
click at [75, 90] on button "Apply Filters" at bounding box center [74, 86] width 108 height 11
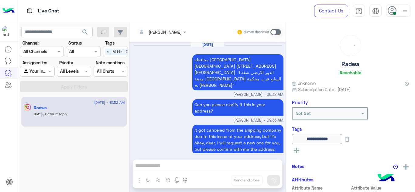
scroll to position [262, 0]
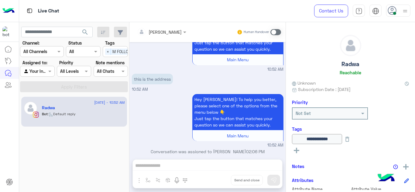
click at [274, 32] on span at bounding box center [275, 32] width 11 height 6
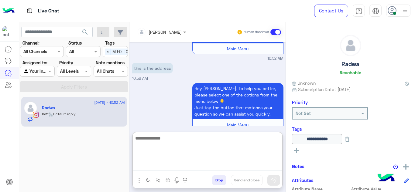
click at [166, 165] on textarea at bounding box center [207, 153] width 149 height 36
type textarea "*"
click at [166, 165] on textarea at bounding box center [207, 153] width 149 height 36
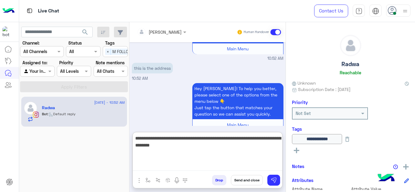
type textarea "**********"
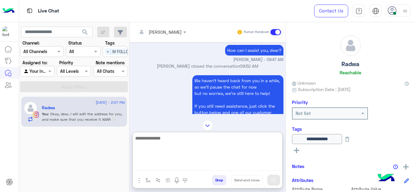
scroll to position [2465, 0]
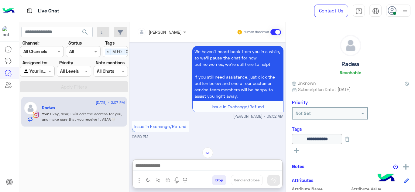
click at [209, 122] on div "Mariam Ahmed Human Handover Sep 3, 2025 We haven’t heard back from you in a whi…" at bounding box center [207, 108] width 156 height 173
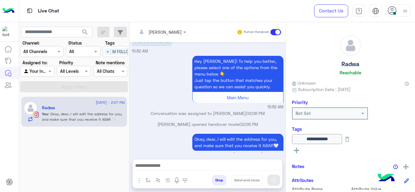
scroll to position [3078, 0]
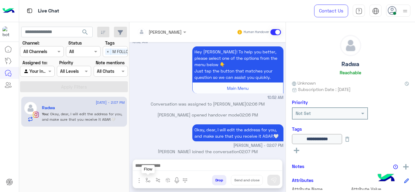
click at [149, 180] on img "button" at bounding box center [147, 180] width 5 height 5
click at [162, 168] on input "text" at bounding box center [158, 167] width 25 height 7
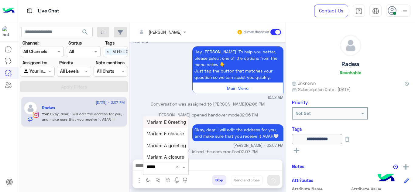
type input "******"
click at [170, 136] on span "Mariam E closure" at bounding box center [164, 133] width 37 height 5
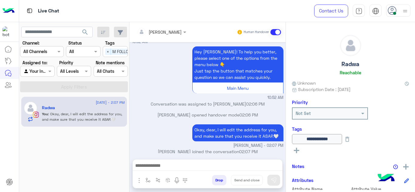
type textarea "**********"
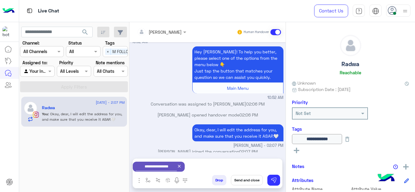
click at [244, 181] on button "Send and close" at bounding box center [247, 180] width 32 height 10
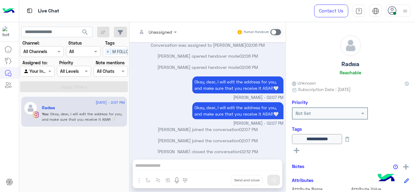
scroll to position [3212, 0]
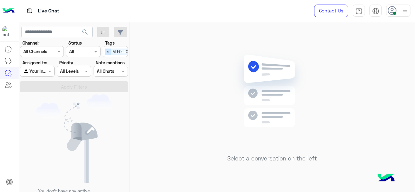
click at [110, 49] on span "×" at bounding box center [108, 52] width 6 height 6
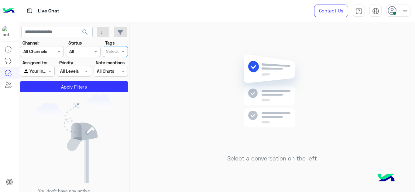
scroll to position [0, 0]
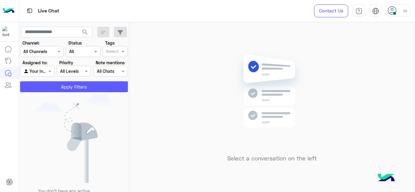
click at [105, 86] on button "Apply Filters" at bounding box center [74, 86] width 108 height 11
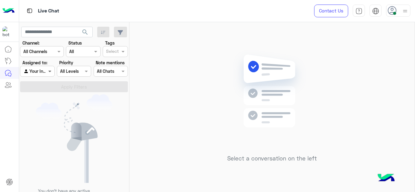
click at [51, 69] on span at bounding box center [51, 71] width 8 height 6
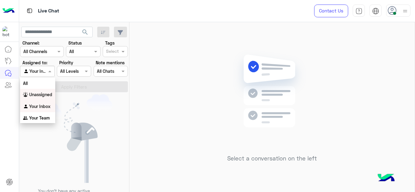
click at [47, 91] on div "Unassigned" at bounding box center [37, 95] width 35 height 12
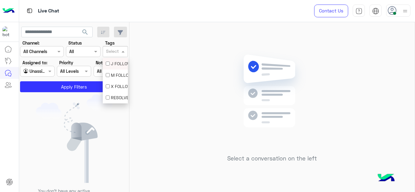
click at [117, 54] on input "text" at bounding box center [112, 52] width 13 height 6
click at [115, 73] on div "M FOLLOW UP" at bounding box center [115, 75] width 19 height 6
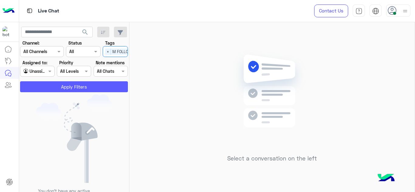
click at [102, 84] on button "Apply Filters" at bounding box center [74, 86] width 108 height 11
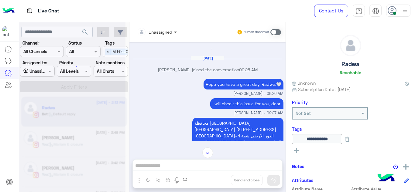
scroll to position [298, 0]
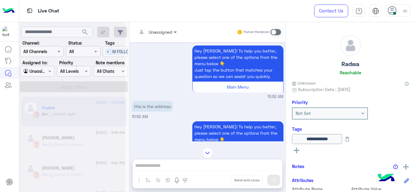
click at [174, 32] on span at bounding box center [176, 32] width 8 height 6
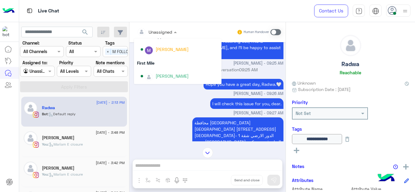
scroll to position [123, 0]
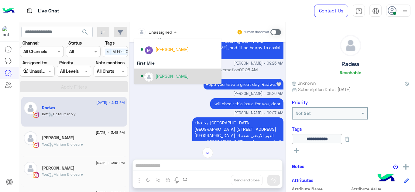
click at [163, 74] on div "Mariam Ahmed" at bounding box center [171, 76] width 33 height 6
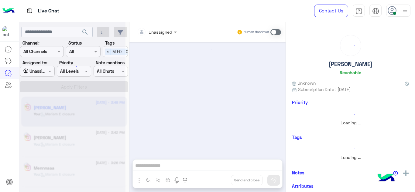
scroll to position [174, 0]
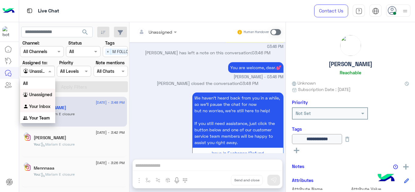
drag, startPoint x: 50, startPoint y: 72, endPoint x: 42, endPoint y: 108, distance: 36.5
click at [42, 108] on b "Your Inbox" at bounding box center [39, 106] width 21 height 5
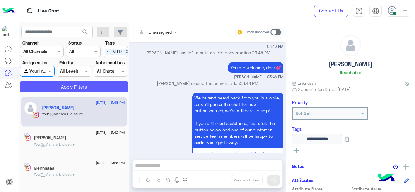
click at [75, 83] on button "Apply Filters" at bounding box center [74, 86] width 108 height 11
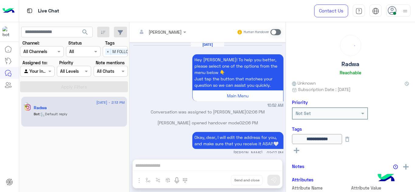
scroll to position [204, 0]
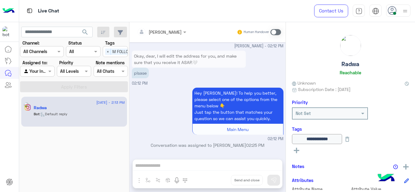
click at [274, 33] on span at bounding box center [275, 32] width 11 height 6
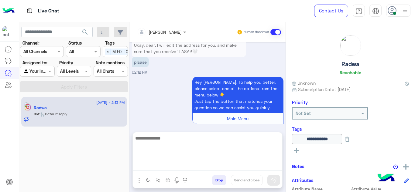
click at [152, 167] on textarea at bounding box center [207, 153] width 149 height 36
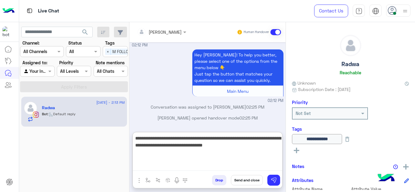
type textarea "**********"
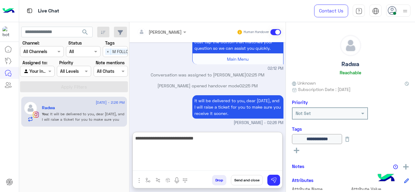
scroll to position [286, 0]
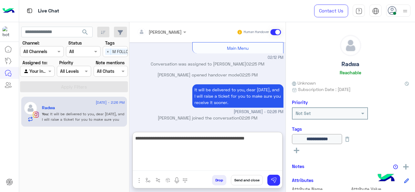
type textarea "**********"
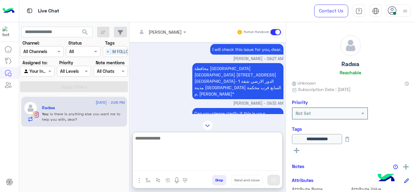
scroll to position [204, 0]
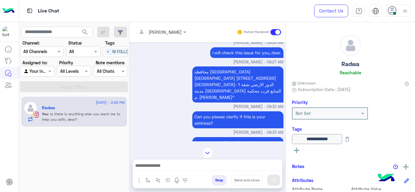
click at [240, 76] on p "محافظة القاهرة القاهرة 60 شارع الدكتور عبد الشافي محمد- الدور الارضي شقة 1 مدين…" at bounding box center [237, 85] width 91 height 36
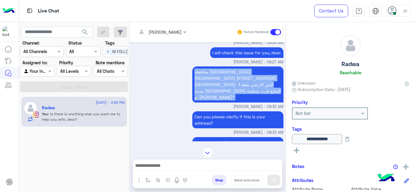
click at [240, 76] on p "محافظة القاهرة القاهرة 60 شارع الدكتور عبد الشافي محمد- الدور الارضي شقة 1 مدين…" at bounding box center [237, 85] width 91 height 36
copy app-message "محافظة القاهرة القاهرة 60 شارع الدكتور عبد الشافي محمد- الدور الارضي شقة 1 مدين…"
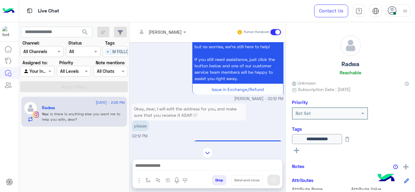
scroll to position [1170, 0]
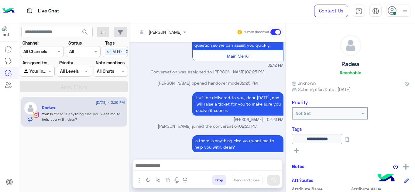
click at [42, 74] on div at bounding box center [37, 71] width 34 height 7
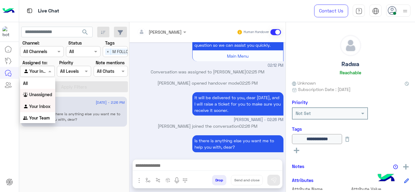
click at [48, 91] on div "Unassigned" at bounding box center [37, 95] width 35 height 12
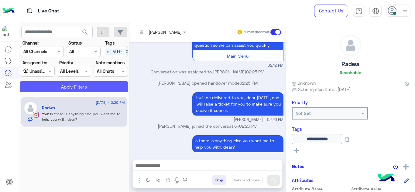
click at [87, 86] on button "Apply Filters" at bounding box center [74, 86] width 108 height 11
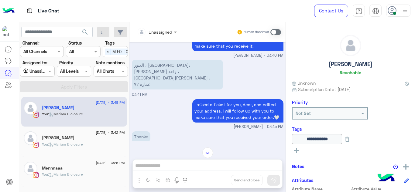
scroll to position [52, 0]
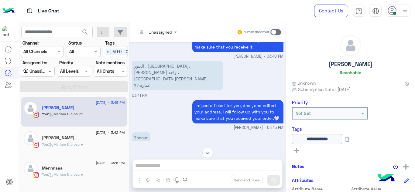
click at [47, 70] on span at bounding box center [51, 71] width 8 height 6
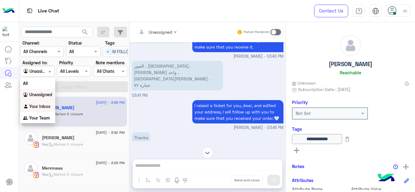
click at [39, 103] on div "Your Inbox" at bounding box center [37, 107] width 35 height 12
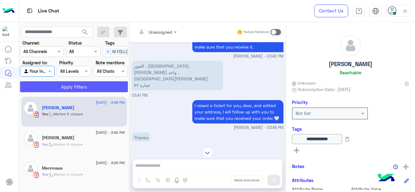
click at [74, 84] on button "Apply Filters" at bounding box center [74, 86] width 108 height 11
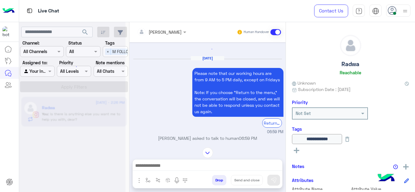
scroll to position [360, 0]
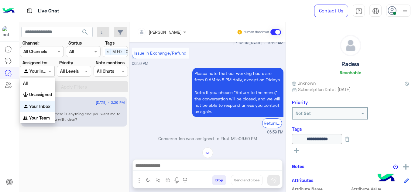
click at [49, 69] on span at bounding box center [51, 71] width 8 height 6
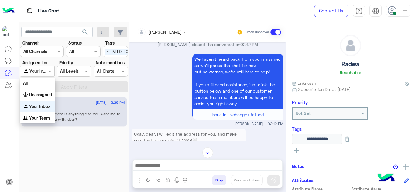
scroll to position [1170, 0]
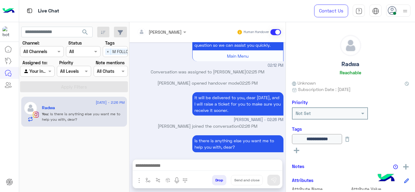
click at [177, 105] on div "It will be delivered to you, dear within 2 days, and I will raise a ticket for …" at bounding box center [208, 107] width 152 height 32
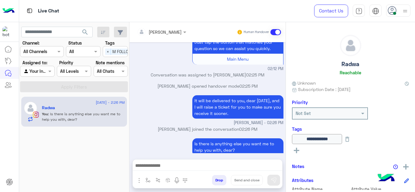
scroll to position [1821, 0]
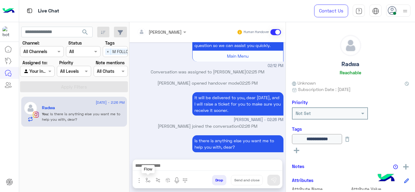
click at [145, 181] on button "button" at bounding box center [148, 180] width 10 height 10
click at [155, 169] on input "text" at bounding box center [158, 167] width 25 height 7
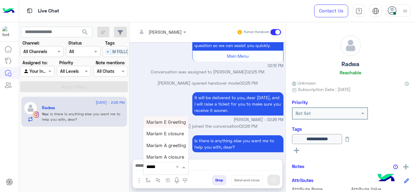
type input "******"
click at [169, 135] on span "Mariam E closure" at bounding box center [164, 133] width 37 height 5
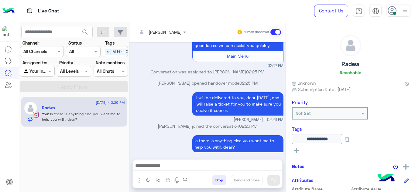
type textarea "**********"
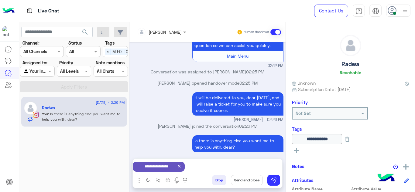
click at [248, 180] on button "Send and close" at bounding box center [247, 180] width 32 height 10
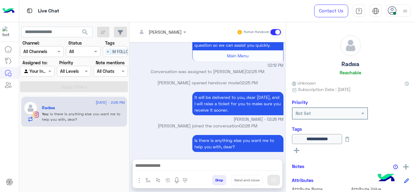
scroll to position [1832, 0]
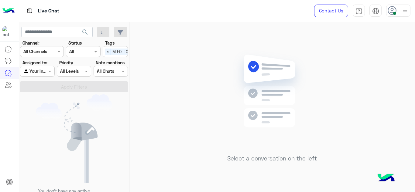
click at [46, 68] on div at bounding box center [37, 71] width 34 height 7
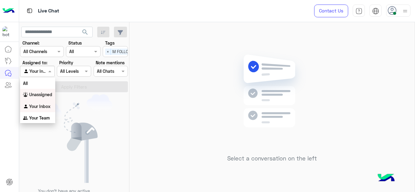
click at [50, 95] on b "Unassigned" at bounding box center [40, 94] width 23 height 5
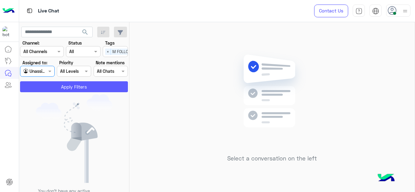
click at [76, 87] on button "Apply Filters" at bounding box center [74, 86] width 108 height 11
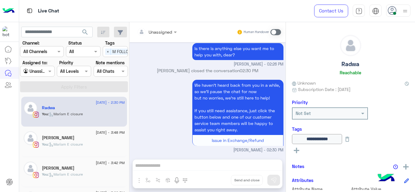
scroll to position [244, 0]
click at [76, 147] on p "You : Mariam E closure" at bounding box center [62, 144] width 41 height 5
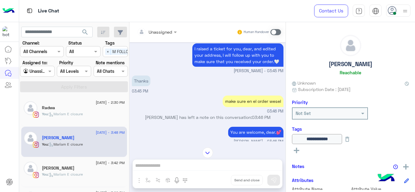
scroll to position [174, 0]
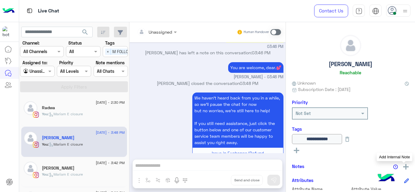
click at [406, 167] on img at bounding box center [405, 166] width 5 height 5
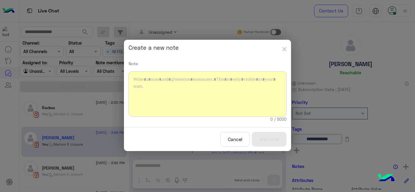
click at [283, 45] on button "button" at bounding box center [284, 48] width 4 height 12
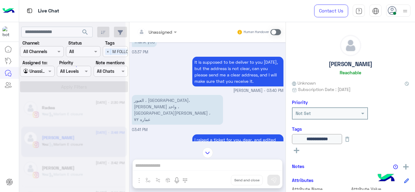
scroll to position [32, 0]
click at [159, 100] on div "Sep 13, 2025 Thank you 03:37 PM It is supposed to be deliver to you today, but …" at bounding box center [207, 91] width 156 height 99
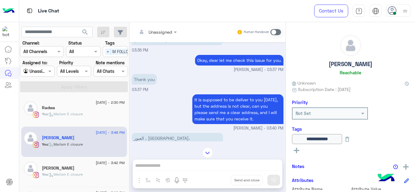
click at [159, 100] on div "It is supposed to be deliver to you today, but the address is not clear, can yo…" at bounding box center [208, 112] width 152 height 39
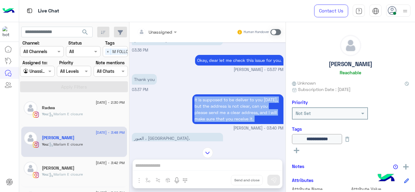
click at [159, 100] on div "It is supposed to be deliver to you today, but the address is not clear, can yo…" at bounding box center [208, 112] width 152 height 39
drag, startPoint x: 159, startPoint y: 100, endPoint x: 161, endPoint y: 106, distance: 6.7
click at [161, 106] on div "It is supposed to be deliver to you today, but the address is not clear, can yo…" at bounding box center [208, 112] width 152 height 39
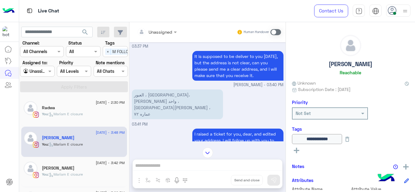
click at [154, 91] on p "العبور ، الحي الثاني، محليه واحد ، شارع قاسم امين ، عماره ٧٢" at bounding box center [177, 105] width 91 height 30
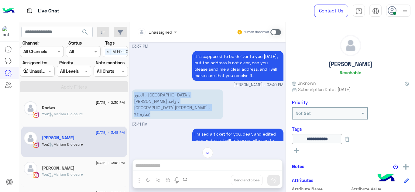
click at [154, 91] on p "العبور ، الحي الثاني، محليه واحد ، شارع قاسم امين ، عماره ٧٢" at bounding box center [177, 105] width 91 height 30
copy app-message "العبور ، الحي الثاني، محليه واحد ، شارع قاسم امين ، عماره ٧٢"
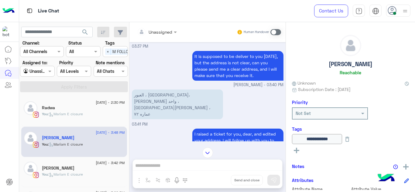
click at [80, 110] on div "Radwa" at bounding box center [83, 108] width 83 height 6
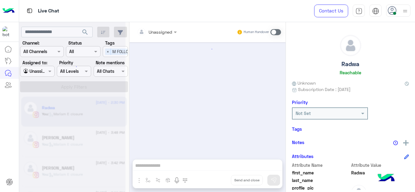
click at [94, 137] on div at bounding box center [72, 98] width 106 height 192
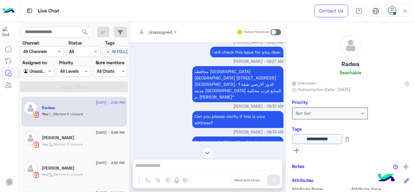
scroll to position [114, 0]
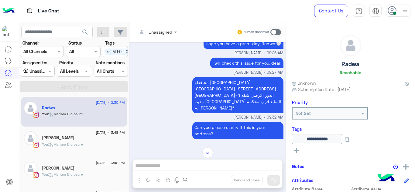
click at [215, 84] on p "محافظة القاهرة القاهرة 60 شارع الدكتور عبد الشافي محمد- الدور الارضي شقة 1 مدين…" at bounding box center [237, 95] width 91 height 36
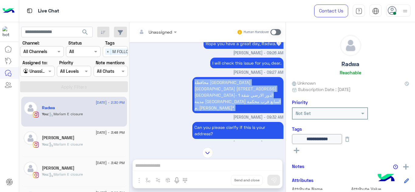
click at [215, 84] on p "محافظة القاهرة القاهرة 60 شارع الدكتور عبد الشافي محمد- الدور الارضي شقة 1 مدين…" at bounding box center [237, 95] width 91 height 36
copy app-message "محافظة القاهرة القاهرة 60 شارع الدكتور عبد الشافي محمد- الدور الارضي شقة 1 مدين…"
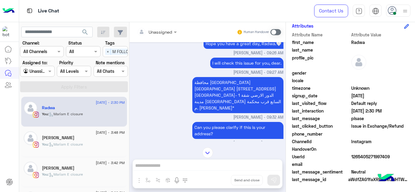
click at [347, 158] on span "UserId" at bounding box center [321, 157] width 58 height 6
click at [349, 158] on div "UserId 1265405271997409" at bounding box center [350, 158] width 117 height 8
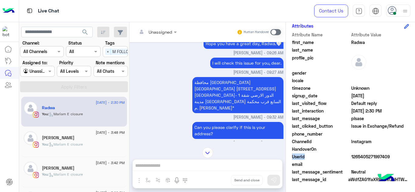
click at [349, 158] on div "UserId 1265405271997409" at bounding box center [350, 158] width 117 height 8
click at [351, 158] on span "1265405271997409" at bounding box center [380, 157] width 58 height 6
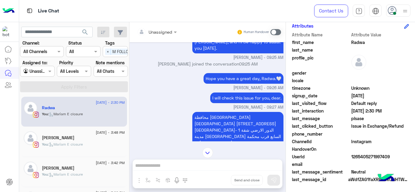
scroll to position [117, 0]
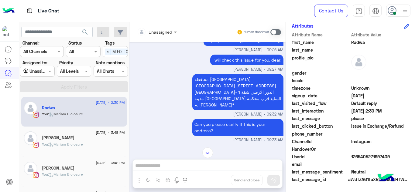
click at [205, 91] on p "محافظة القاهرة القاهرة 60 شارع الدكتور عبد الشافي محمد- الدور الارضي شقة 1 مدين…" at bounding box center [237, 92] width 91 height 36
click at [96, 134] on span "13 September - 3:48 PM" at bounding box center [110, 132] width 29 height 5
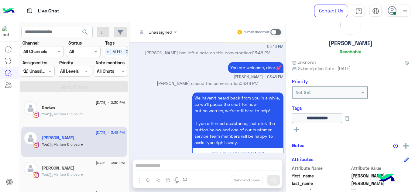
scroll to position [21, 0]
click at [406, 147] on img at bounding box center [405, 145] width 5 height 5
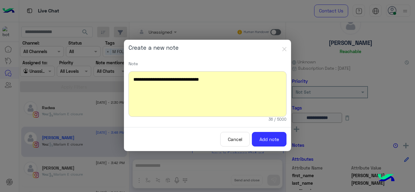
click at [204, 79] on div "**********" at bounding box center [207, 94] width 158 height 46
click at [225, 77] on div "**********" at bounding box center [207, 94] width 158 height 46
click at [270, 136] on button "Add note" at bounding box center [269, 139] width 35 height 15
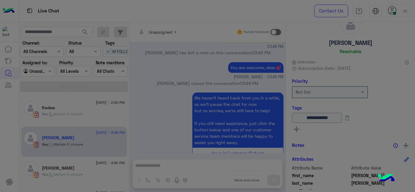
scroll to position [222, 0]
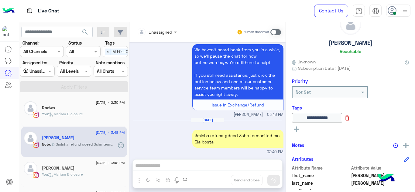
click at [350, 119] on icon at bounding box center [347, 118] width 7 height 7
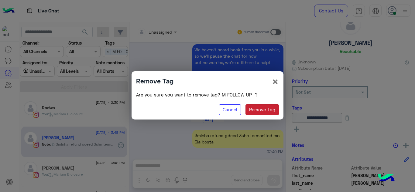
click at [256, 106] on button "Remove Tag" at bounding box center [262, 109] width 34 height 11
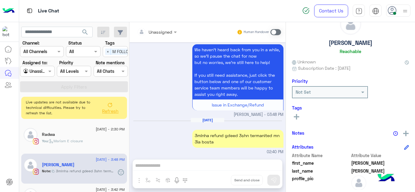
click at [297, 114] on rect at bounding box center [296, 116] width 1 height 5
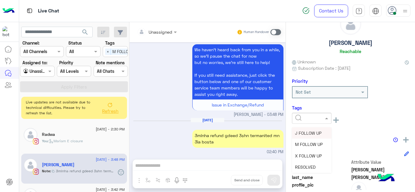
click at [309, 115] on input "text" at bounding box center [304, 118] width 19 height 6
click at [302, 165] on span "RESOLVED" at bounding box center [305, 167] width 21 height 5
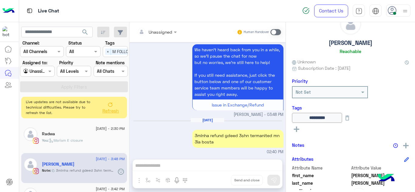
click at [114, 108] on button "Refresh" at bounding box center [110, 107] width 24 height 17
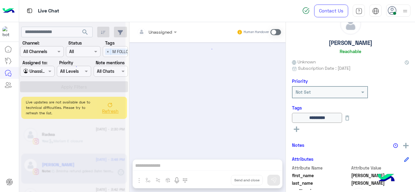
scroll to position [163, 0]
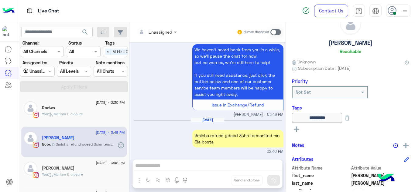
click at [105, 111] on div "You : Mariam E closure" at bounding box center [83, 116] width 83 height 11
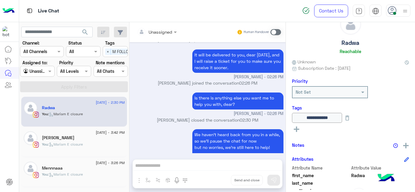
scroll to position [244, 0]
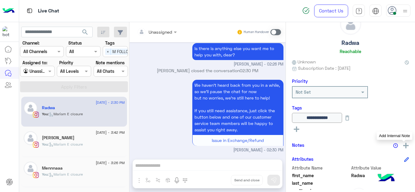
click at [403, 144] on img at bounding box center [405, 145] width 5 height 5
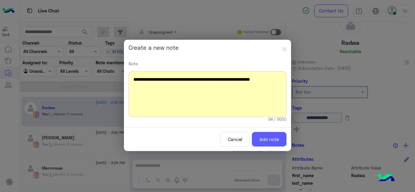
click at [276, 143] on button "Add note" at bounding box center [269, 139] width 35 height 15
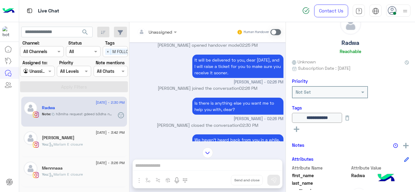
scroll to position [282, 0]
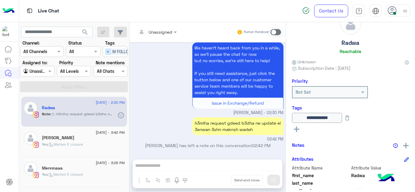
click at [108, 51] on span "×" at bounding box center [108, 52] width 6 height 6
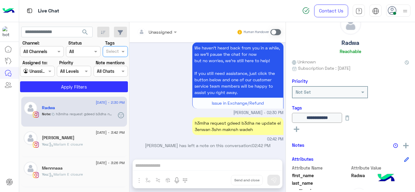
click at [108, 51] on input "text" at bounding box center [112, 52] width 13 height 6
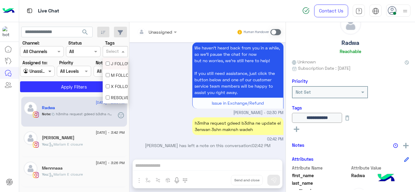
click at [50, 71] on span at bounding box center [51, 71] width 8 height 6
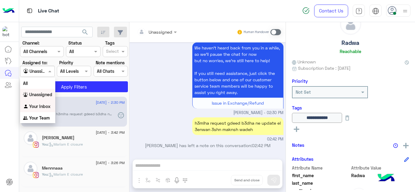
click at [40, 105] on b "Your Inbox" at bounding box center [39, 106] width 21 height 5
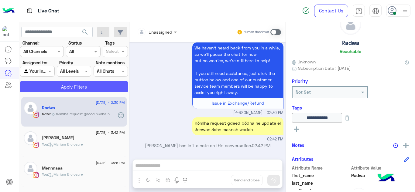
click at [70, 84] on button "Apply Filters" at bounding box center [74, 86] width 108 height 11
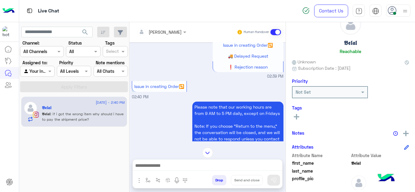
scroll to position [1384, 0]
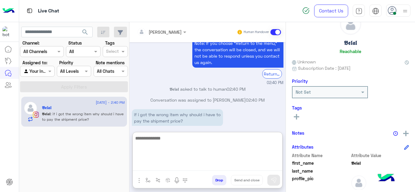
drag, startPoint x: 166, startPoint y: 166, endPoint x: 165, endPoint y: 80, distance: 85.7
click at [165, 80] on div "Mariam Ahmed Human Handover Sep 13, 2025 Hey 𝕭𝖊𝖑𝖆𝖑! To help you better, please …" at bounding box center [207, 108] width 156 height 173
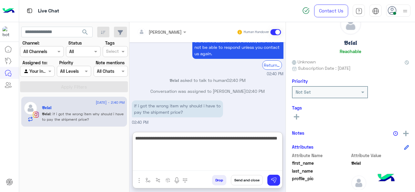
type textarea "**********"
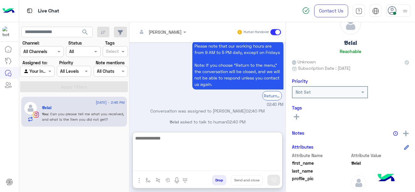
scroll to position [1448, 0]
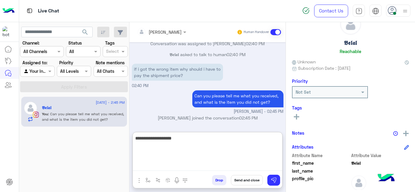
type textarea "**********"
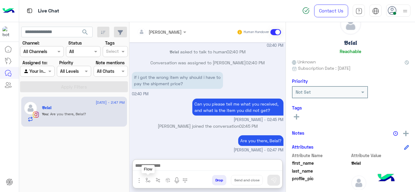
click at [144, 179] on button "button" at bounding box center [148, 180] width 10 height 10
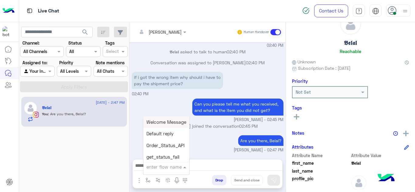
click at [155, 172] on div "enter flow name" at bounding box center [166, 167] width 46 height 11
type input "******"
click at [173, 131] on span "Mariam E closure" at bounding box center [164, 133] width 37 height 5
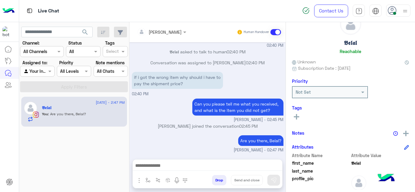
type textarea "**********"
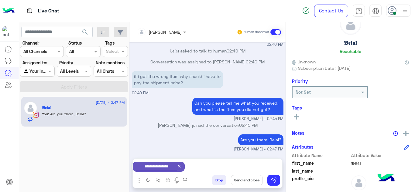
click at [250, 179] on button "Send and close" at bounding box center [247, 180] width 32 height 10
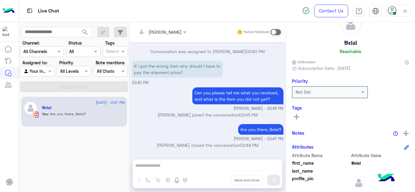
scroll to position [1526, 0]
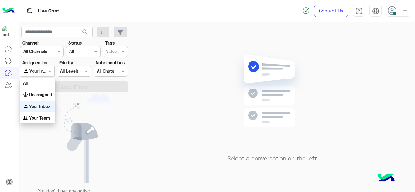
click at [48, 72] on span at bounding box center [51, 71] width 8 height 6
click at [45, 92] on b "Unassigned" at bounding box center [40, 94] width 23 height 5
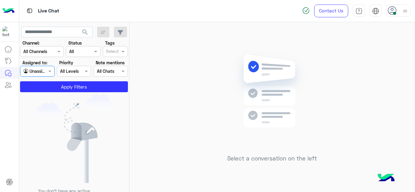
click at [113, 51] on input "text" at bounding box center [112, 52] width 13 height 6
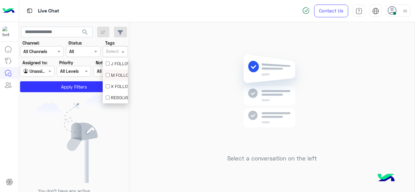
click at [109, 72] on div "M FOLLOW UP" at bounding box center [115, 75] width 19 height 6
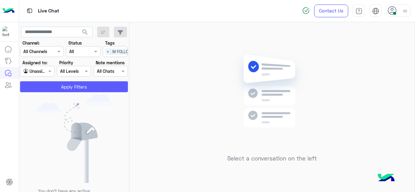
click at [97, 86] on button "Apply Filters" at bounding box center [74, 86] width 108 height 11
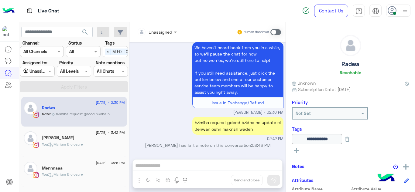
scroll to position [170, 0]
click at [107, 51] on span "×" at bounding box center [108, 52] width 6 height 6
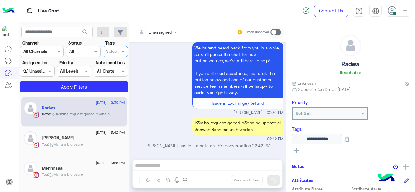
scroll to position [0, 0]
click at [50, 70] on span at bounding box center [51, 71] width 8 height 6
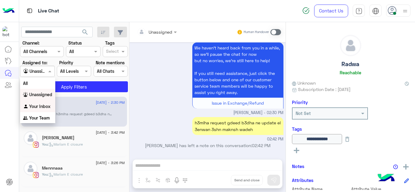
click at [38, 107] on b "Your Inbox" at bounding box center [39, 106] width 21 height 5
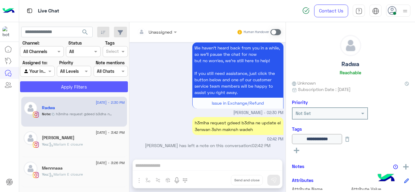
click at [74, 86] on button "Apply Filters" at bounding box center [74, 86] width 108 height 11
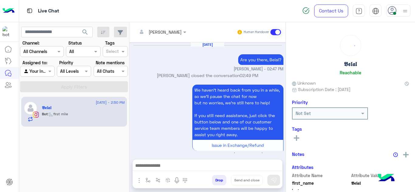
scroll to position [242, 0]
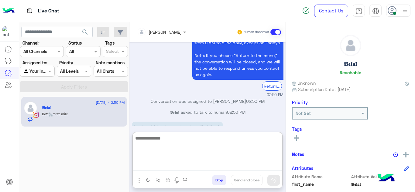
click at [173, 165] on textarea at bounding box center [207, 153] width 149 height 36
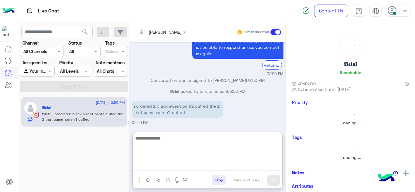
scroll to position [270, 0]
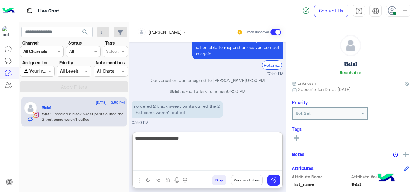
click at [183, 138] on textarea "**********" at bounding box center [207, 153] width 149 height 36
type textarea "**********"
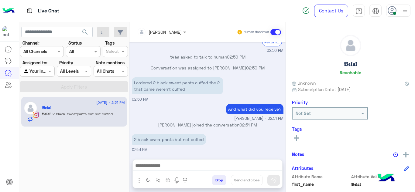
scroll to position [1262, 0]
click at [272, 59] on div "Sep 14, 2025 Mariam Ahmed joined the conversation 09:25 AM Hope you have a grea…" at bounding box center [207, 97] width 156 height 111
click at [272, 59] on p "𝕭𝖊𝖑𝖆𝖑 asked to talk to human 02:50 PM" at bounding box center [208, 57] width 152 height 6
click at [215, 103] on div "And what did you receive? Mariam Ahmed - 02:51 PM" at bounding box center [208, 111] width 152 height 19
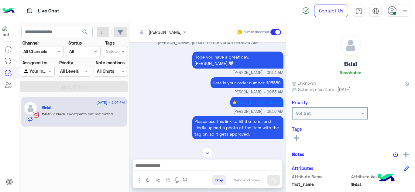
scroll to position [13, 0]
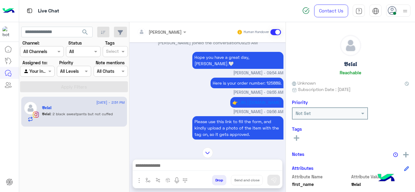
click at [271, 78] on p "Here is your order number: 125889." at bounding box center [246, 83] width 73 height 11
copy p "125889"
click at [210, 150] on img at bounding box center [207, 153] width 11 height 11
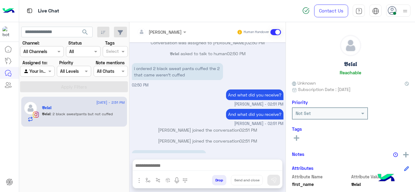
scroll to position [1293, 0]
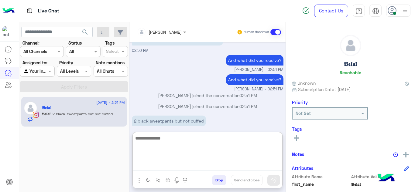
drag, startPoint x: 157, startPoint y: 168, endPoint x: 186, endPoint y: 91, distance: 81.6
click at [186, 91] on div "Mariam Ahmed Human Handover Sep 14, 2025 Mariam Ahmed joined the conversation 0…" at bounding box center [207, 108] width 156 height 173
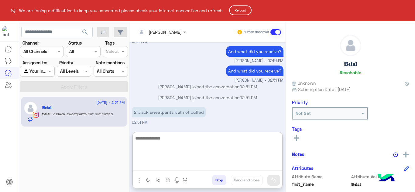
scroll to position [1320, 0]
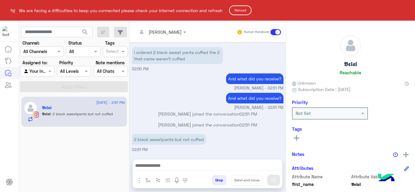
click at [241, 11] on button "Reload" at bounding box center [240, 10] width 22 height 10
click at [242, 9] on button "Reload" at bounding box center [240, 10] width 22 height 10
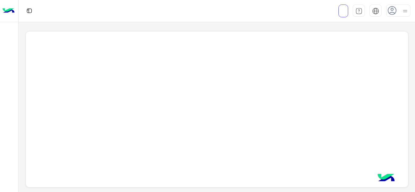
click at [214, 133] on div at bounding box center [217, 109] width 383 height 157
click at [273, 130] on div at bounding box center [217, 109] width 383 height 157
click at [136, 94] on div at bounding box center [217, 109] width 383 height 157
drag, startPoint x: 136, startPoint y: 94, endPoint x: 30, endPoint y: -5, distance: 145.1
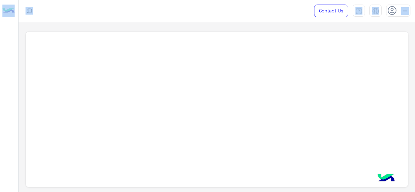
click at [30, 0] on html "Contact Us Help Center عربي English" at bounding box center [207, 96] width 415 height 192
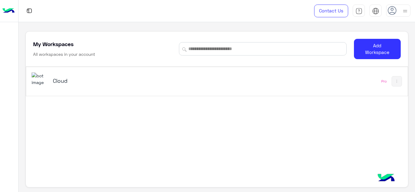
click at [57, 83] on h5 "Cloud" at bounding box center [119, 80] width 133 height 7
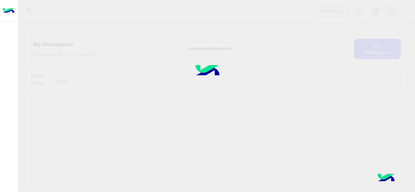
click at [277, 137] on div at bounding box center [207, 96] width 415 height 192
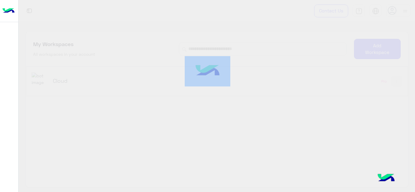
click at [277, 137] on div at bounding box center [207, 96] width 415 height 192
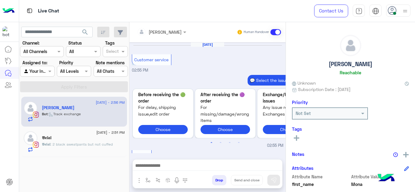
scroll to position [250, 0]
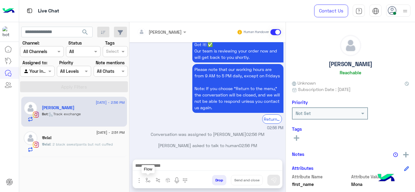
click at [147, 178] on img "button" at bounding box center [147, 180] width 5 height 5
click at [159, 164] on input "text" at bounding box center [158, 167] width 25 height 7
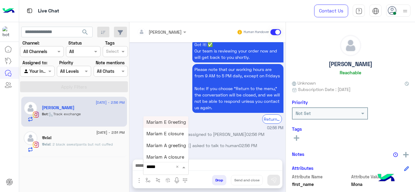
type input "******"
click at [172, 124] on span "Mariam E Greeting" at bounding box center [165, 121] width 39 height 5
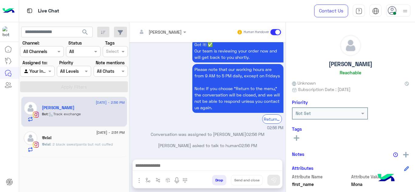
type textarea "**********"
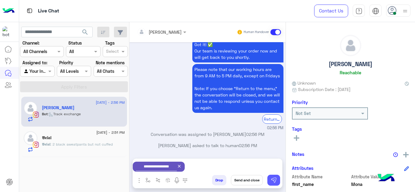
click at [275, 180] on img at bounding box center [274, 180] width 6 height 6
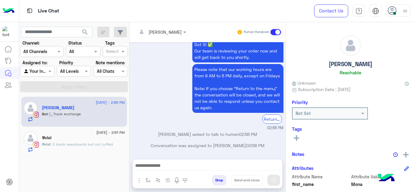
scroll to position [293, 0]
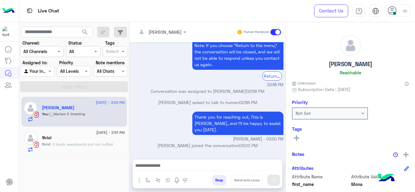
click at [106, 142] on span ": 2 black sweatpants but not cuffed" at bounding box center [81, 144] width 62 height 5
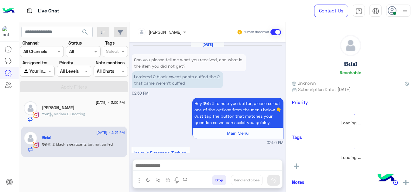
scroll to position [188, 0]
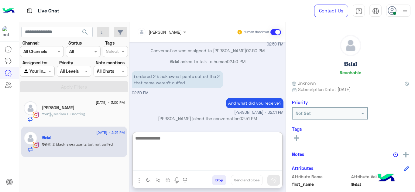
click at [159, 165] on textarea at bounding box center [207, 153] width 149 height 36
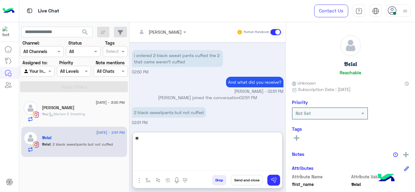
type textarea "*"
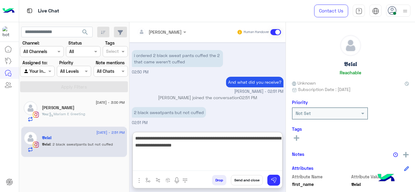
type textarea "**********"
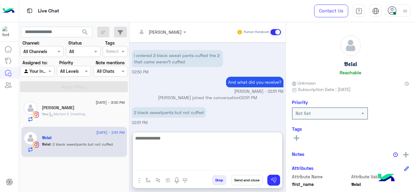
scroll to position [247, 0]
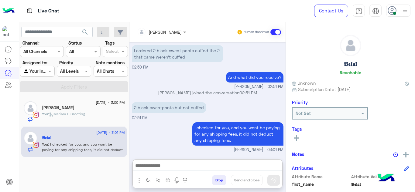
click at [92, 114] on div "You : Mariam E Greeting" at bounding box center [83, 116] width 83 height 11
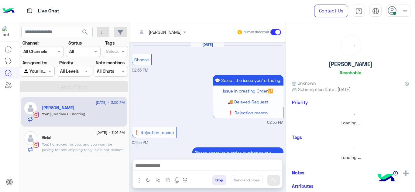
scroll to position [198, 0]
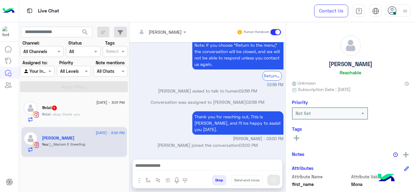
click at [90, 115] on div "𝕭𝖊𝖑𝖆𝖑 : okay thank you" at bounding box center [83, 117] width 83 height 11
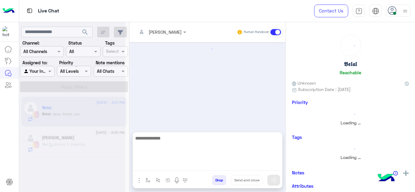
click at [151, 165] on textarea at bounding box center [207, 153] width 149 height 36
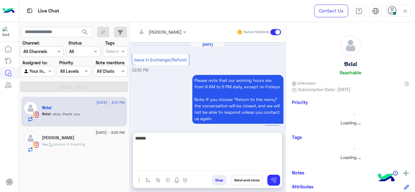
scroll to position [168, 0]
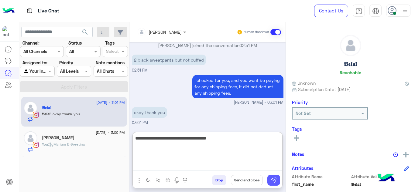
type textarea "**********"
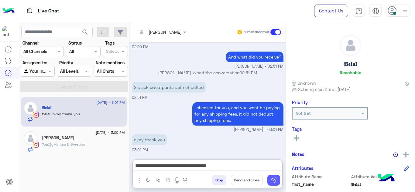
click at [274, 181] on img at bounding box center [274, 180] width 6 height 6
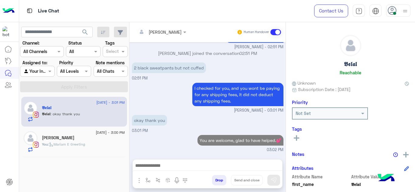
scroll to position [160, 0]
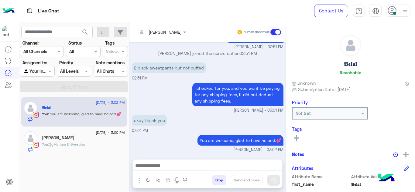
click at [295, 139] on icon at bounding box center [296, 137] width 5 height 5
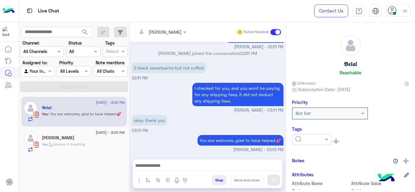
click at [297, 139] on input "text" at bounding box center [304, 140] width 19 height 6
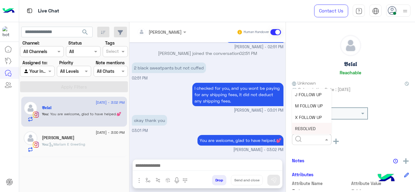
click at [302, 128] on span "RESOLVED" at bounding box center [305, 128] width 21 height 5
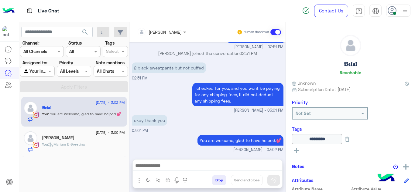
click at [106, 140] on div "Mona Sayed" at bounding box center [83, 138] width 83 height 6
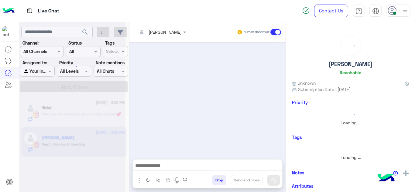
scroll to position [198, 0]
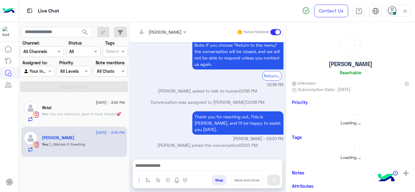
click at [90, 109] on div "𝕭𝖊𝖑𝖆𝖑" at bounding box center [83, 108] width 83 height 6
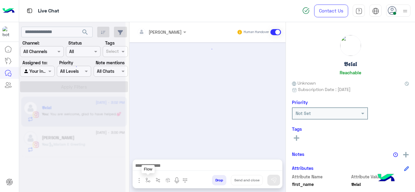
click at [149, 179] on img "button" at bounding box center [147, 180] width 5 height 5
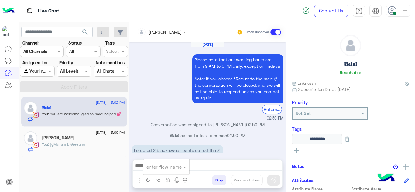
scroll to position [139, 0]
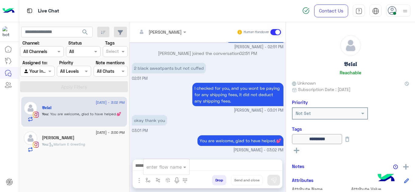
click at [155, 169] on input "text" at bounding box center [158, 167] width 25 height 7
click at [157, 158] on div "link" at bounding box center [165, 156] width 45 height 12
click at [148, 179] on img "button" at bounding box center [147, 180] width 5 height 5
click at [171, 132] on div "okay thank you 03:01 PM" at bounding box center [208, 124] width 152 height 20
click at [113, 140] on div "Mona Sayed" at bounding box center [83, 138] width 83 height 6
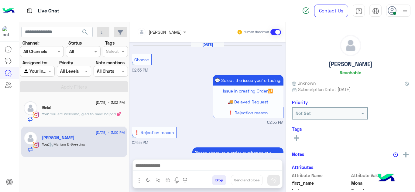
scroll to position [198, 0]
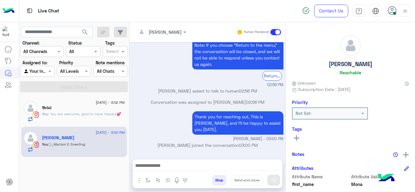
click at [119, 107] on div "𝕭𝖊𝖑𝖆𝖑" at bounding box center [83, 108] width 83 height 6
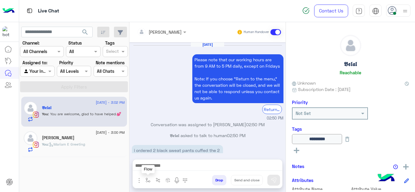
scroll to position [139, 0]
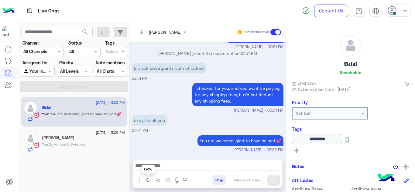
click at [150, 180] on img "button" at bounding box center [147, 180] width 5 height 5
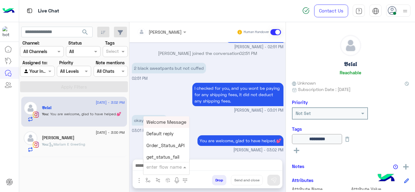
click at [154, 165] on input "text" at bounding box center [158, 167] width 25 height 7
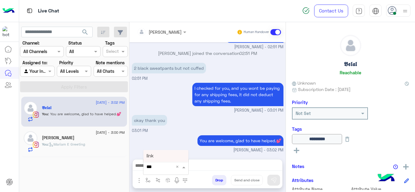
type input "****"
click at [155, 158] on div "link" at bounding box center [165, 156] width 45 height 12
type textarea "****"
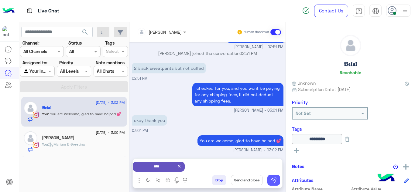
click at [274, 177] on button at bounding box center [273, 180] width 13 height 11
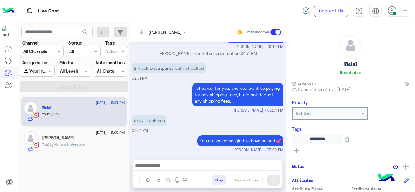
scroll to position [210, 0]
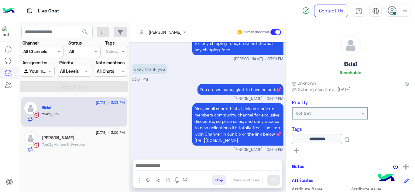
click at [95, 142] on div "You : Mariam E Greeting" at bounding box center [83, 147] width 83 height 11
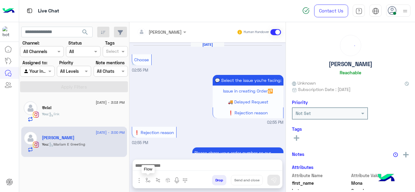
scroll to position [198, 0]
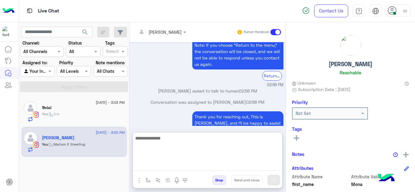
click at [160, 163] on textarea at bounding box center [207, 153] width 149 height 36
type textarea "**********"
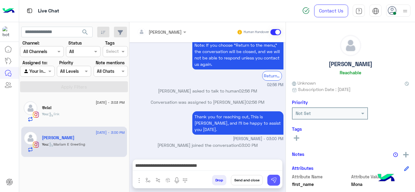
click at [273, 181] on img at bounding box center [274, 180] width 6 height 6
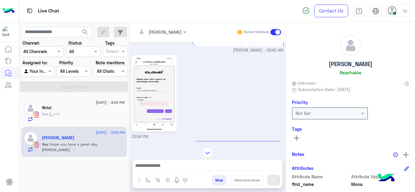
scroll to position [104, 0]
click at [163, 107] on img at bounding box center [154, 94] width 42 height 74
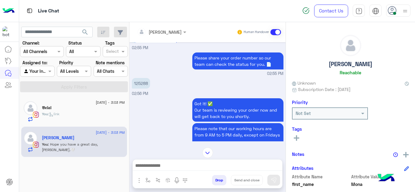
scroll to position [540, 0]
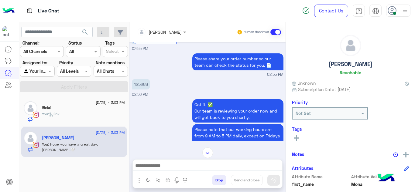
click at [143, 84] on p "125288" at bounding box center [141, 84] width 18 height 11
copy app-message "125288"
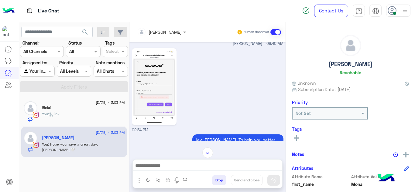
scroll to position [111, 0]
click at [160, 90] on img at bounding box center [154, 87] width 42 height 74
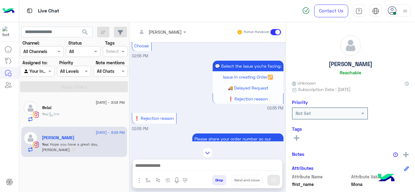
scroll to position [663, 0]
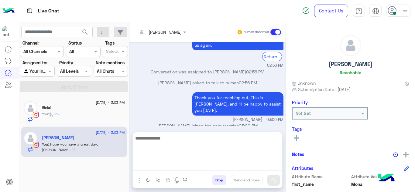
click at [170, 164] on textarea at bounding box center [207, 153] width 149 height 36
paste textarea "**********"
type textarea "**********"
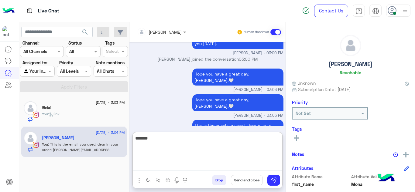
scroll to position [761, 0]
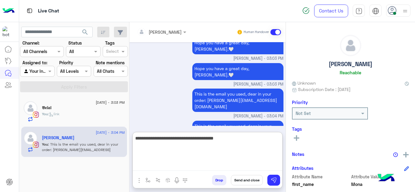
type textarea "**********"
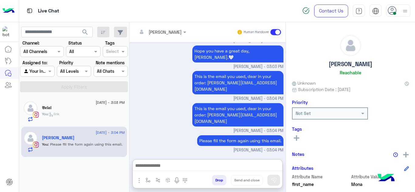
click at [102, 112] on div "You : link" at bounding box center [83, 116] width 83 height 11
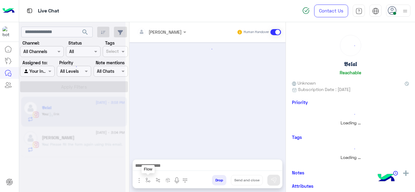
click at [147, 184] on button "button" at bounding box center [148, 180] width 10 height 10
click at [155, 164] on input "text" at bounding box center [158, 167] width 25 height 7
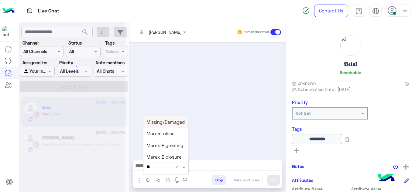
scroll to position [141, 0]
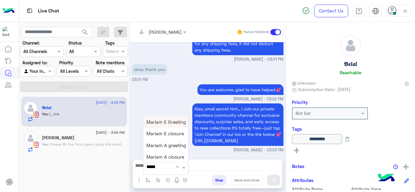
type input "******"
click at [166, 136] on span "Mariam E closure" at bounding box center [164, 133] width 37 height 5
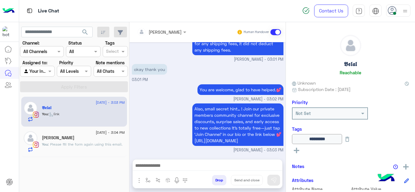
type textarea "**********"
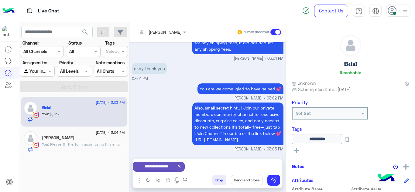
click at [251, 181] on button "Send and close" at bounding box center [247, 180] width 32 height 10
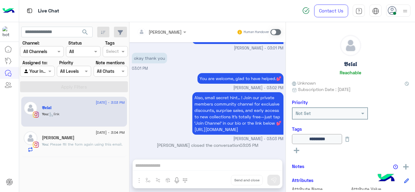
scroll to position [152, 0]
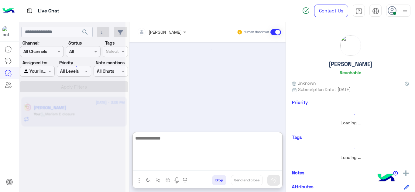
click at [154, 165] on textarea at bounding box center [207, 153] width 149 height 36
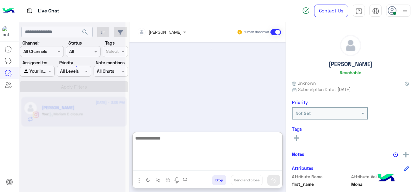
scroll to position [196, 0]
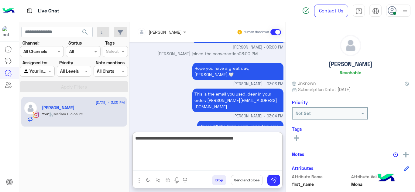
type textarea "**********"
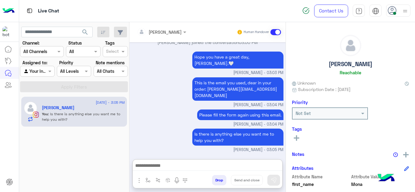
click at [147, 186] on div "enter flow name" at bounding box center [162, 181] width 59 height 12
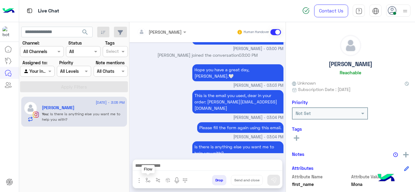
click at [148, 182] on img "button" at bounding box center [147, 180] width 5 height 5
click at [153, 167] on input "text" at bounding box center [158, 167] width 25 height 7
type input "****"
click at [156, 154] on div "link" at bounding box center [165, 156] width 45 height 12
type textarea "****"
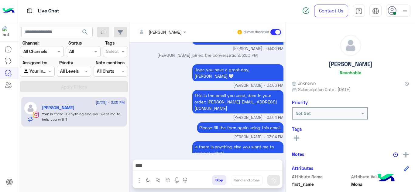
scroll to position [196, 0]
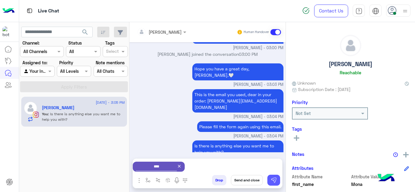
click at [275, 179] on img at bounding box center [274, 180] width 6 height 6
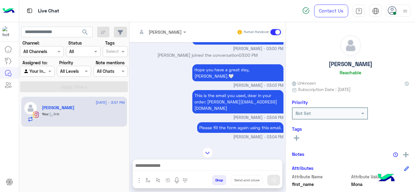
scroll to position [265, 0]
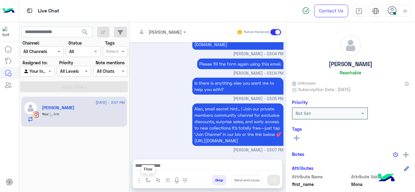
click at [147, 178] on img "button" at bounding box center [147, 180] width 5 height 5
click at [161, 128] on div "Also, small secret hint… ! Join our private members community channel for exclu…" at bounding box center [208, 127] width 152 height 51
click at [147, 176] on button "button" at bounding box center [148, 180] width 10 height 10
click at [158, 166] on input "text" at bounding box center [158, 167] width 25 height 7
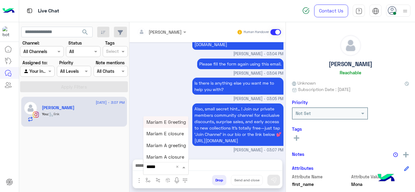
type input "******"
click at [171, 135] on span "Mariam E closure" at bounding box center [164, 133] width 37 height 5
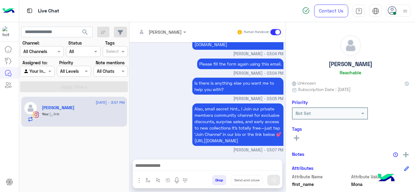
type textarea "**********"
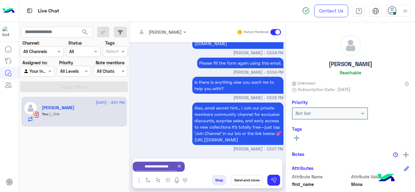
click at [246, 180] on button "Send and close" at bounding box center [247, 180] width 32 height 10
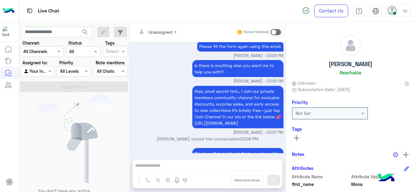
scroll to position [351, 0]
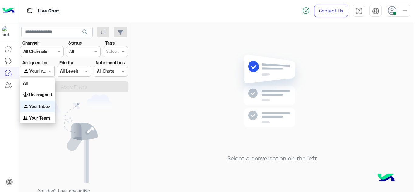
click at [50, 70] on span at bounding box center [51, 71] width 8 height 6
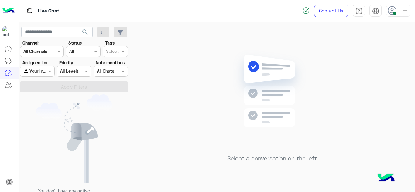
click at [104, 109] on img at bounding box center [74, 138] width 77 height 89
click at [138, 53] on div "Select a conversation on the left" at bounding box center [271, 108] width 285 height 173
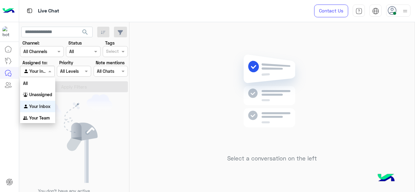
click at [52, 72] on span at bounding box center [51, 71] width 8 height 6
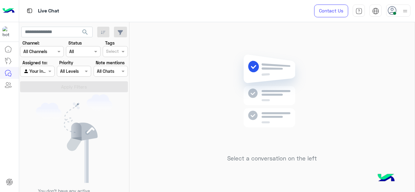
click at [97, 106] on img at bounding box center [74, 138] width 77 height 89
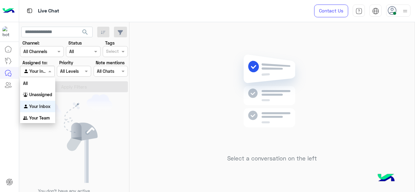
click at [51, 72] on span at bounding box center [51, 71] width 8 height 6
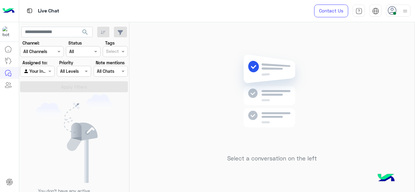
click at [134, 104] on div "Select a conversation on the left" at bounding box center [271, 108] width 285 height 173
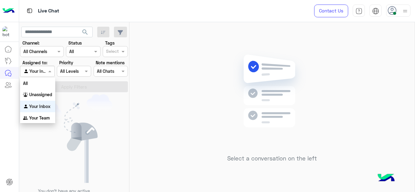
click at [49, 67] on div "Agent Filter Your Inbox" at bounding box center [37, 71] width 34 height 11
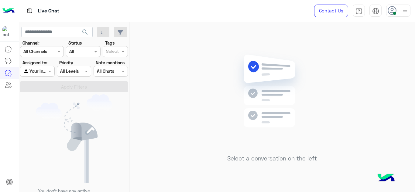
click at [87, 115] on img at bounding box center [74, 138] width 77 height 89
click at [51, 71] on span at bounding box center [51, 71] width 8 height 6
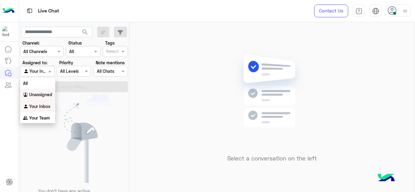
click at [49, 95] on b "Unassigned" at bounding box center [40, 94] width 23 height 5
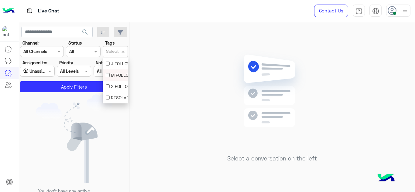
drag, startPoint x: 112, startPoint y: 53, endPoint x: 116, endPoint y: 75, distance: 21.6
click at [116, 75] on body "Live Chat Contact Us Help Center عربي English search Channel: Channel All Chann…" at bounding box center [207, 96] width 415 height 192
click at [116, 75] on div "M FOLLOW UP" at bounding box center [115, 75] width 19 height 6
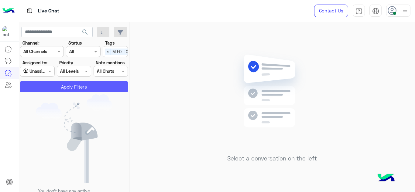
drag, startPoint x: 102, startPoint y: 80, endPoint x: 101, endPoint y: 85, distance: 4.6
click at [101, 85] on section "Channel: Channel All Channels Status Channel All Tags Select × M FOLLOW UP Assi…" at bounding box center [74, 66] width 101 height 53
click at [101, 85] on button "Apply Filters" at bounding box center [74, 86] width 108 height 11
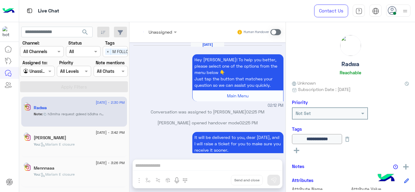
scroll to position [170, 0]
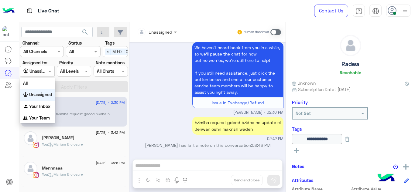
click at [51, 73] on span at bounding box center [51, 71] width 8 height 6
click at [50, 109] on b "Your Inbox" at bounding box center [39, 106] width 21 height 5
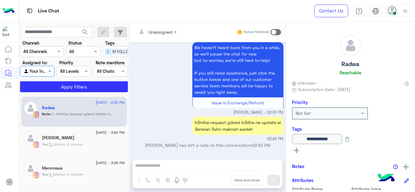
drag, startPoint x: 106, startPoint y: 50, endPoint x: 110, endPoint y: 51, distance: 4.6
click at [110, 51] on span "×" at bounding box center [108, 52] width 6 height 6
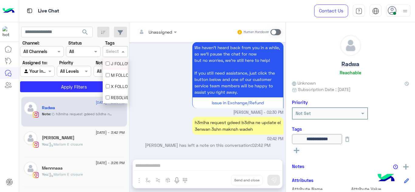
click at [110, 51] on input "text" at bounding box center [112, 52] width 13 height 6
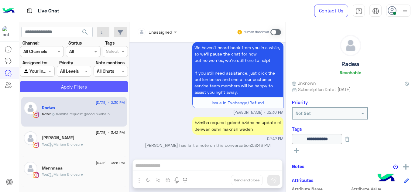
click at [87, 85] on button "Apply Filters" at bounding box center [74, 86] width 108 height 11
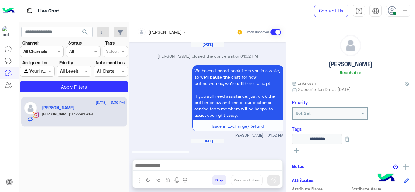
scroll to position [293, 0]
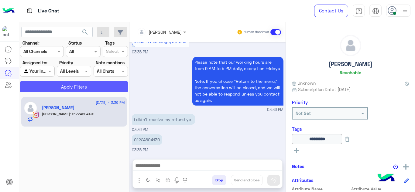
click at [117, 90] on button "Apply Filters" at bounding box center [74, 86] width 108 height 11
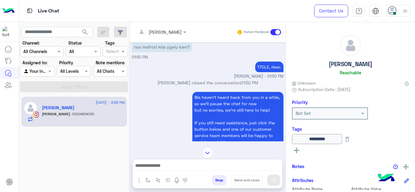
scroll to position [572, 0]
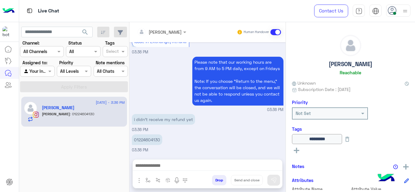
click at [145, 142] on p "01224604130" at bounding box center [147, 140] width 30 height 11
copy p "01224604130"
click at [200, 148] on div "01224604130 03:36 PM" at bounding box center [208, 143] width 152 height 20
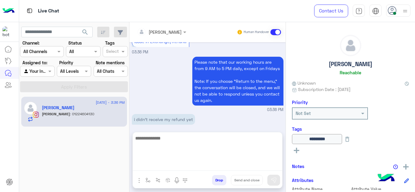
click at [169, 162] on textarea at bounding box center [207, 153] width 149 height 36
type textarea "*"
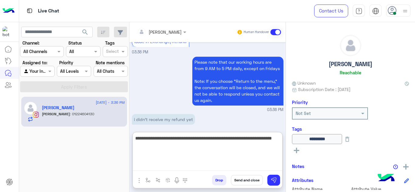
type textarea "**********"
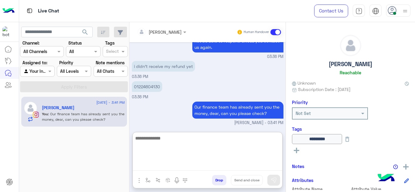
scroll to position [636, 0]
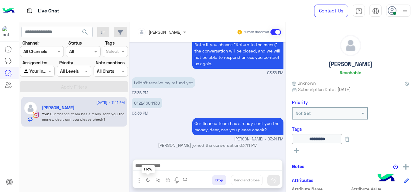
click at [148, 178] on img "button" at bounding box center [147, 180] width 5 height 5
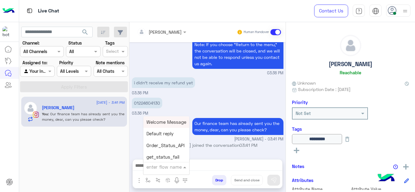
click at [151, 166] on input "text" at bounding box center [158, 167] width 25 height 7
type input "*****"
click at [171, 131] on span "Mariam E closure" at bounding box center [164, 133] width 37 height 5
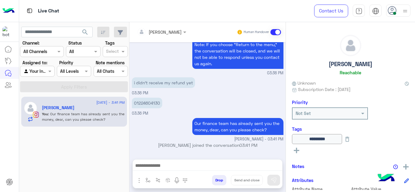
type textarea "**********"
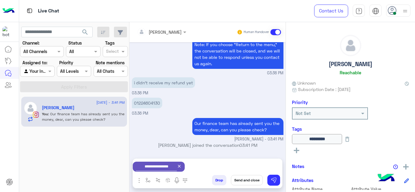
scroll to position [610, 0]
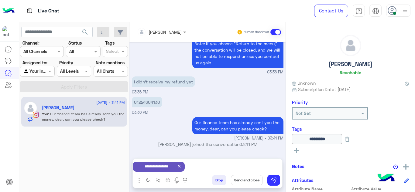
click at [246, 179] on button "Send and close" at bounding box center [247, 180] width 32 height 10
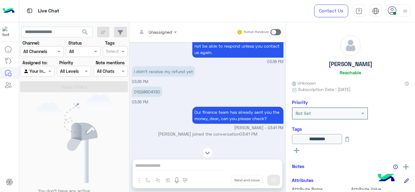
scroll to position [695, 0]
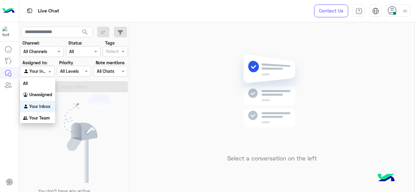
click at [51, 71] on span at bounding box center [51, 71] width 8 height 6
click at [52, 97] on b "Unassigned" at bounding box center [40, 94] width 23 height 5
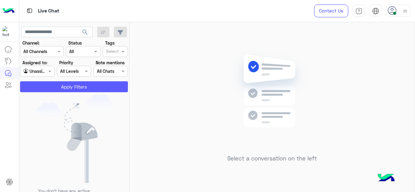
click at [85, 83] on button "Apply Filters" at bounding box center [74, 86] width 108 height 11
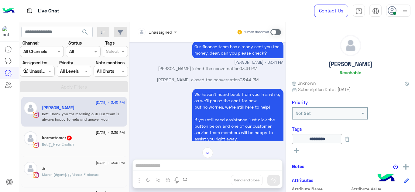
scroll to position [217, 0]
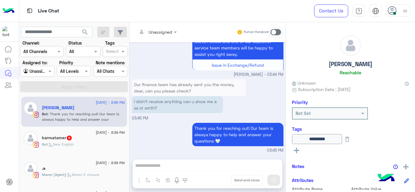
click at [146, 151] on small "03:45 PM" at bounding box center [208, 151] width 152 height 6
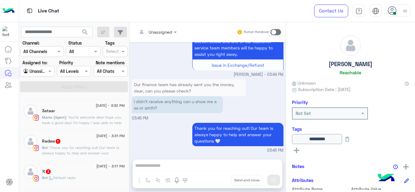
scroll to position [118, 0]
click at [104, 148] on span ": Thank you for reaching out! Our team is always happy to help and answer your …" at bounding box center [80, 152] width 77 height 15
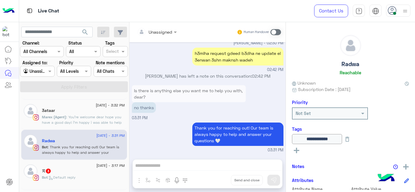
scroll to position [172, 0]
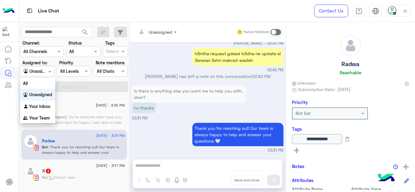
click at [48, 71] on span at bounding box center [51, 71] width 8 height 6
click at [43, 107] on b "Your Inbox" at bounding box center [39, 106] width 21 height 5
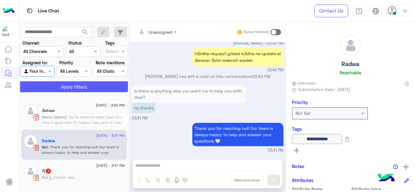
click at [96, 90] on button "Apply Filters" at bounding box center [74, 86] width 108 height 11
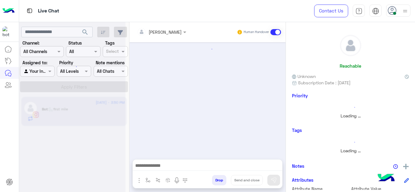
click at [201, 111] on div at bounding box center [207, 97] width 156 height 111
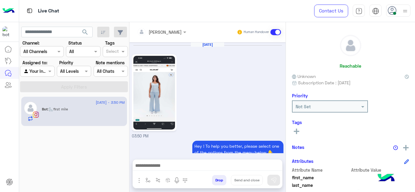
scroll to position [345, 0]
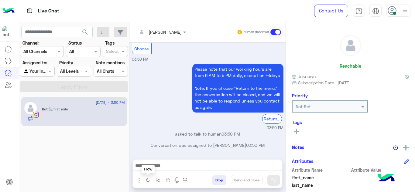
click at [146, 181] on img "button" at bounding box center [147, 180] width 5 height 5
click at [153, 167] on input "text" at bounding box center [158, 167] width 25 height 7
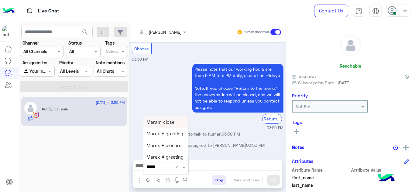
type input "******"
click at [169, 124] on span "Mariam E Greeting" at bounding box center [165, 121] width 39 height 5
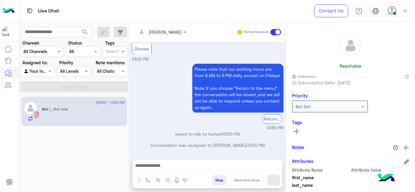
click at [273, 181] on img at bounding box center [274, 180] width 6 height 6
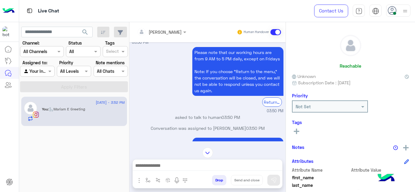
scroll to position [481, 0]
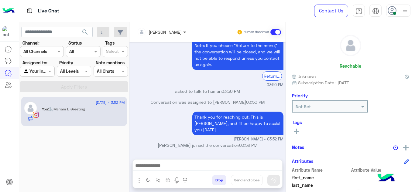
click at [182, 35] on span at bounding box center [186, 32] width 8 height 6
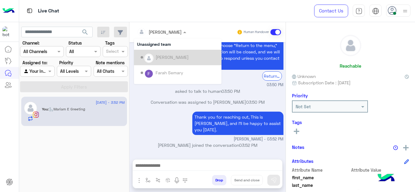
scroll to position [108, 0]
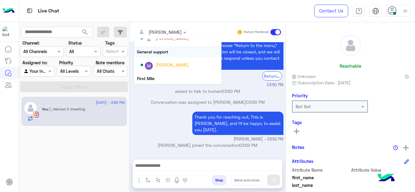
click at [165, 53] on div "General support" at bounding box center [177, 51] width 87 height 11
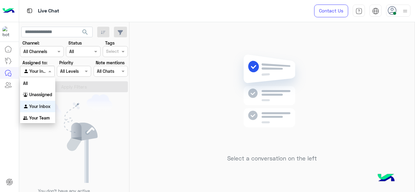
click at [51, 72] on span at bounding box center [51, 71] width 8 height 6
click at [49, 95] on b "Unassigned" at bounding box center [40, 94] width 23 height 5
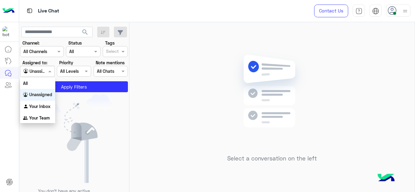
drag, startPoint x: 46, startPoint y: 69, endPoint x: 43, endPoint y: 105, distance: 36.6
click at [43, 105] on body "Live Chat Contact Us Help Center عربي English search Channel: Channel All Chann…" at bounding box center [207, 96] width 415 height 192
click at [43, 105] on b "Your Inbox" at bounding box center [39, 106] width 21 height 5
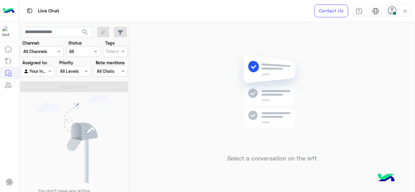
click at [167, 130] on div "Select a conversation on the left" at bounding box center [271, 108] width 285 height 173
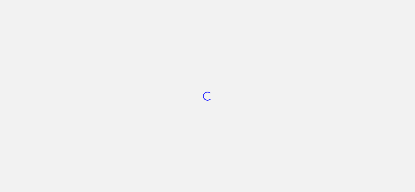
click at [415, 126] on div "Loading..." at bounding box center [207, 96] width 415 height 192
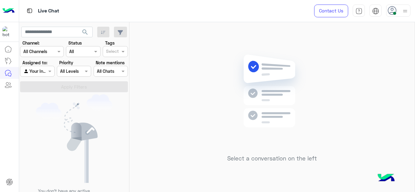
click at [398, 6] on div at bounding box center [398, 11] width 24 height 12
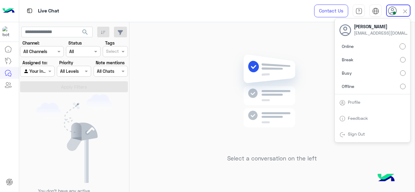
click at [403, 83] on label "Offline" at bounding box center [372, 86] width 66 height 11
